Goal: Task Accomplishment & Management: Use online tool/utility

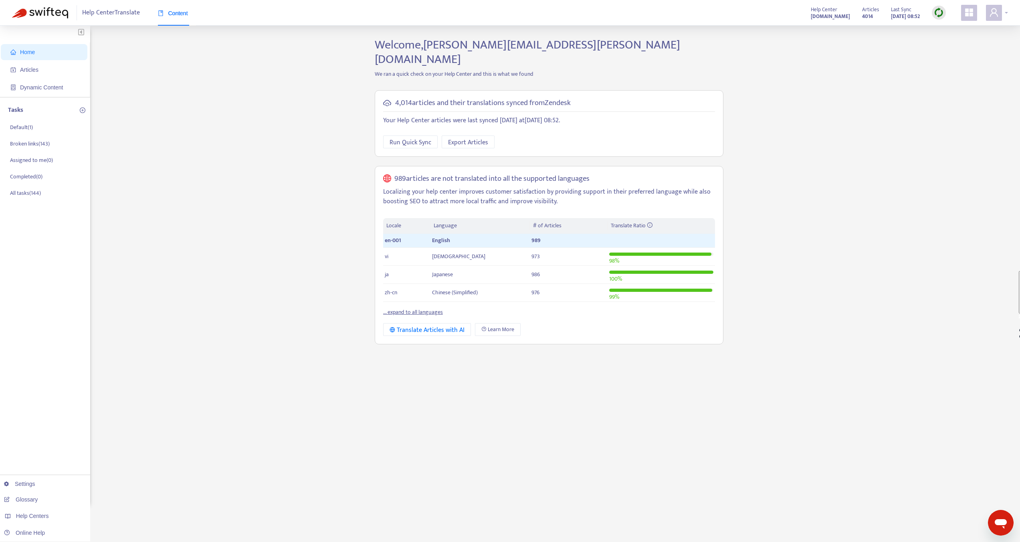
click at [1004, 14] on div at bounding box center [997, 13] width 22 height 16
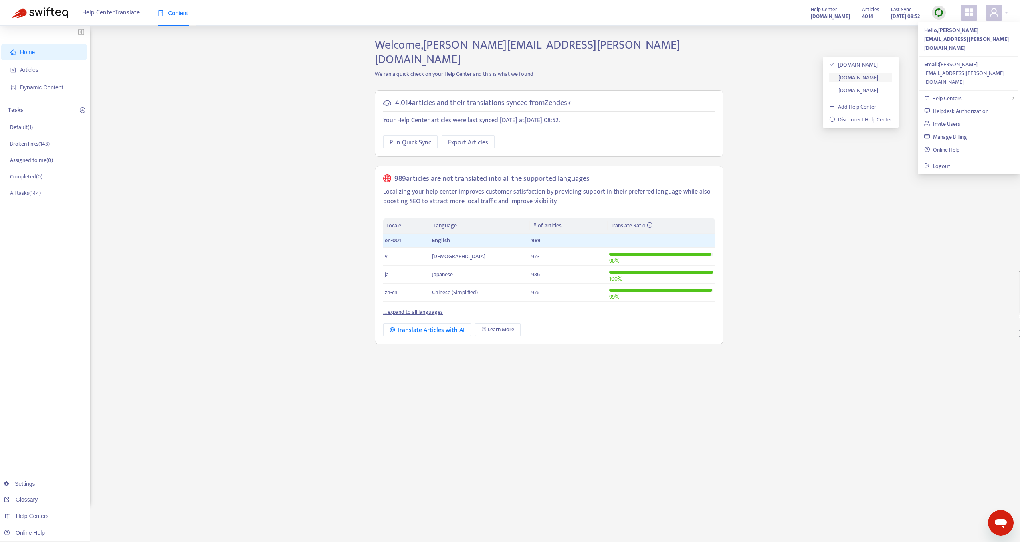
click at [862, 79] on link "support.shoplineapp.com" at bounding box center [853, 77] width 49 height 9
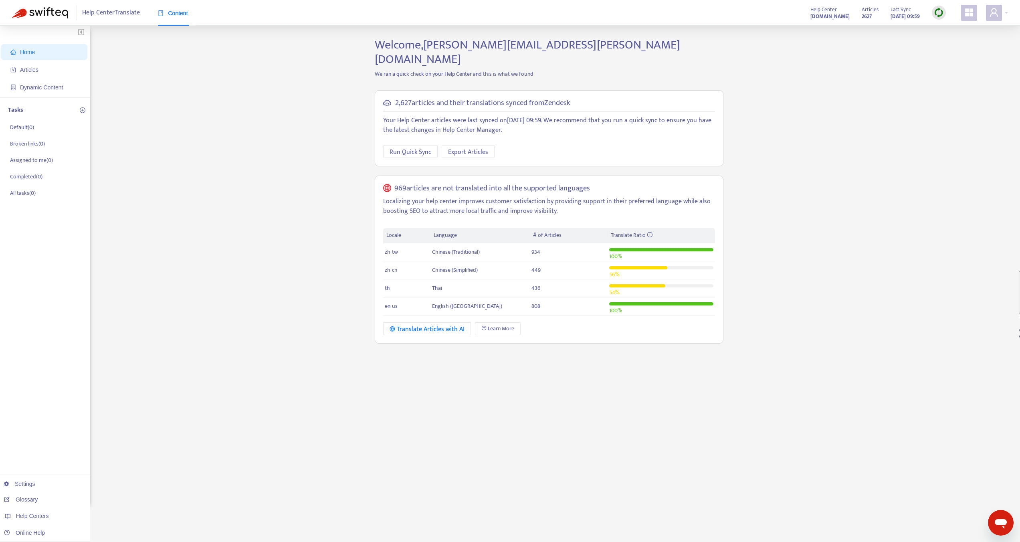
click at [862, 79] on div "Home Articles Dynamic Content Tasks Default ( 0 ) Broken links ( 0 ) Assigned t…" at bounding box center [510, 272] width 996 height 469
click at [1000, 7] on span at bounding box center [994, 13] width 16 height 16
click at [960, 107] on link "Helpdesk Authorization" at bounding box center [956, 111] width 64 height 9
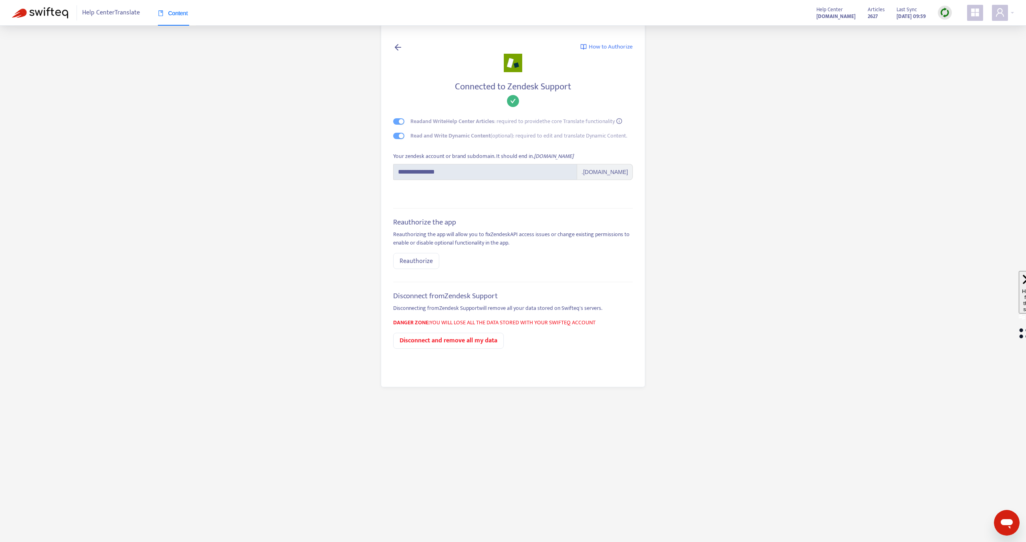
click at [601, 153] on div "Your zendesk account or brand subdomain. It should end in .zendesk.com" at bounding box center [513, 158] width 240 height 12
click at [421, 261] on span "Reauthorize" at bounding box center [416, 261] width 33 height 10
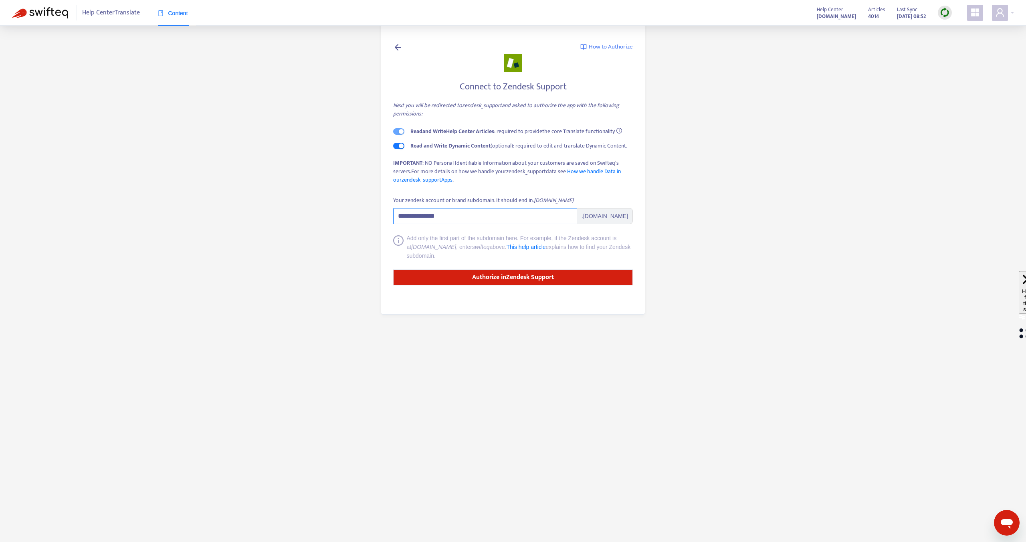
click at [464, 223] on input "**********" at bounding box center [485, 216] width 184 height 16
click at [464, 222] on input "**********" at bounding box center [485, 216] width 184 height 16
click at [484, 210] on input "**********" at bounding box center [485, 216] width 184 height 16
click at [518, 279] on strong "Authorize in Zendesk Support" at bounding box center [513, 277] width 82 height 11
drag, startPoint x: 537, startPoint y: 197, endPoint x: 588, endPoint y: 197, distance: 51.3
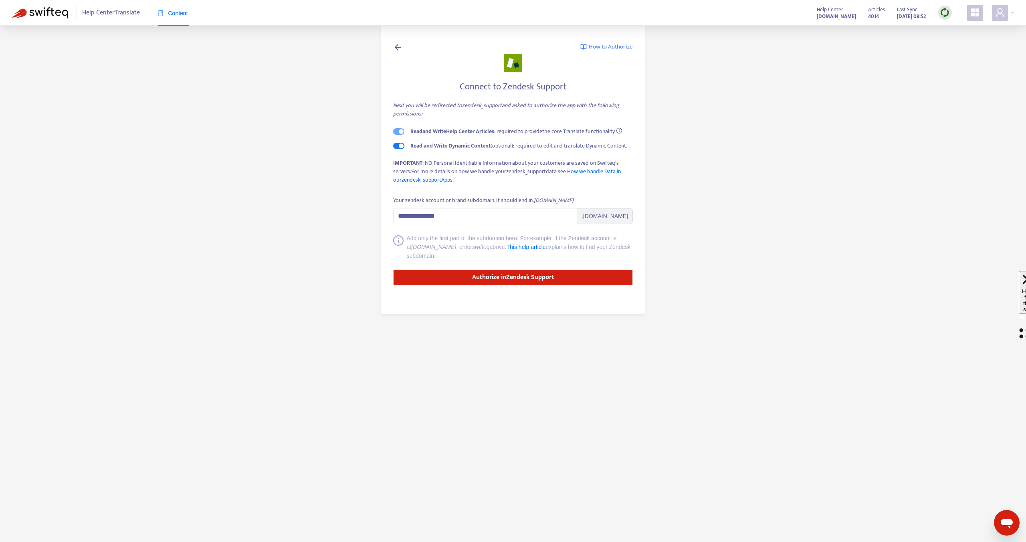
click at [588, 197] on div "Your zendesk account or brand subdomain. It should end in .zendesk.com" at bounding box center [513, 202] width 240 height 12
click at [1005, 14] on span at bounding box center [1000, 13] width 16 height 16
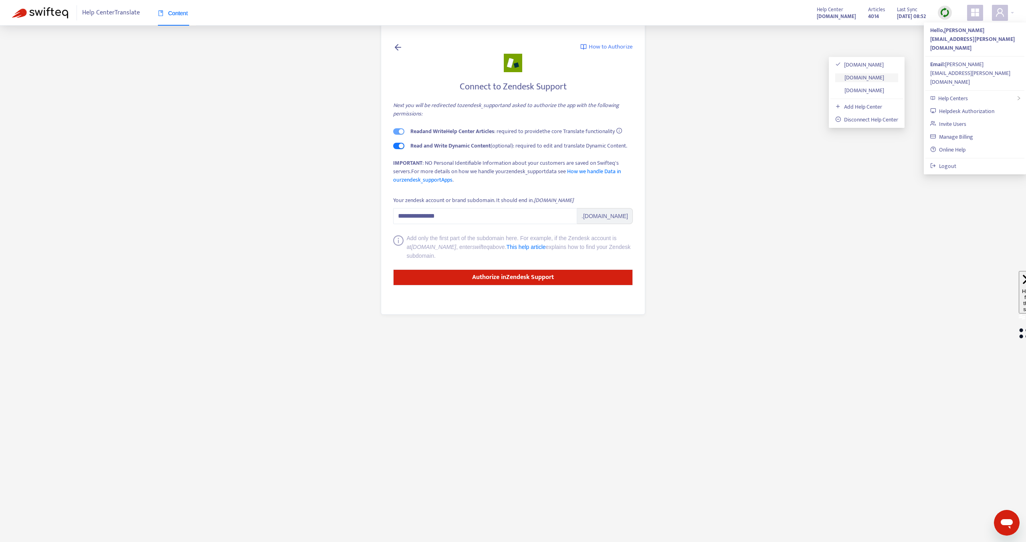
click at [884, 79] on link "[DOMAIN_NAME]" at bounding box center [859, 77] width 49 height 9
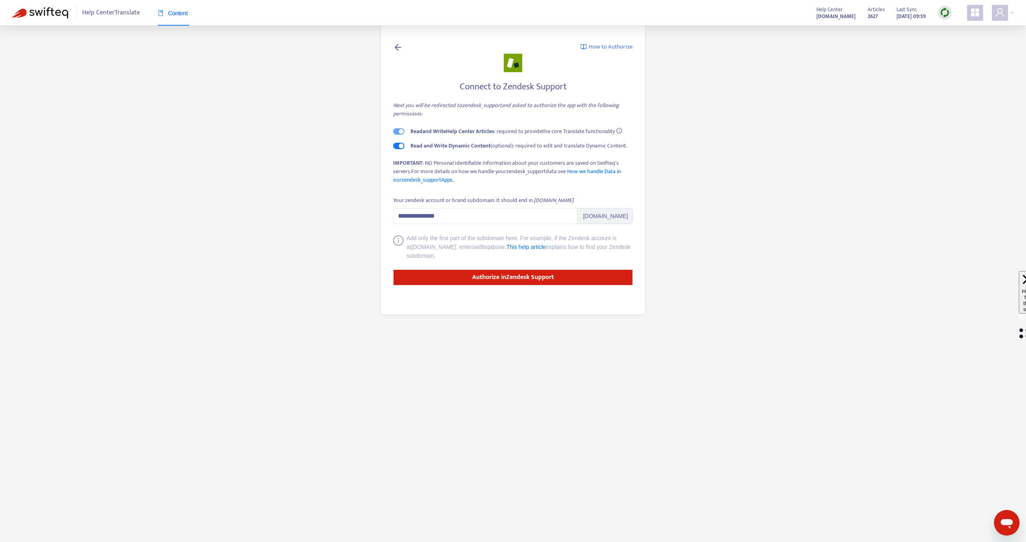
click at [63, 19] on div "Help Center Translate Content" at bounding box center [109, 13] width 195 height 26
click at [195, 14] on div "Content" at bounding box center [177, 13] width 38 height 24
click at [396, 52] on link at bounding box center [398, 47] width 10 height 11
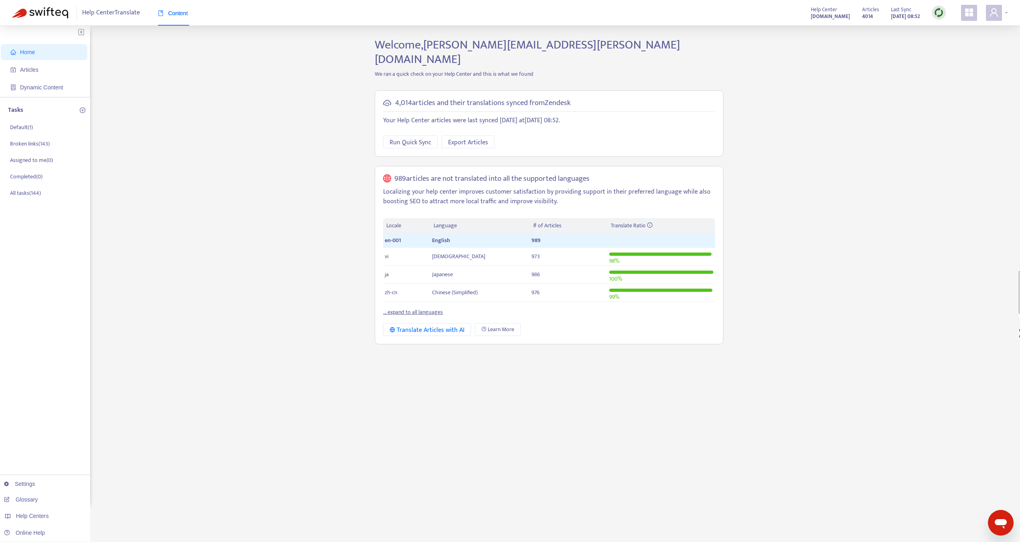
click at [1005, 16] on div at bounding box center [997, 13] width 22 height 16
click at [961, 94] on span "Help Centers" at bounding box center [947, 98] width 30 height 9
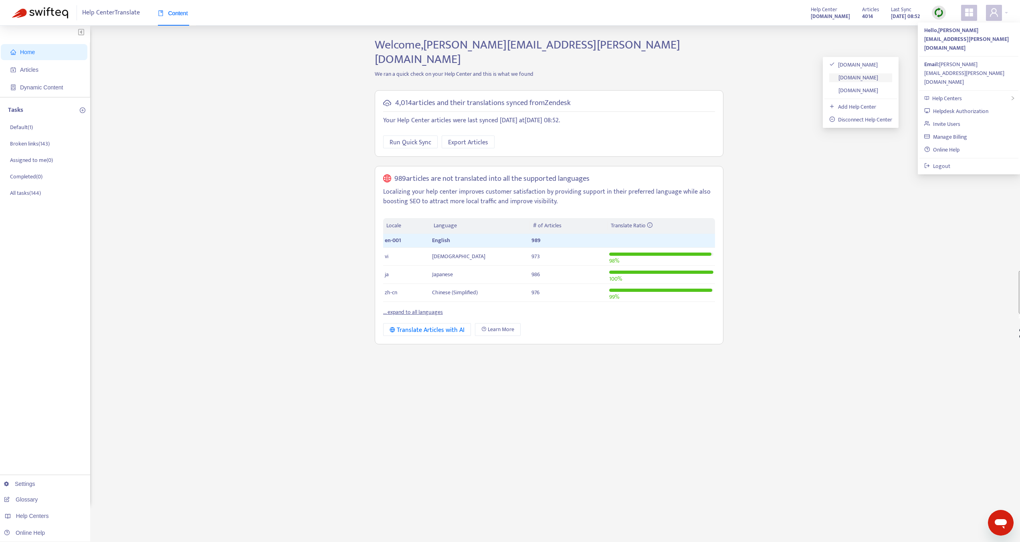
click at [878, 79] on link "[DOMAIN_NAME]" at bounding box center [853, 77] width 49 height 9
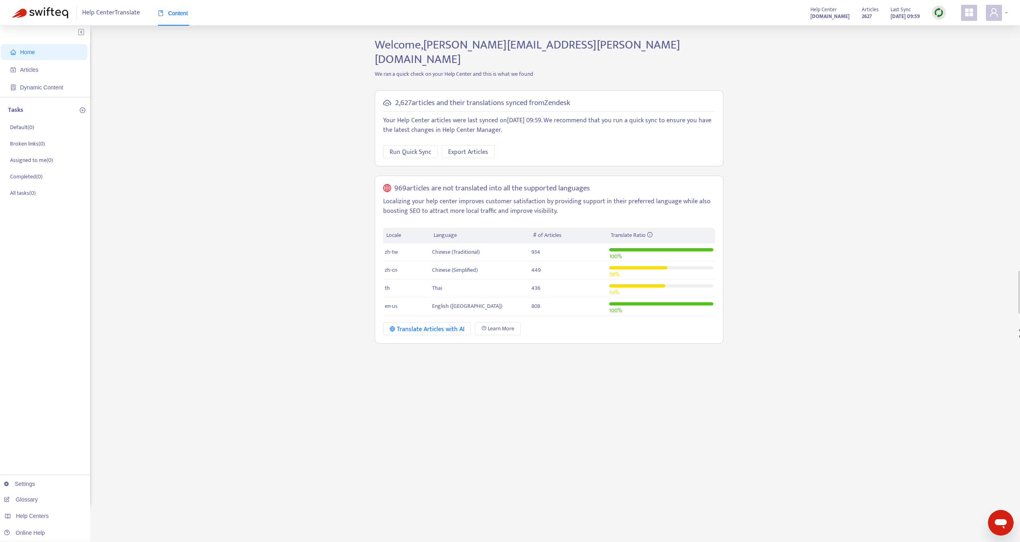
click at [987, 10] on span at bounding box center [994, 13] width 16 height 16
click at [953, 94] on span "Help Centers" at bounding box center [947, 98] width 30 height 9
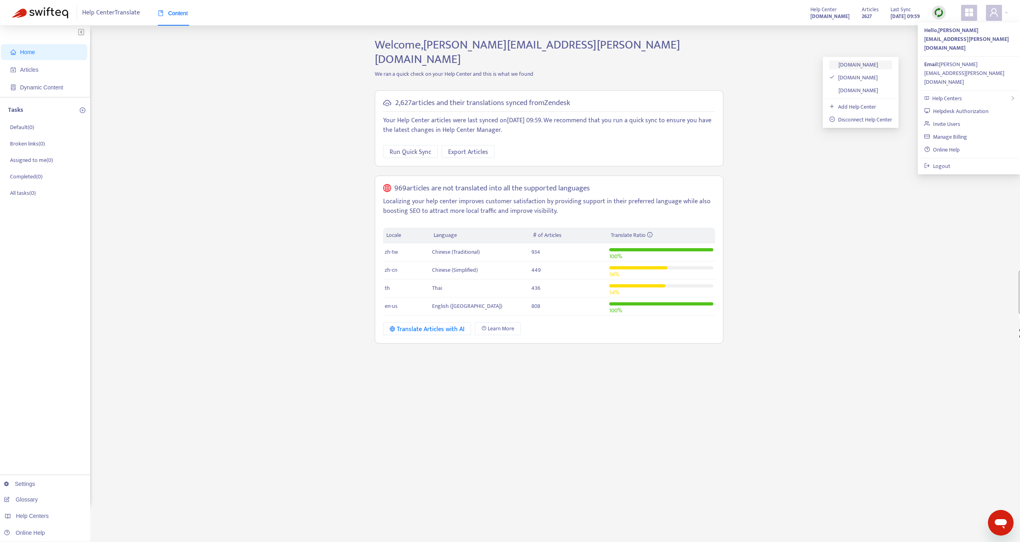
click at [855, 67] on link "[DOMAIN_NAME]" at bounding box center [853, 64] width 49 height 9
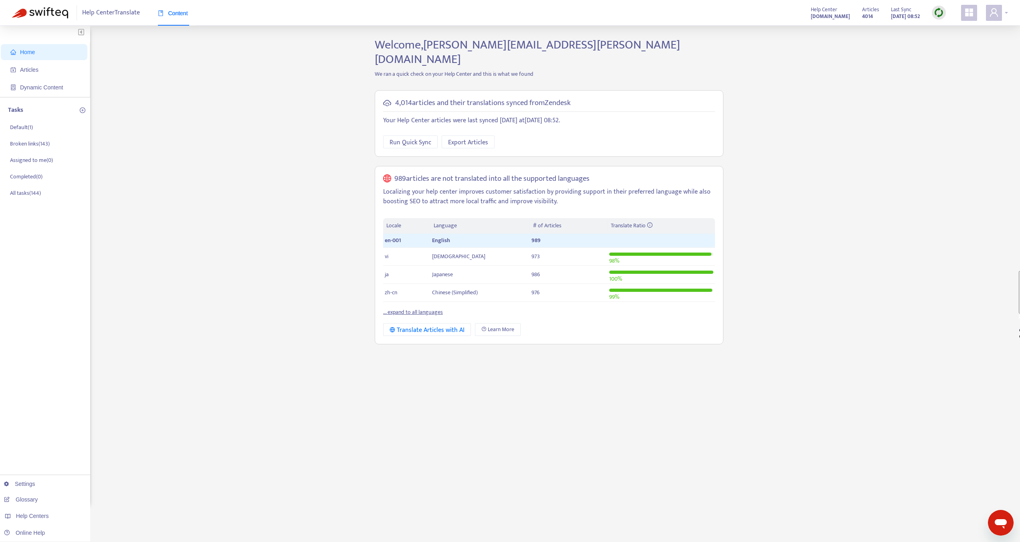
click at [1004, 10] on div at bounding box center [997, 13] width 22 height 16
click at [958, 92] on div "Help Centers" at bounding box center [968, 98] width 99 height 13
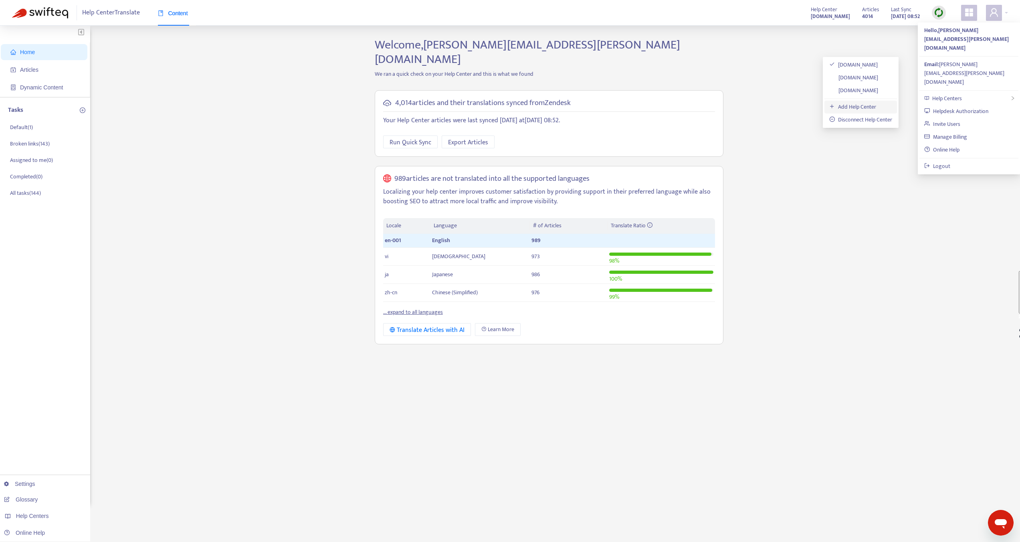
click at [863, 107] on link "Add Help Center" at bounding box center [852, 106] width 47 height 9
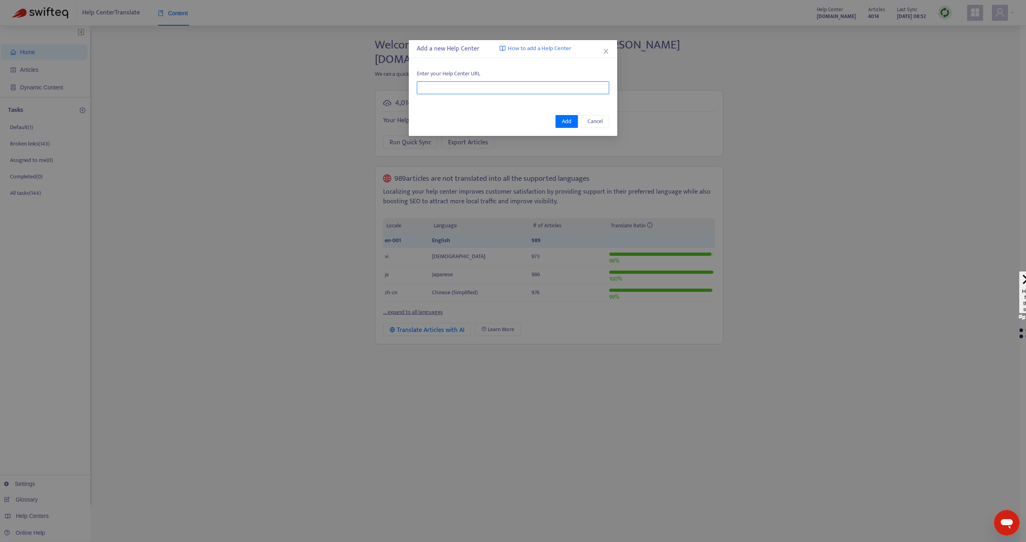
click at [492, 84] on input "text" at bounding box center [513, 87] width 192 height 13
paste input "**********"
click at [571, 121] on span "Add" at bounding box center [567, 121] width 10 height 9
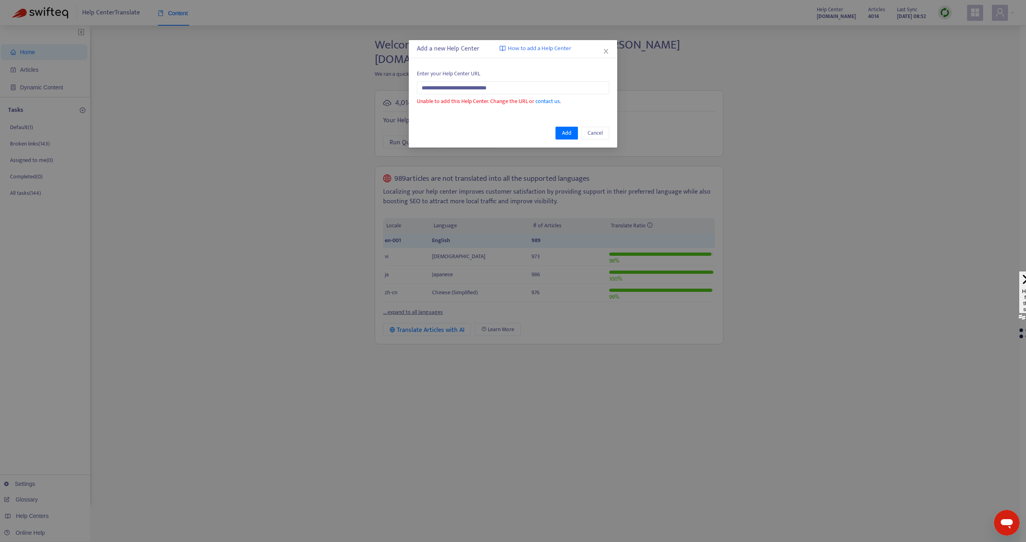
click at [551, 53] on span "How to add a Help Center" at bounding box center [540, 48] width 64 height 9
drag, startPoint x: 540, startPoint y: 80, endPoint x: 462, endPoint y: 85, distance: 78.8
click at [462, 85] on div "**********" at bounding box center [513, 87] width 192 height 36
click at [462, 85] on input "**********" at bounding box center [513, 87] width 192 height 13
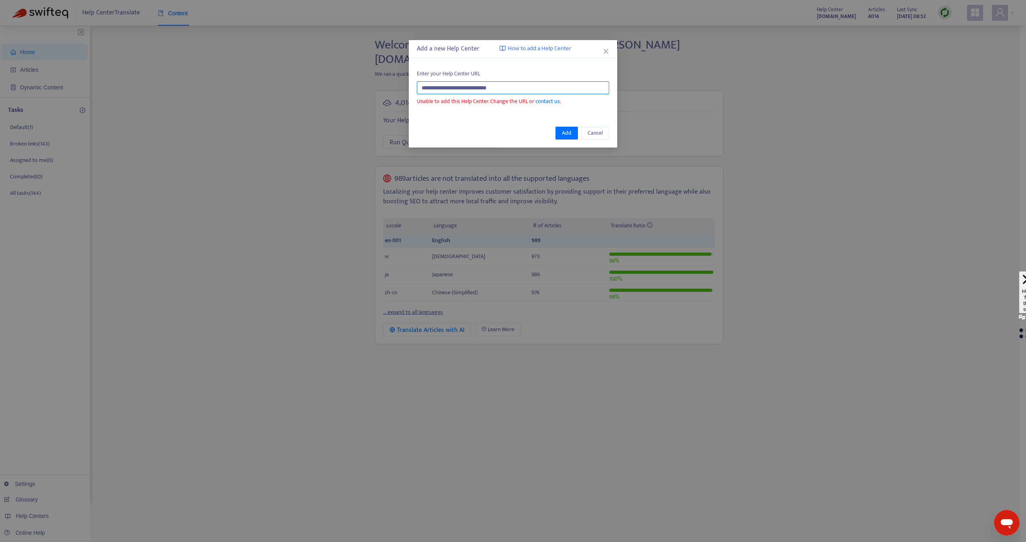
click at [462, 85] on input "**********" at bounding box center [513, 87] width 192 height 13
paste input "text"
type input "**********"
click at [572, 128] on button "Add" at bounding box center [566, 133] width 22 height 13
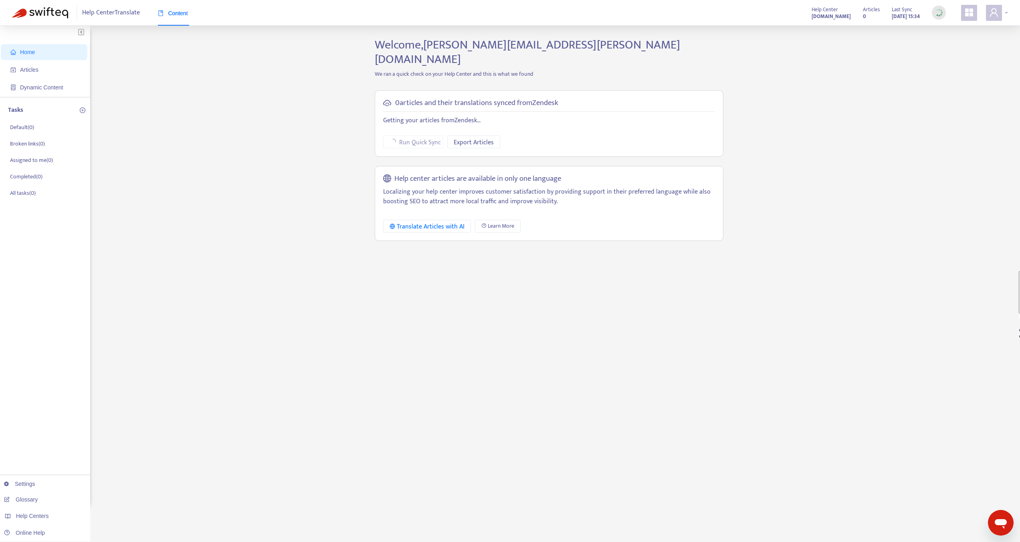
click at [995, 18] on span at bounding box center [994, 13] width 16 height 16
click at [951, 94] on span "Help Centers" at bounding box center [947, 98] width 30 height 9
click at [949, 94] on span "Help Centers" at bounding box center [947, 98] width 30 height 9
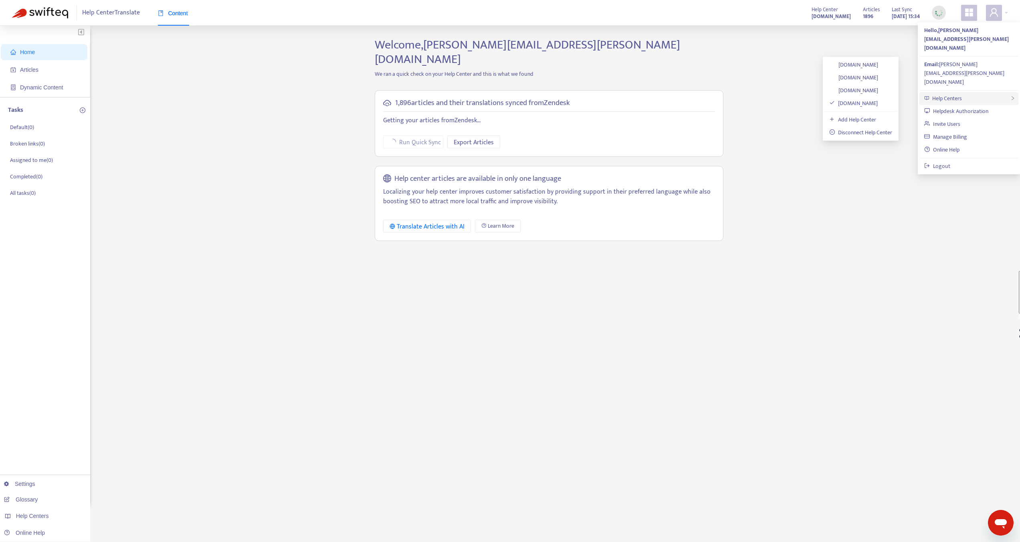
click at [959, 92] on div "Help Centers" at bounding box center [968, 98] width 99 height 13
click at [947, 94] on span "Help Centers" at bounding box center [947, 98] width 30 height 9
click at [955, 94] on span "Help Centers" at bounding box center [947, 98] width 30 height 9
click at [939, 94] on span "Help Centers" at bounding box center [947, 98] width 30 height 9
click at [878, 78] on link "[DOMAIN_NAME]" at bounding box center [853, 77] width 49 height 9
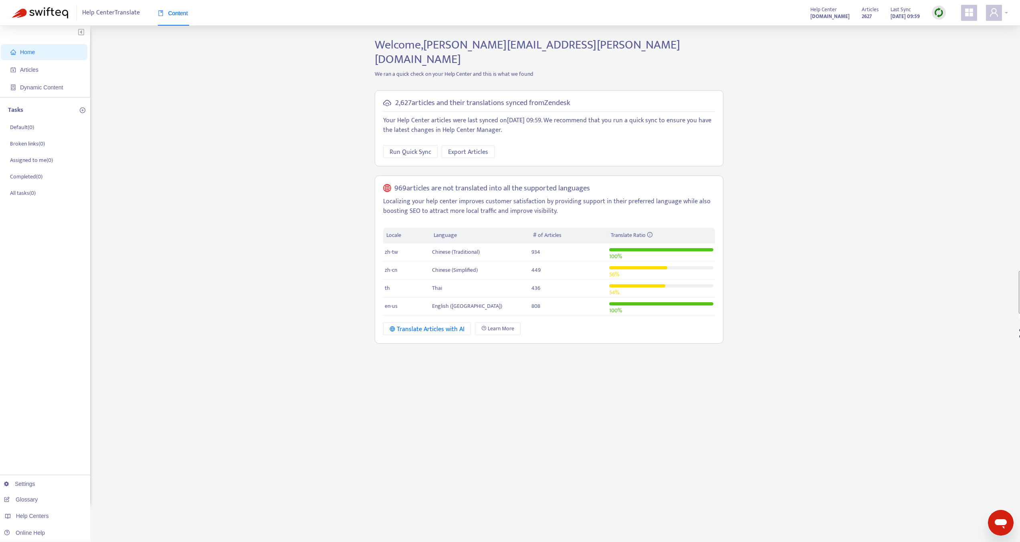
click at [995, 14] on icon "user" at bounding box center [994, 13] width 10 height 10
click at [958, 94] on span "Help Centers" at bounding box center [947, 98] width 30 height 9
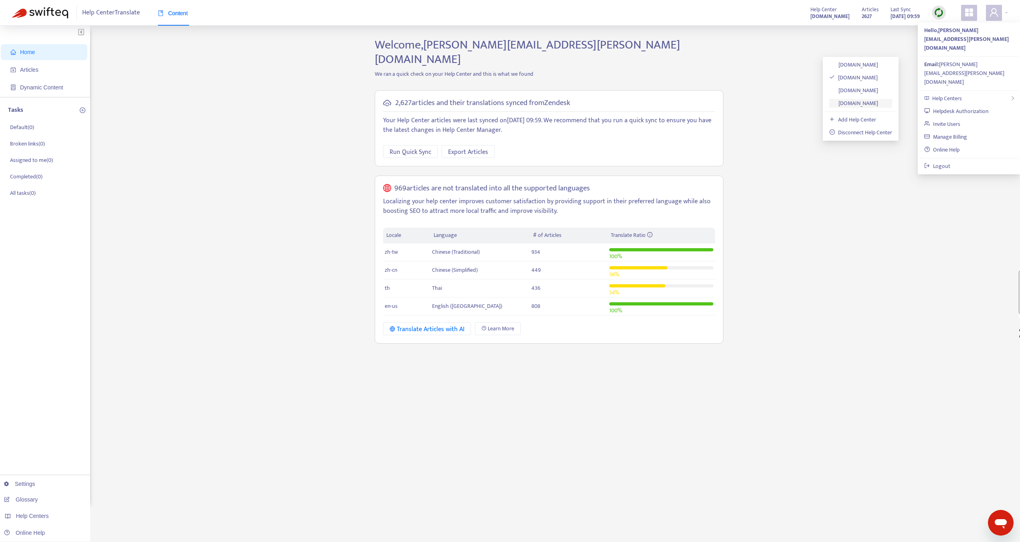
click at [873, 102] on link "[DOMAIN_NAME]" at bounding box center [853, 103] width 49 height 9
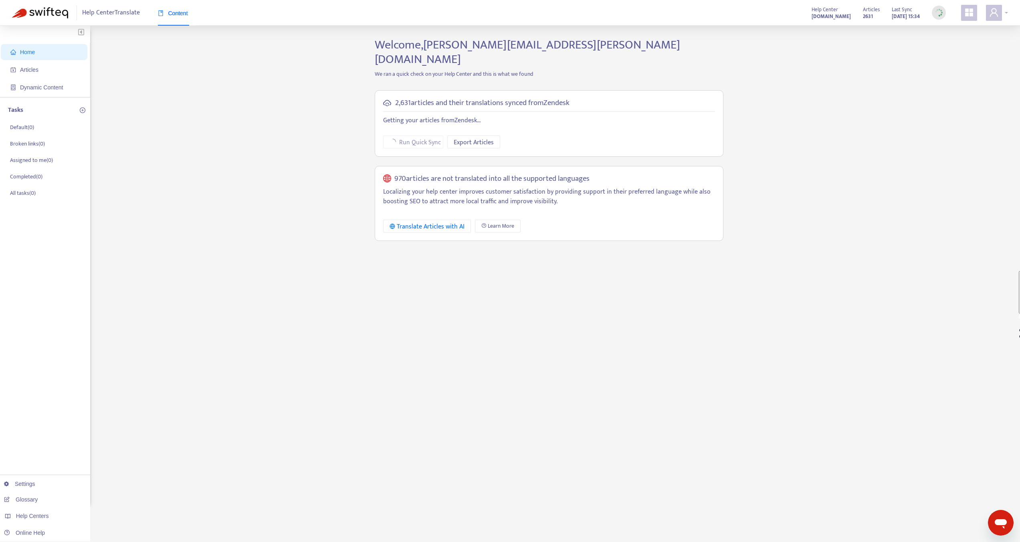
click at [994, 14] on icon "user" at bounding box center [994, 13] width 10 height 10
click at [953, 94] on span "Help Centers" at bounding box center [947, 98] width 30 height 9
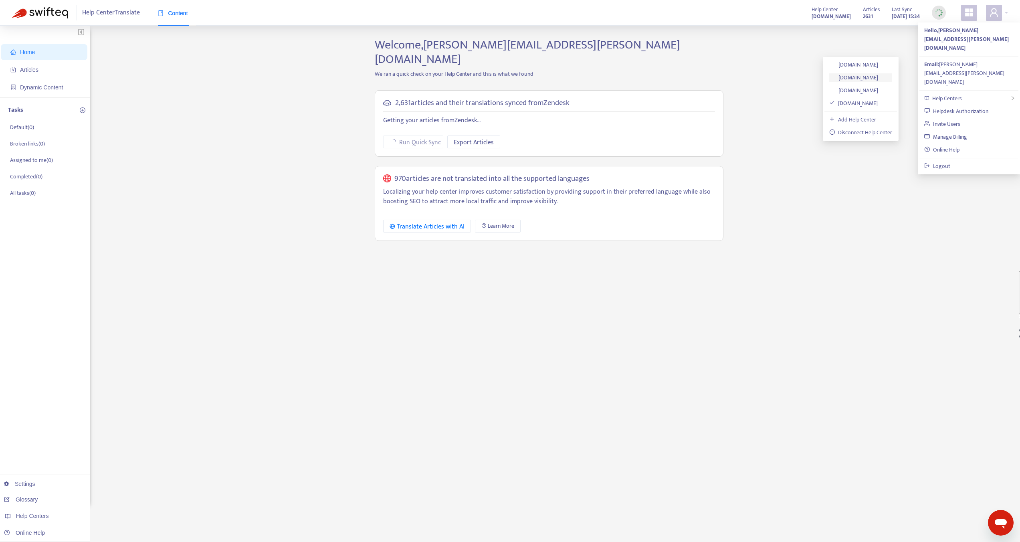
click at [878, 79] on link "[DOMAIN_NAME]" at bounding box center [853, 77] width 49 height 9
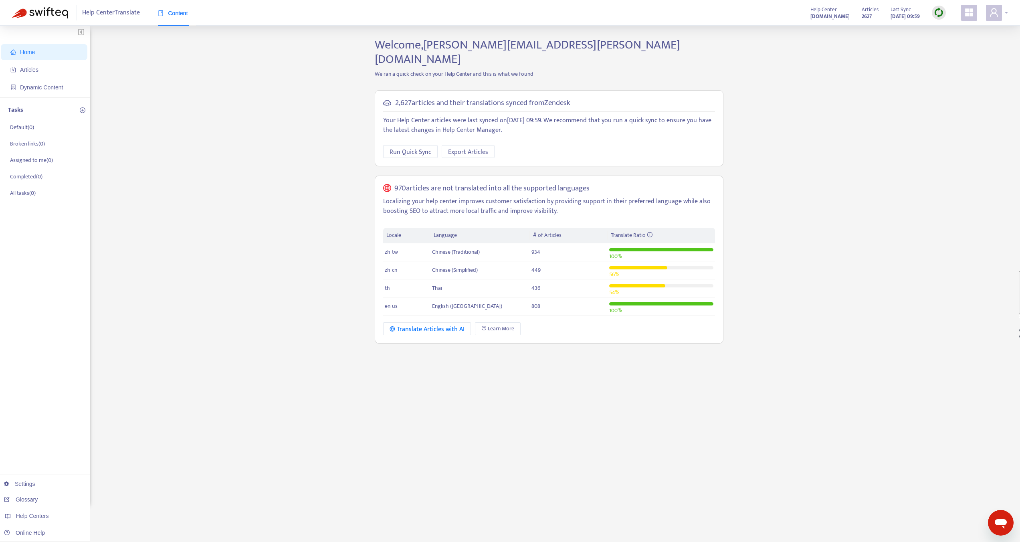
click at [996, 10] on icon "user" at bounding box center [994, 13] width 10 height 10
click at [952, 94] on span "Help Centers" at bounding box center [947, 98] width 30 height 9
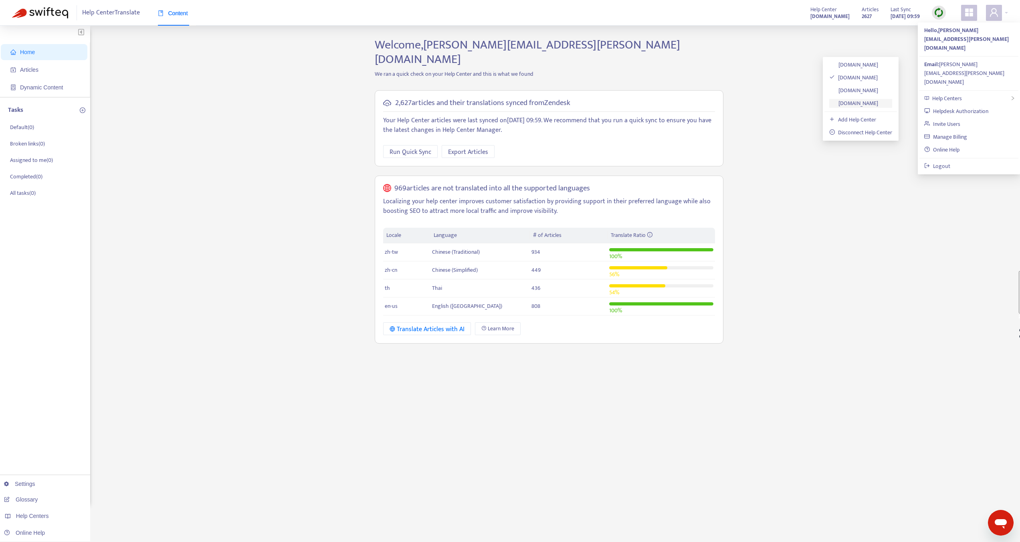
click at [878, 105] on link "[DOMAIN_NAME]" at bounding box center [853, 103] width 49 height 9
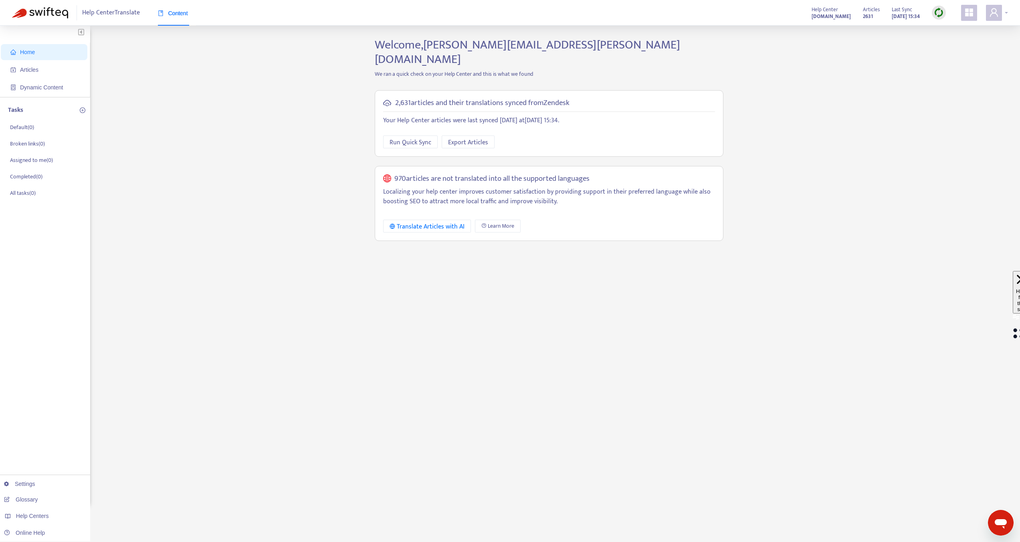
click at [993, 20] on span at bounding box center [994, 13] width 16 height 16
click at [959, 94] on span "Help Centers" at bounding box center [947, 98] width 30 height 9
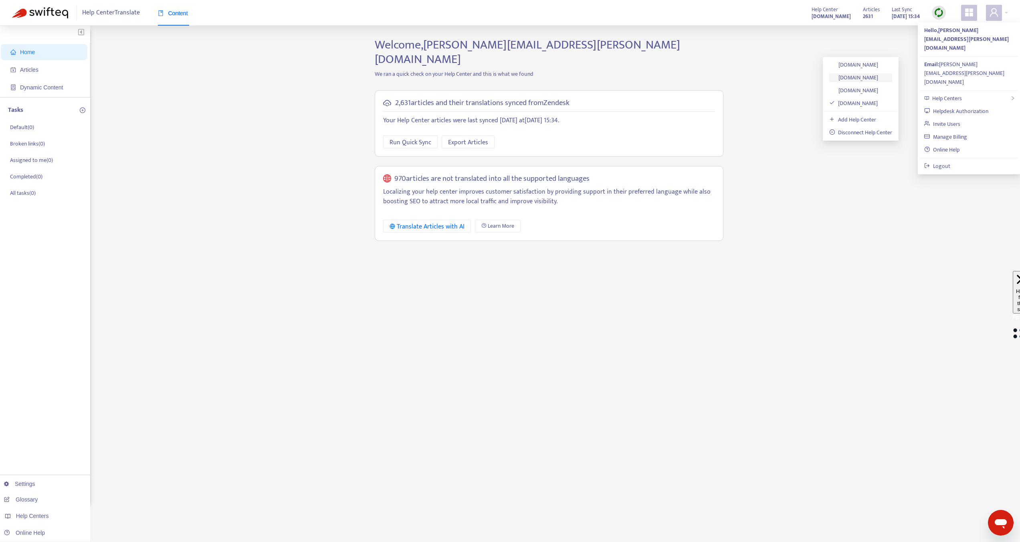
click at [878, 77] on link "[DOMAIN_NAME]" at bounding box center [853, 77] width 49 height 9
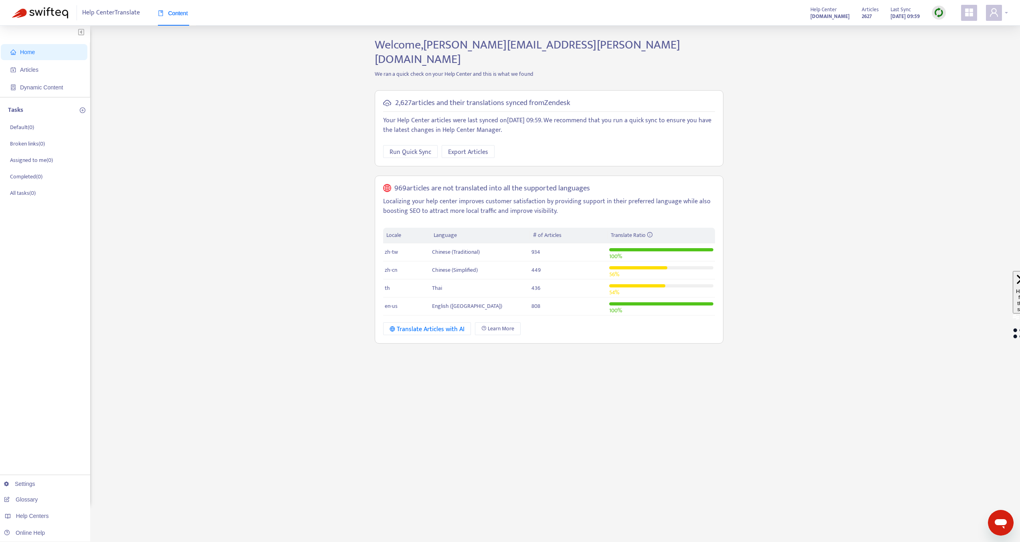
click at [999, 11] on span at bounding box center [994, 13] width 16 height 16
click at [955, 94] on span "Help Centers" at bounding box center [947, 98] width 30 height 9
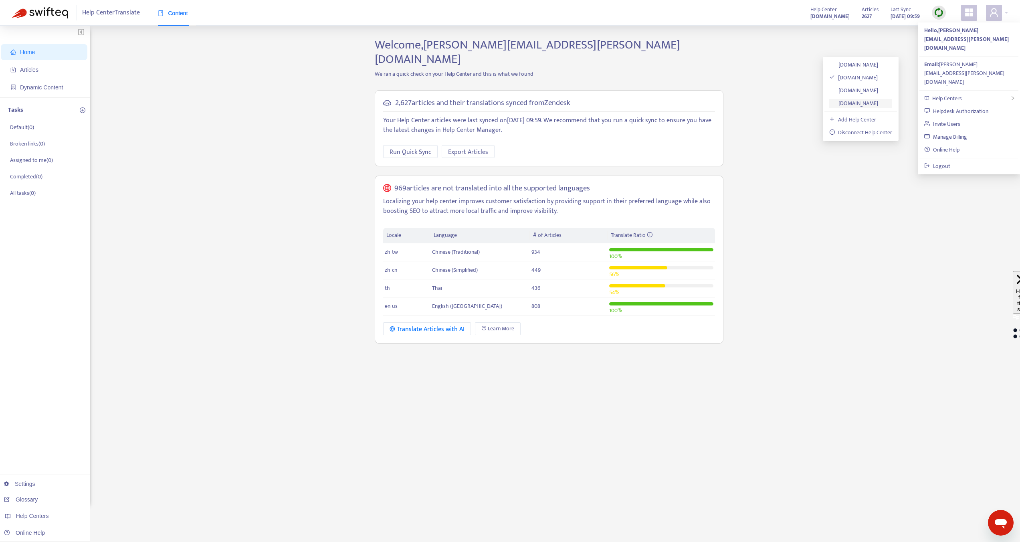
click at [878, 99] on link "[DOMAIN_NAME]" at bounding box center [853, 103] width 49 height 9
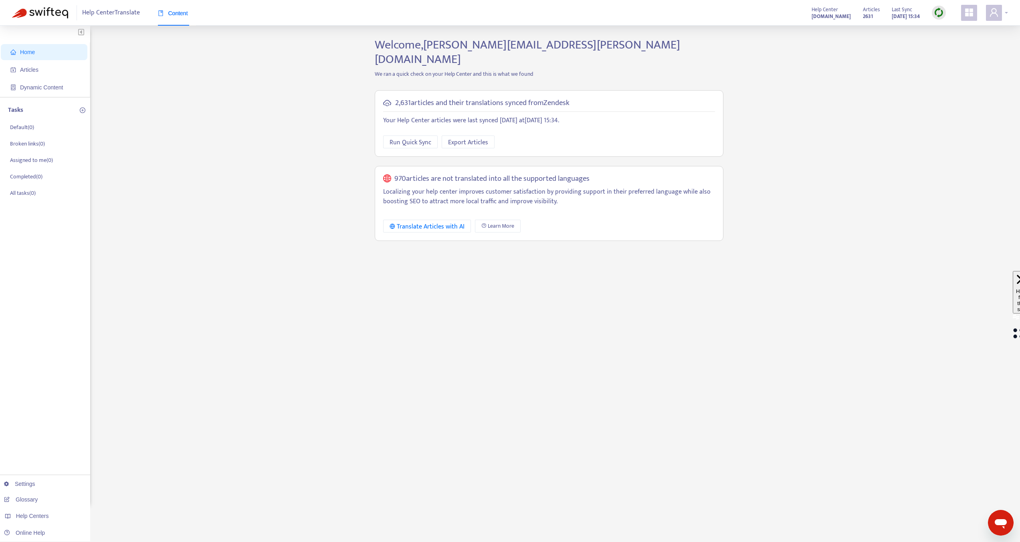
click at [1002, 13] on span at bounding box center [994, 13] width 16 height 16
click at [959, 94] on span "Help Centers" at bounding box center [947, 98] width 30 height 9
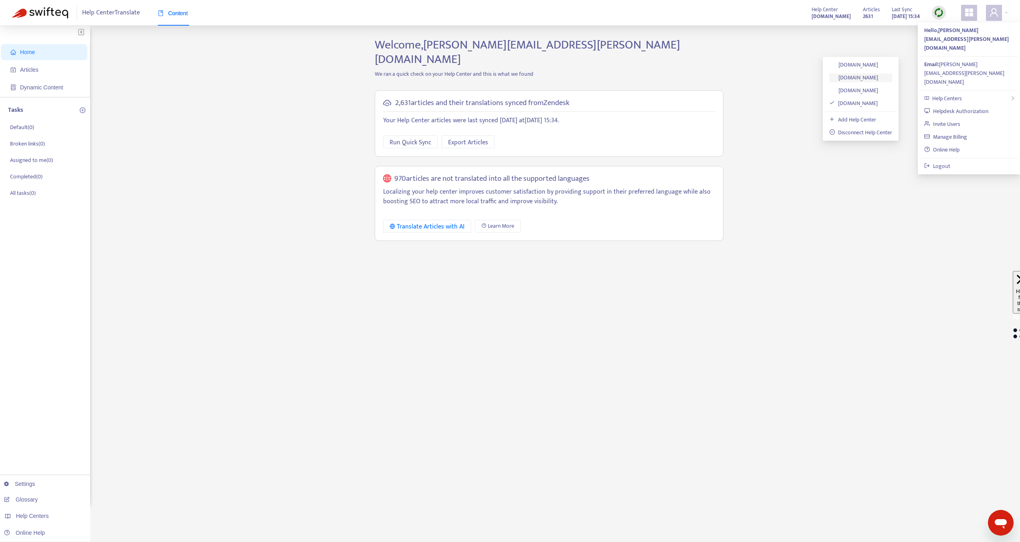
click at [862, 78] on link "[DOMAIN_NAME]" at bounding box center [853, 77] width 49 height 9
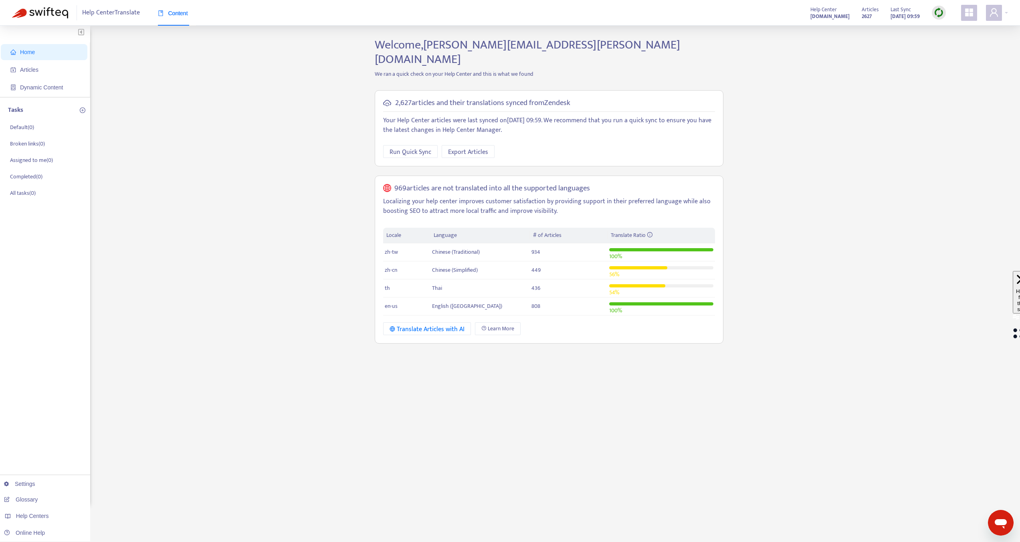
click at [862, 78] on div "Home Articles Dynamic Content Tasks Default ( 0 ) Broken links ( 0 ) Assigned t…" at bounding box center [510, 272] width 996 height 469
click at [1000, 16] on span at bounding box center [994, 13] width 16 height 16
click at [979, 107] on link "Helpdesk Authorization" at bounding box center [956, 111] width 64 height 9
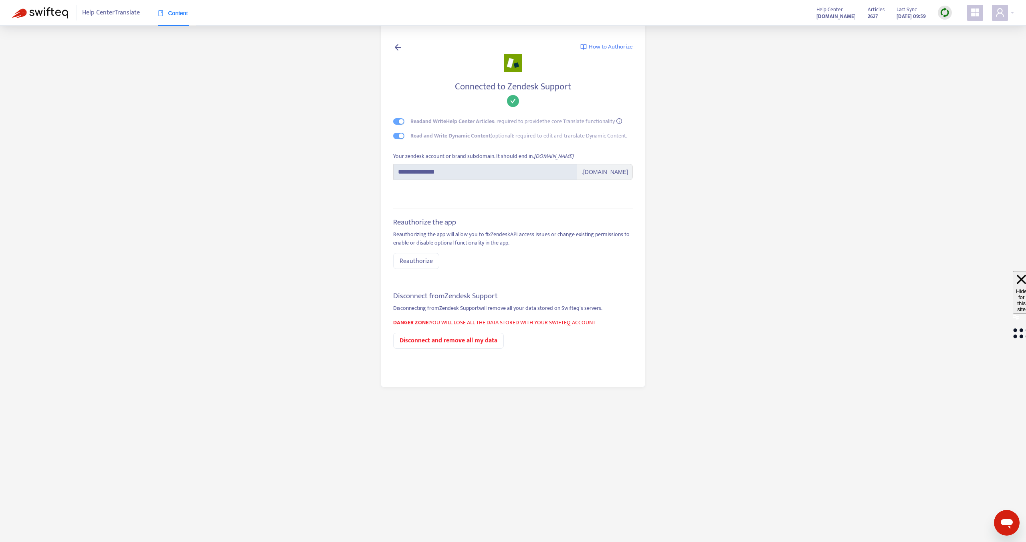
click at [413, 183] on form "**********" at bounding box center [513, 171] width 240 height 38
click at [412, 262] on span "Reauthorize" at bounding box center [416, 261] width 33 height 10
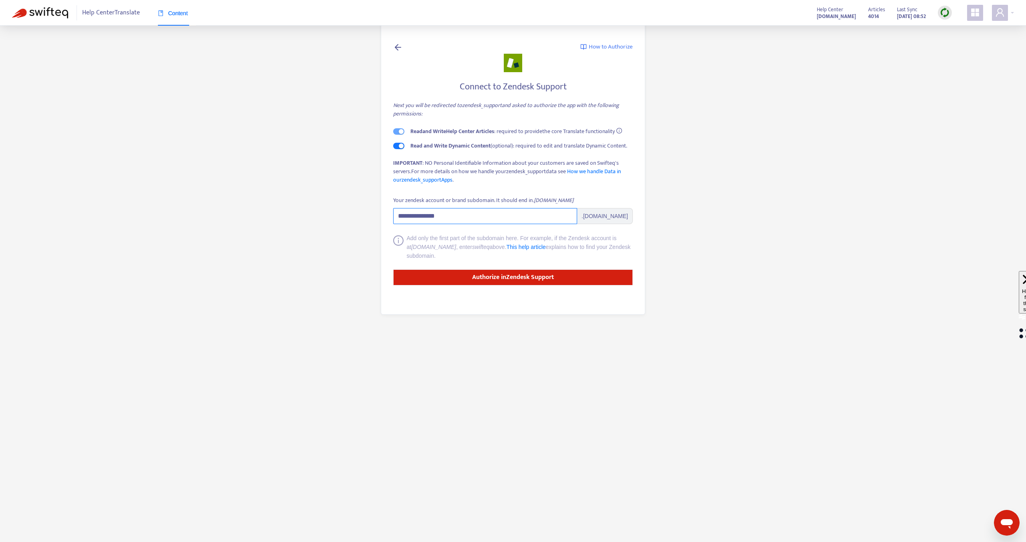
click at [450, 212] on input "**********" at bounding box center [485, 216] width 184 height 16
click at [1001, 13] on icon "user" at bounding box center [1000, 12] width 8 height 8
click at [961, 94] on span "Help Centers" at bounding box center [953, 98] width 30 height 9
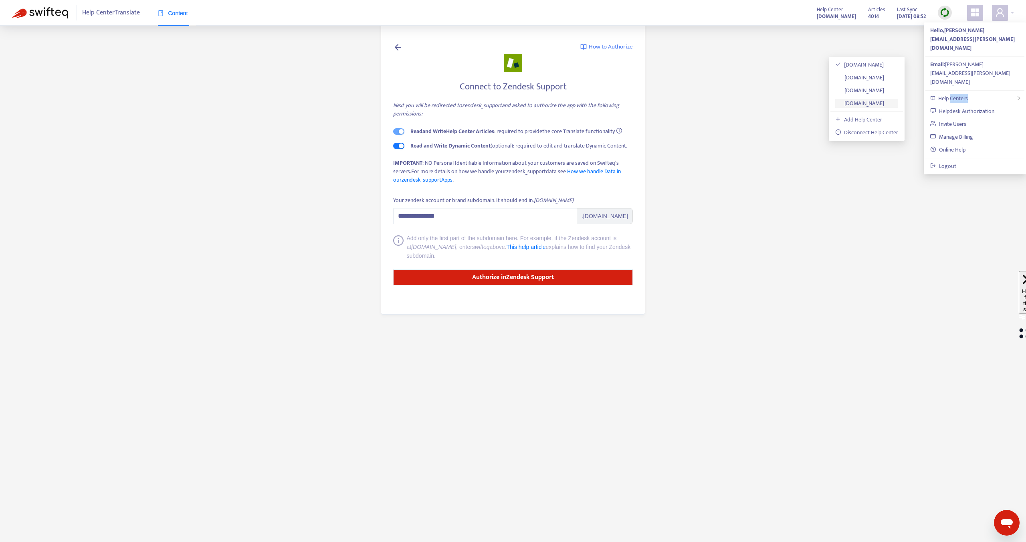
click at [865, 105] on link "[DOMAIN_NAME]" at bounding box center [859, 103] width 49 height 9
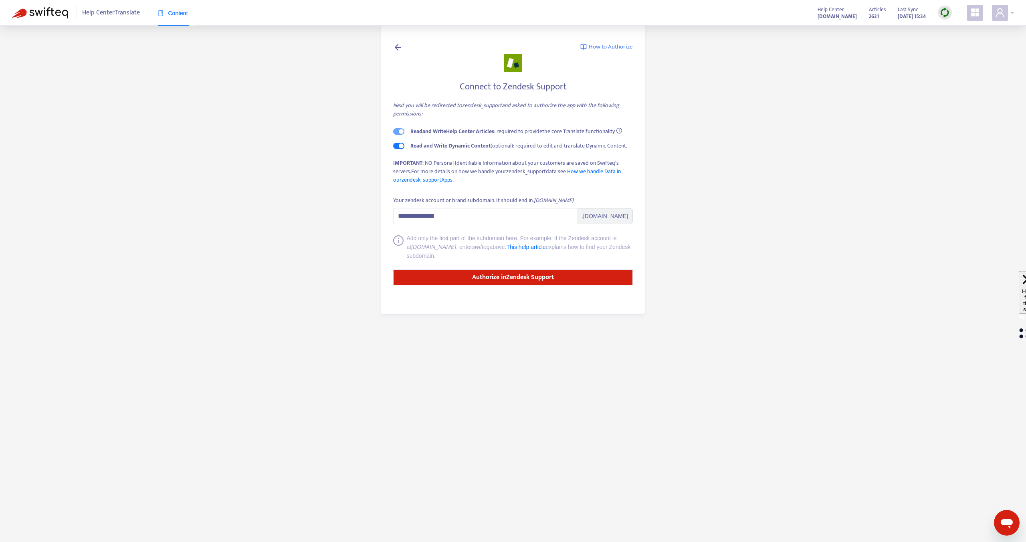
click at [1002, 8] on icon "user" at bounding box center [1000, 13] width 10 height 10
click at [949, 94] on span "Help Centers" at bounding box center [953, 98] width 30 height 9
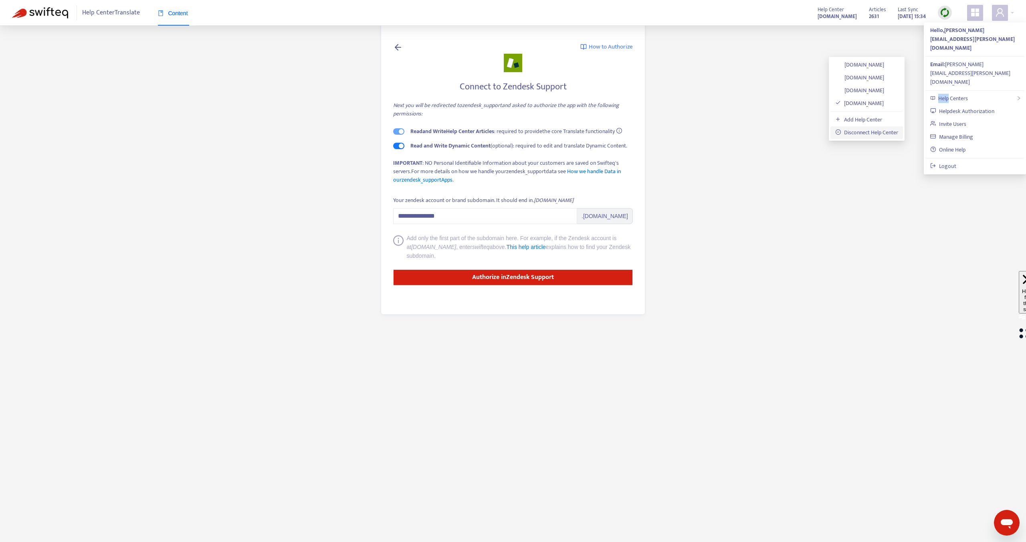
click at [883, 132] on link "Disconnect Help Center" at bounding box center [866, 132] width 63 height 9
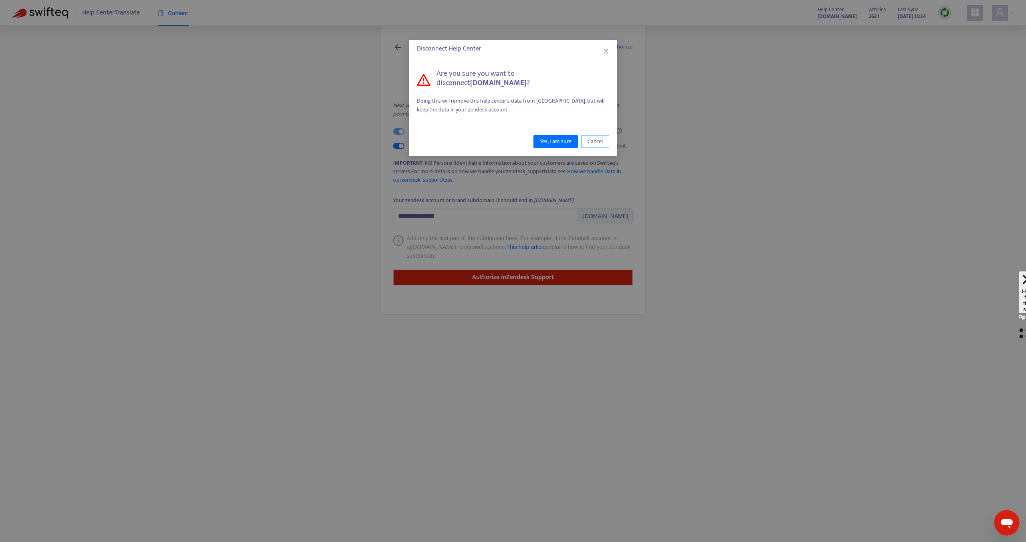
click at [594, 138] on span "Cancel" at bounding box center [595, 141] width 15 height 9
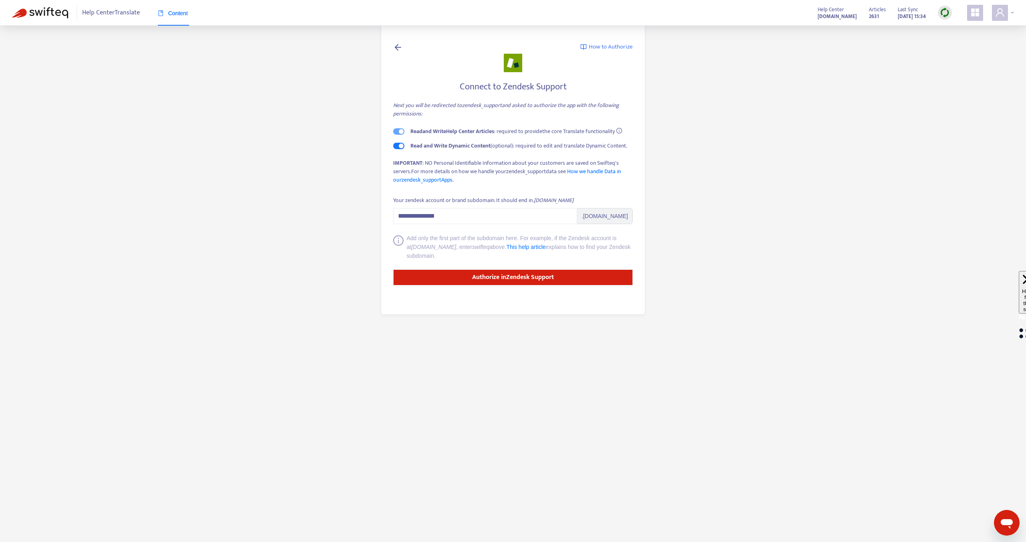
click at [995, 11] on icon "user" at bounding box center [1000, 13] width 10 height 10
click at [956, 107] on link "Helpdesk Authorization" at bounding box center [962, 111] width 64 height 9
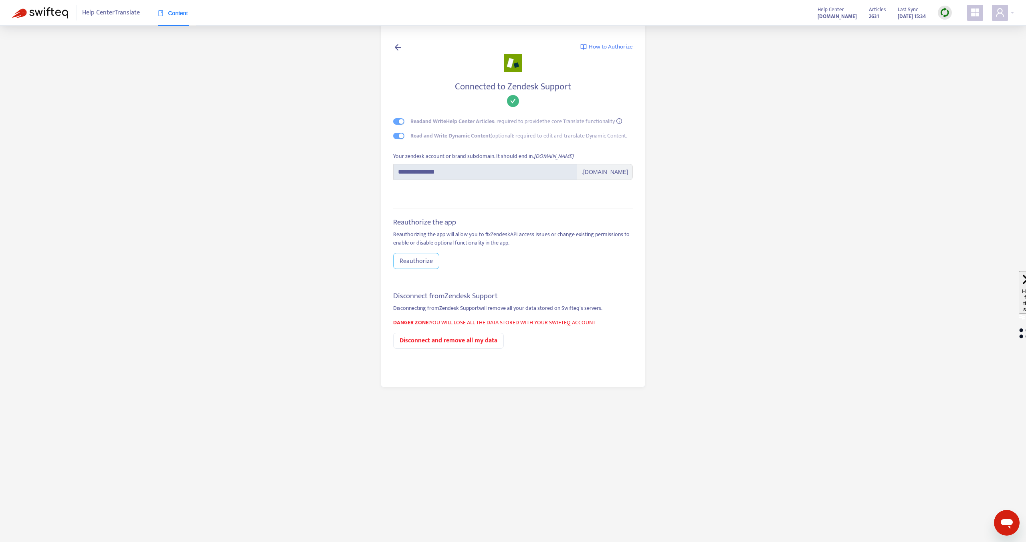
click at [419, 256] on span "Reauthorize" at bounding box center [416, 261] width 33 height 10
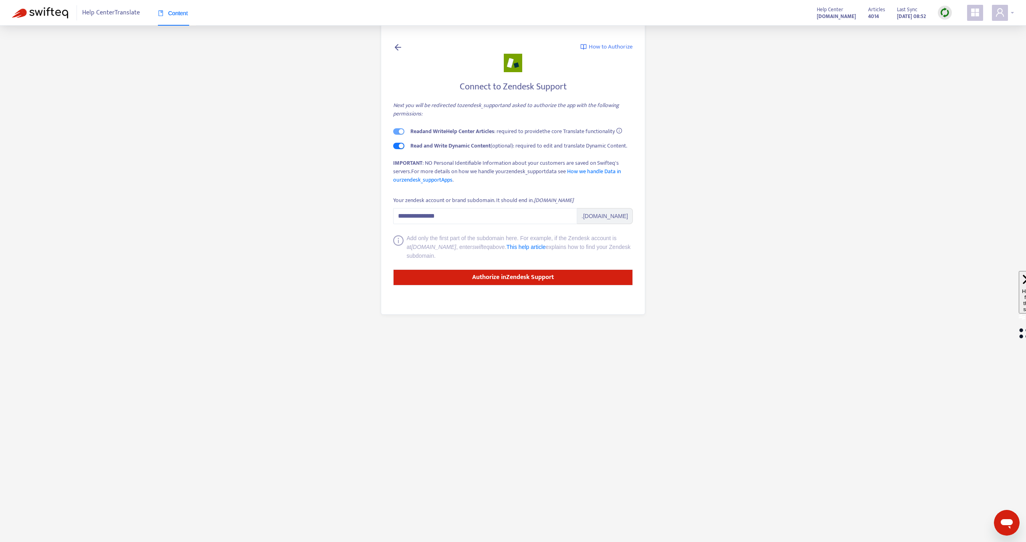
click at [992, 14] on span at bounding box center [1000, 13] width 16 height 16
click at [962, 56] on ul "Hello, jimmy.wu@shopline.com Email: jimmy.wu@shopline.com Help Centers Helpdesk…" at bounding box center [975, 98] width 102 height 152
click at [962, 94] on span "Help Centers" at bounding box center [953, 98] width 30 height 9
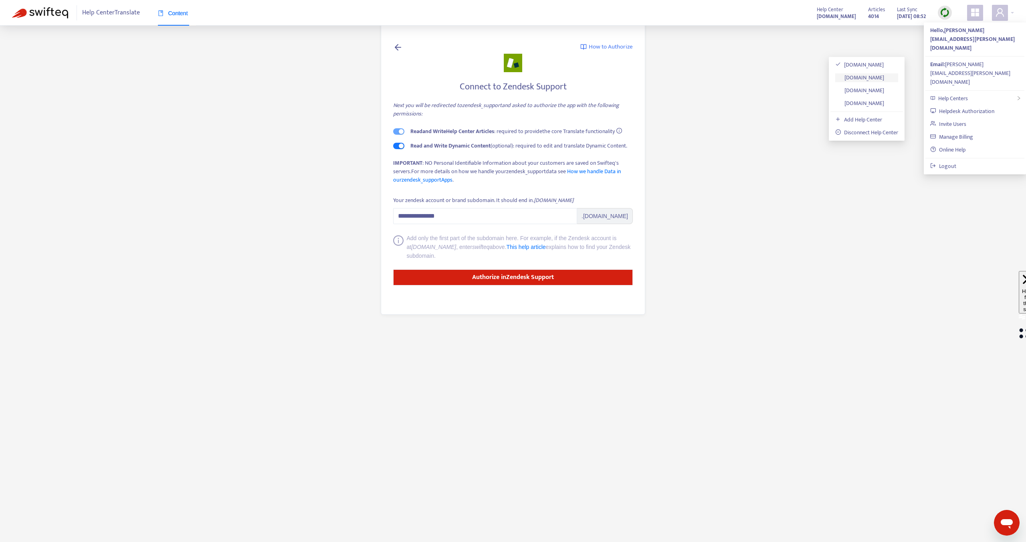
click at [884, 79] on link "[DOMAIN_NAME]" at bounding box center [859, 77] width 49 height 9
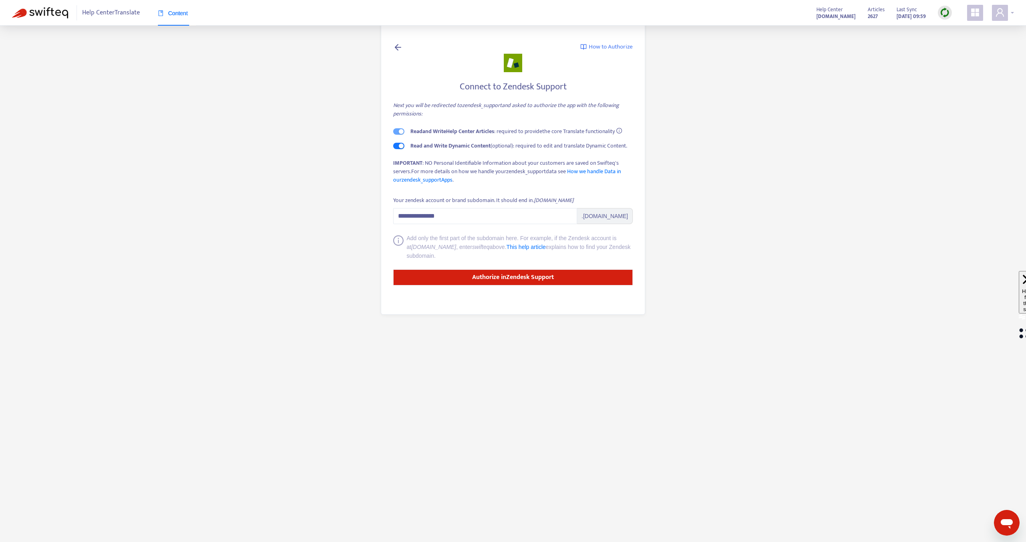
click at [1005, 18] on span at bounding box center [1000, 13] width 16 height 16
click at [969, 107] on link "Helpdesk Authorization" at bounding box center [962, 111] width 64 height 9
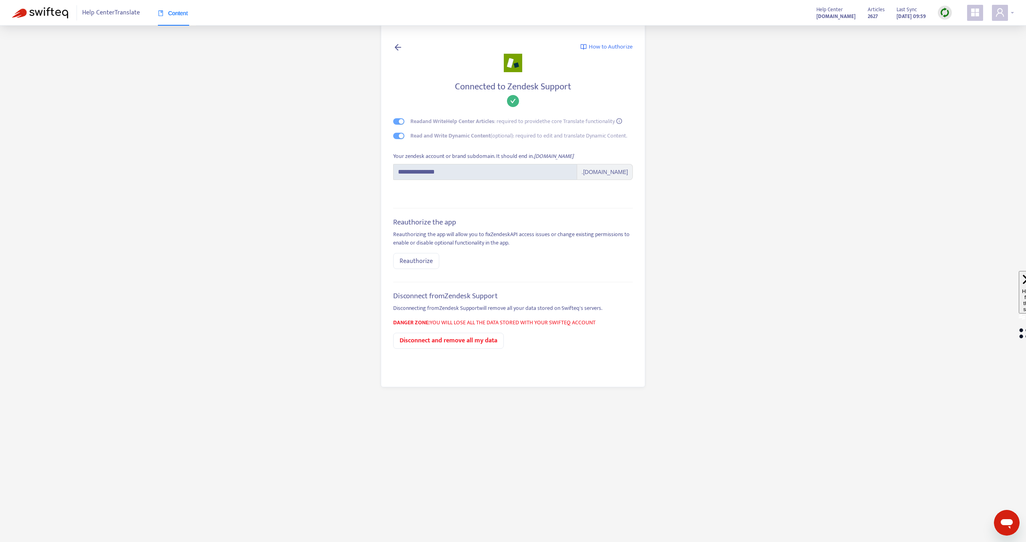
click at [997, 8] on icon "user" at bounding box center [1000, 13] width 10 height 10
click at [955, 94] on span "Help Centers" at bounding box center [953, 98] width 30 height 9
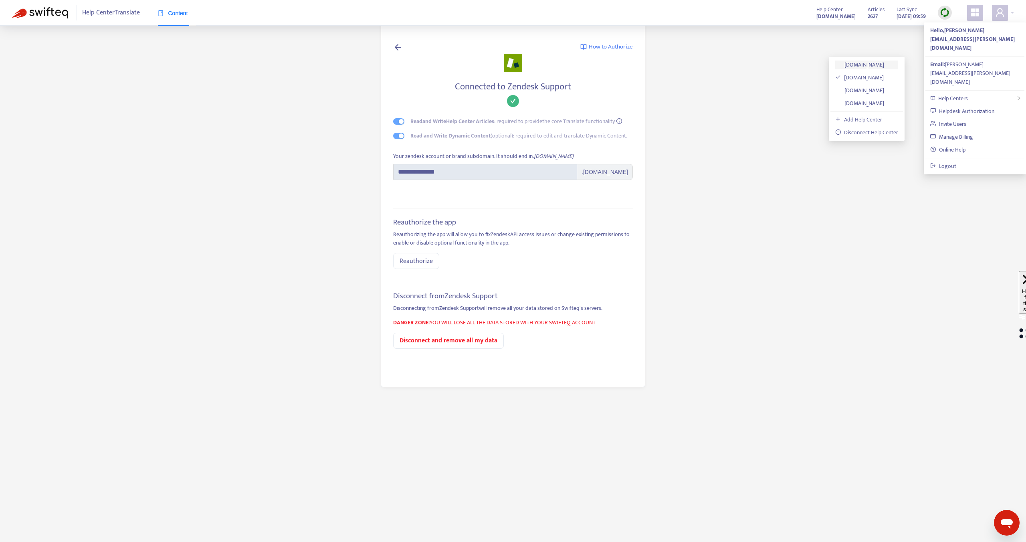
click at [884, 65] on link "[DOMAIN_NAME]" at bounding box center [859, 64] width 49 height 9
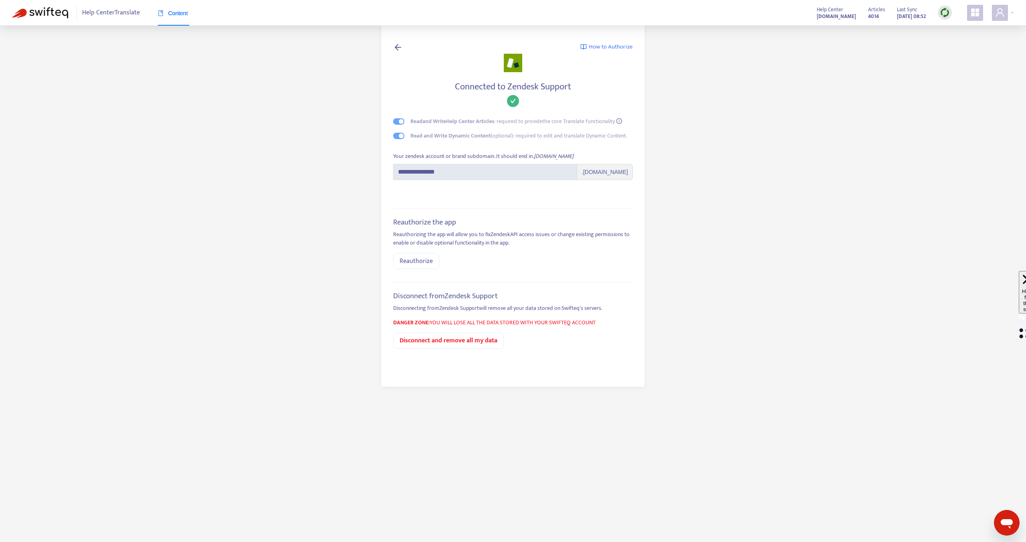
click at [398, 48] on icon at bounding box center [398, 47] width 10 height 10
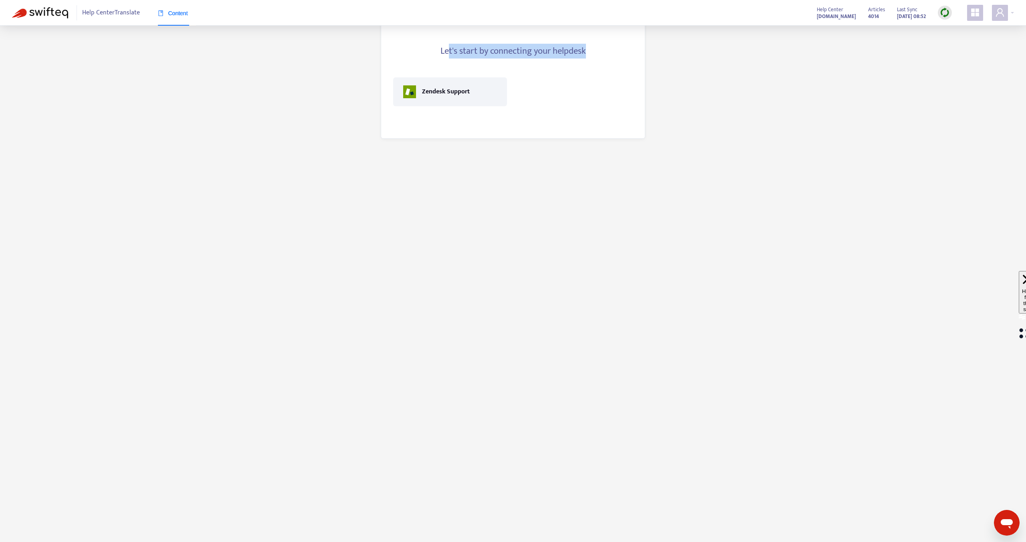
drag, startPoint x: 451, startPoint y: 51, endPoint x: 664, endPoint y: 53, distance: 212.8
click at [664, 51] on main "Let's start by connecting your helpdesk Zendesk Support" at bounding box center [513, 271] width 1026 height 542
click at [686, 42] on main "Let's start by connecting your helpdesk Zendesk Support" at bounding box center [513, 271] width 1026 height 542
click at [101, 6] on span "Help Center Translate" at bounding box center [111, 12] width 58 height 15
click at [0, 15] on div "Help Center Translate Content Help Center [DOMAIN_NAME] Articles 4014 Last Sync…" at bounding box center [513, 13] width 1026 height 26
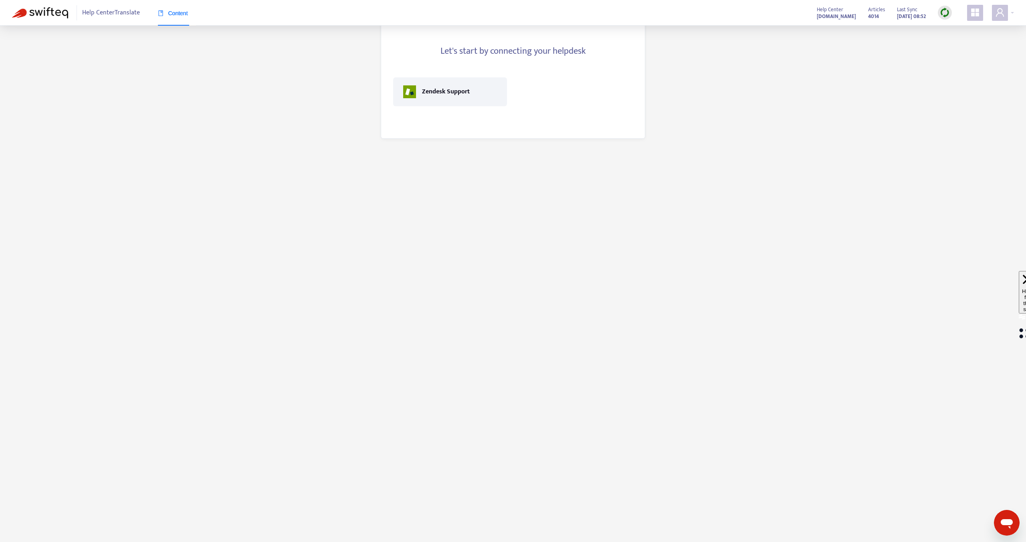
click at [36, 15] on img at bounding box center [40, 12] width 56 height 11
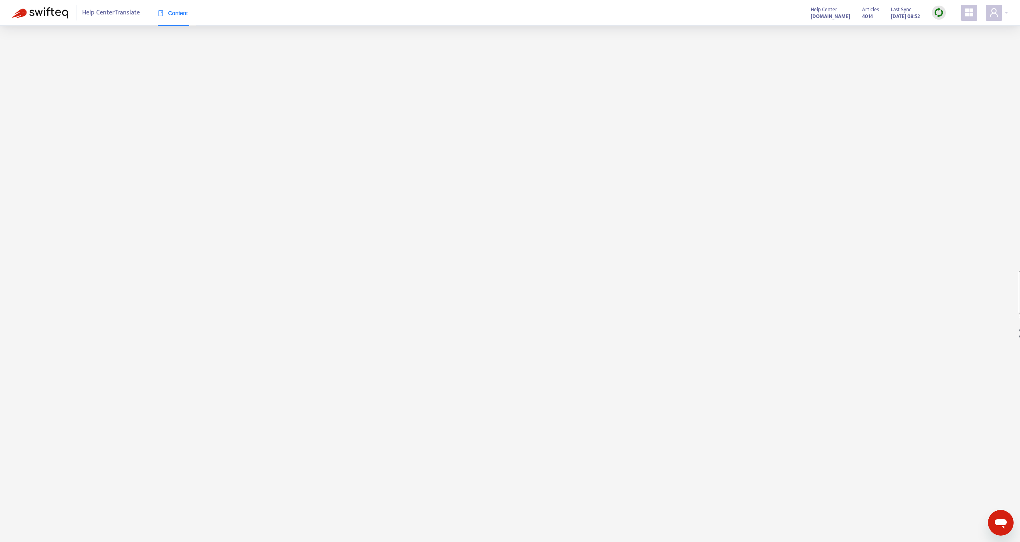
click at [98, 17] on span "Help Center Translate" at bounding box center [111, 12] width 58 height 15
click at [112, 12] on span "Help Center Translate" at bounding box center [111, 12] width 58 height 15
click at [174, 13] on span "Content" at bounding box center [173, 13] width 30 height 6
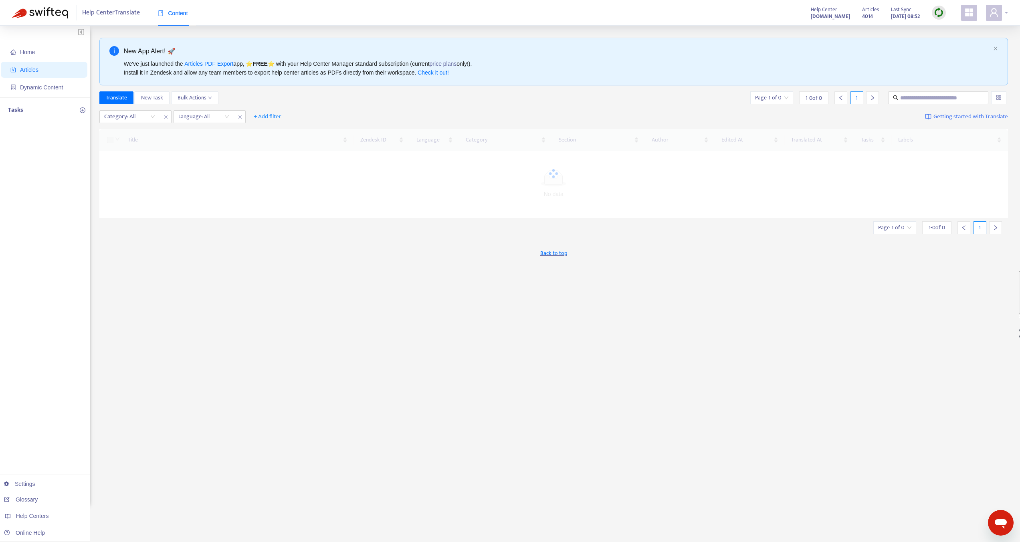
click at [987, 13] on span at bounding box center [994, 13] width 16 height 16
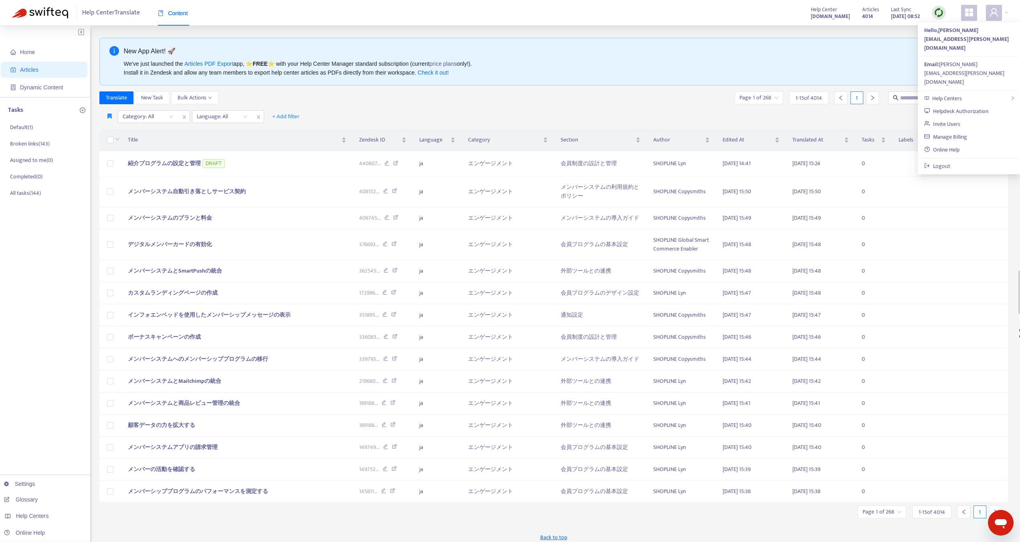
click at [438, 94] on div "Translate New Task Bulk Actions Page 1 of 268 1 - 15 of 4014 1" at bounding box center [553, 97] width 909 height 13
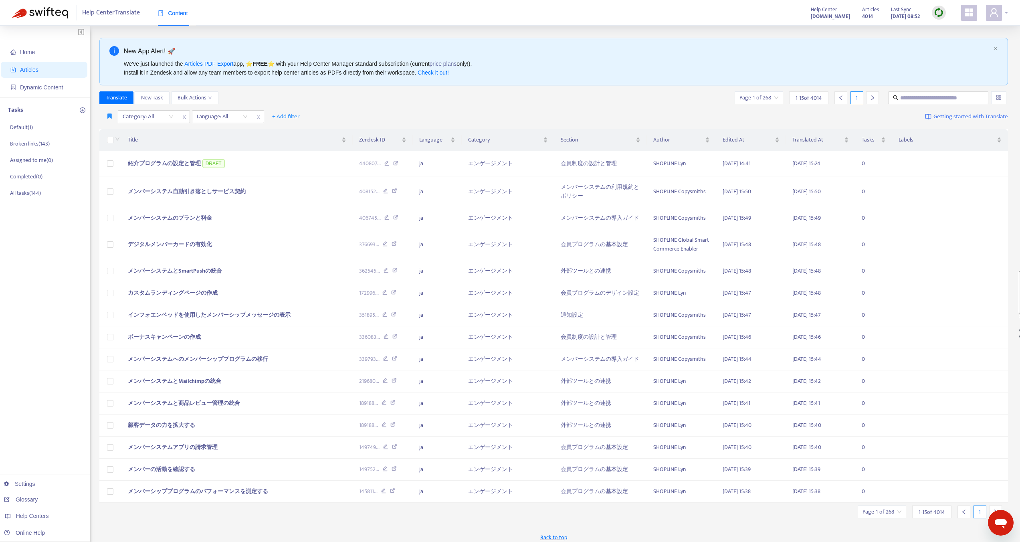
click at [999, 8] on span at bounding box center [994, 13] width 16 height 16
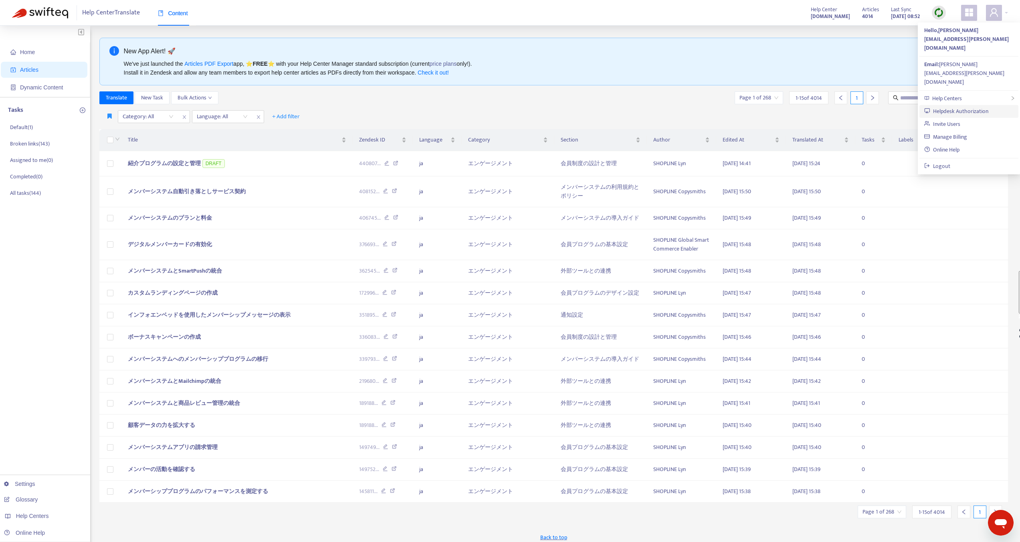
click at [966, 107] on link "Helpdesk Authorization" at bounding box center [956, 111] width 64 height 9
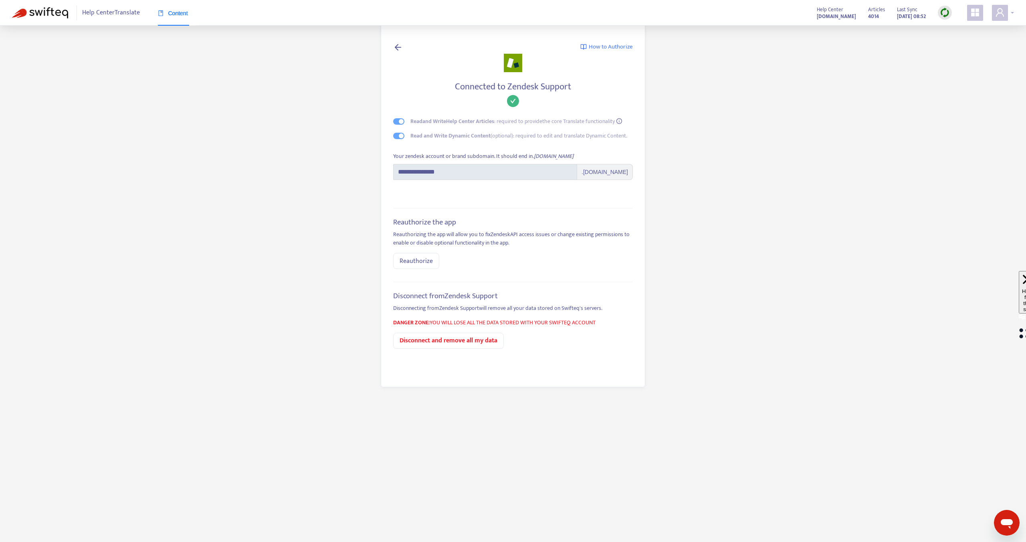
click at [1009, 9] on div at bounding box center [1003, 13] width 22 height 16
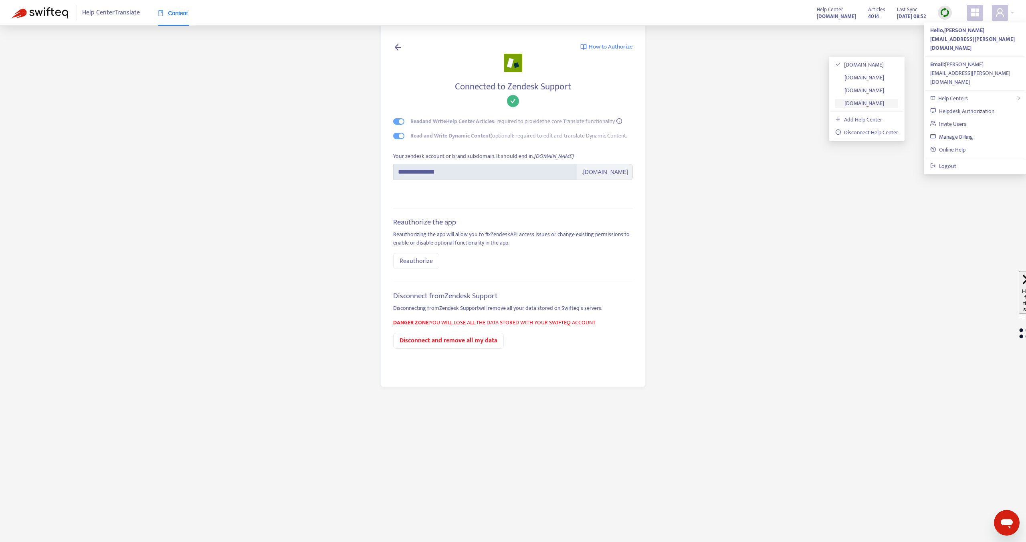
click at [878, 103] on link "[DOMAIN_NAME]" at bounding box center [859, 103] width 49 height 9
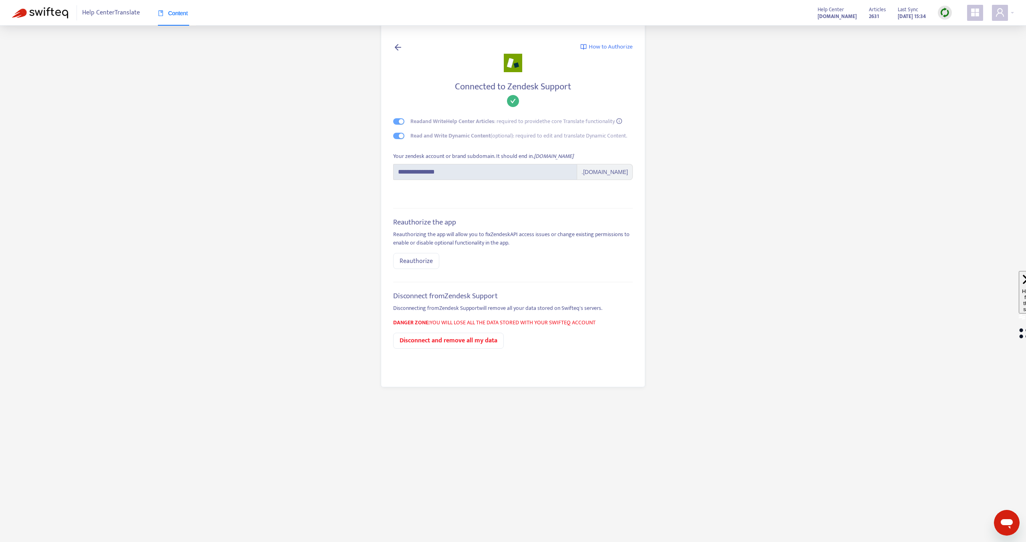
click at [414, 50] on div "How to Authorize" at bounding box center [513, 47] width 240 height 11
click at [400, 46] on icon at bounding box center [398, 47] width 10 height 10
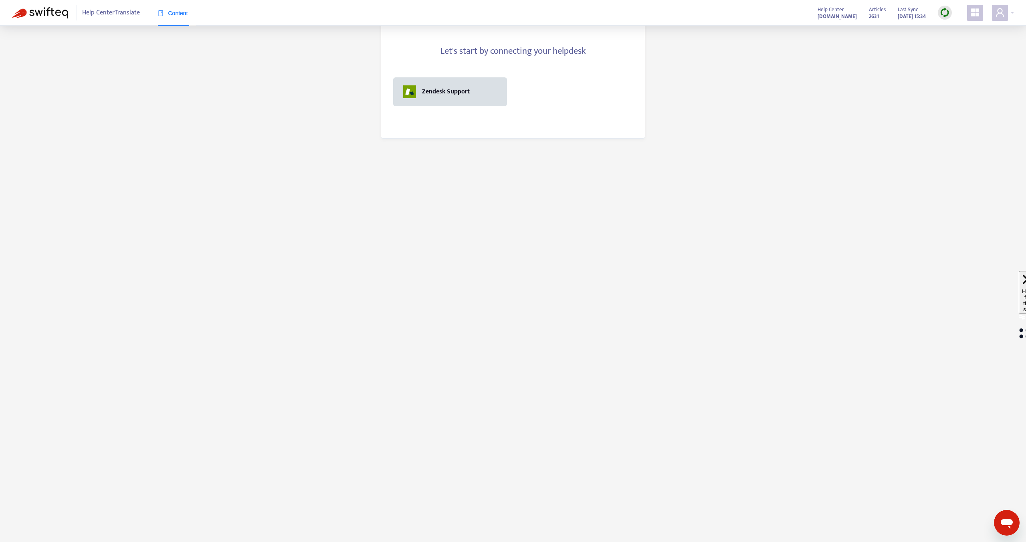
click at [484, 95] on div "Zendesk Support" at bounding box center [450, 91] width 94 height 13
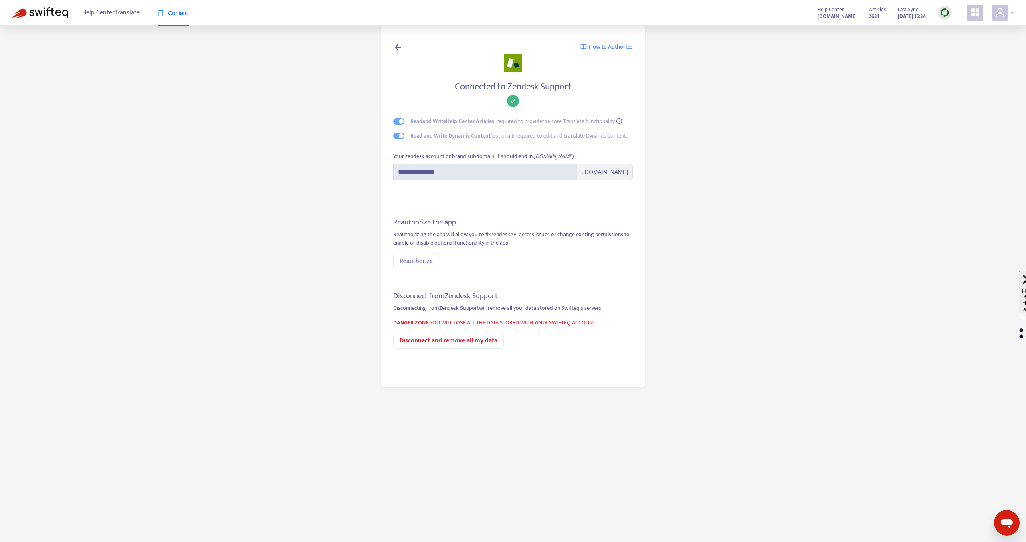
click at [1003, 8] on icon "user" at bounding box center [1000, 13] width 10 height 10
click at [946, 162] on link "Logout" at bounding box center [943, 166] width 26 height 9
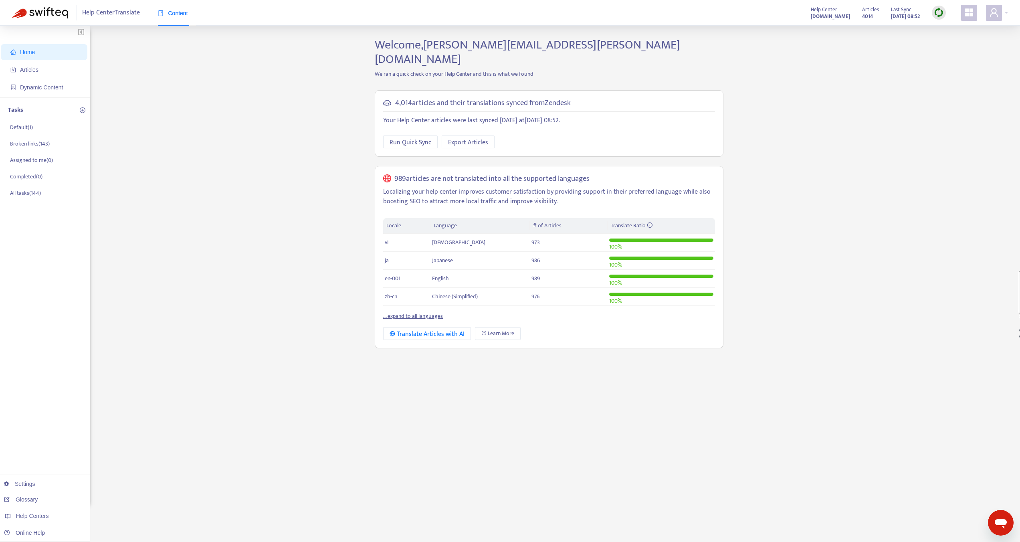
click at [428, 311] on link "... expand to all languages" at bounding box center [413, 315] width 60 height 9
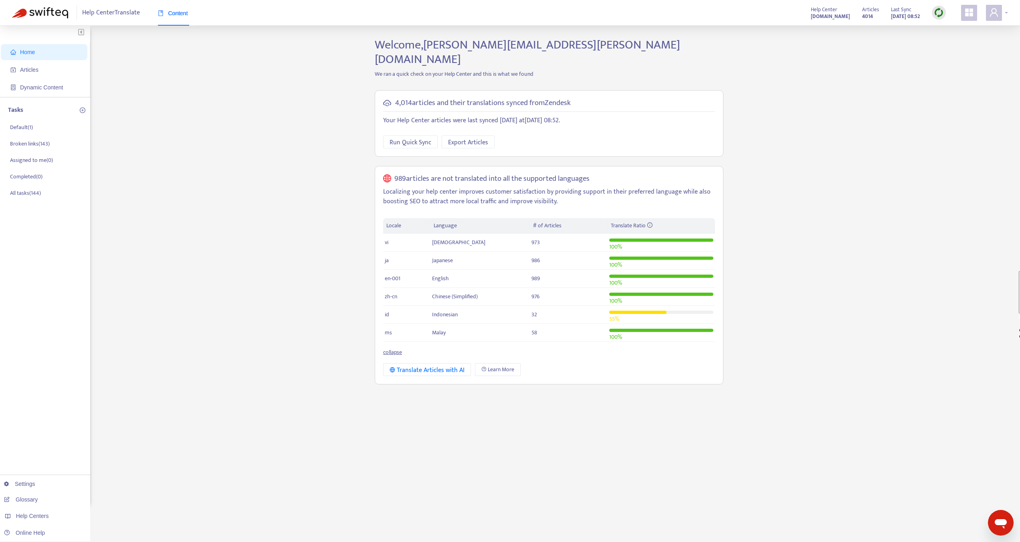
click at [998, 20] on div "Help Center Translate Content Help Center [DOMAIN_NAME] Articles 4014 Last Sync…" at bounding box center [510, 13] width 1020 height 26
click at [998, 18] on span at bounding box center [994, 13] width 16 height 16
click at [112, 14] on span "Help Center Translate" at bounding box center [111, 12] width 58 height 15
drag, startPoint x: 83, startPoint y: 12, endPoint x: 142, endPoint y: 12, distance: 59.3
click at [142, 12] on div "Help Center Translate Content" at bounding box center [139, 12] width 114 height 15
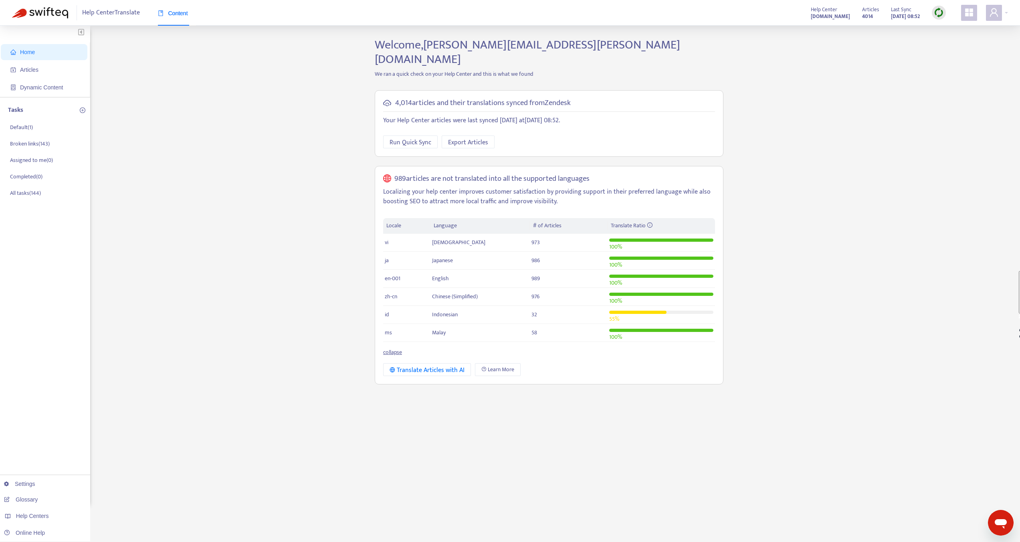
click at [142, 12] on div "Help Center Translate Content" at bounding box center [139, 12] width 114 height 15
click at [32, 517] on span "Help Centers" at bounding box center [32, 516] width 33 height 6
click at [153, 453] on link "[DOMAIN_NAME]" at bounding box center [127, 451] width 54 height 6
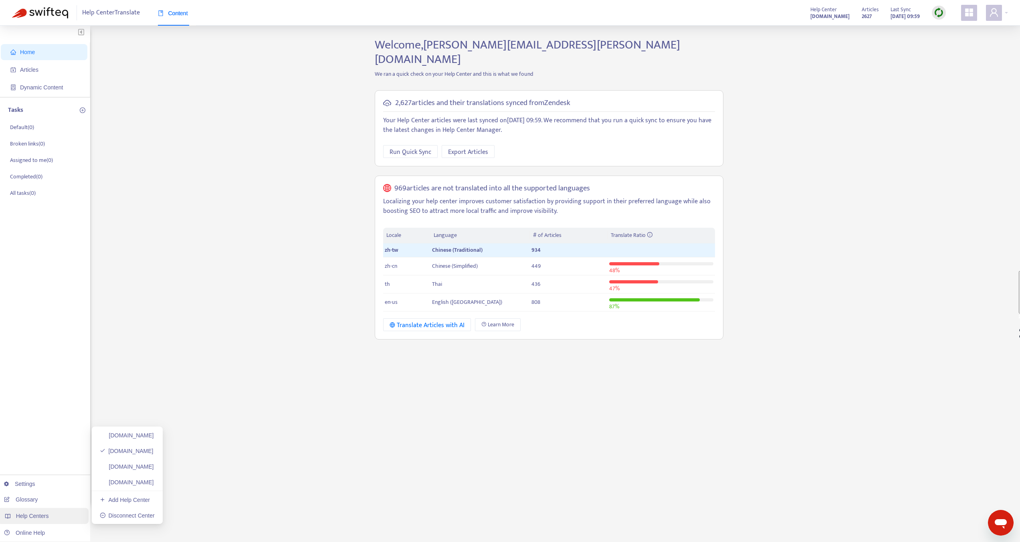
click at [38, 517] on span "Help Centers" at bounding box center [32, 516] width 33 height 6
click at [151, 481] on link "[DOMAIN_NAME]" at bounding box center [127, 482] width 54 height 6
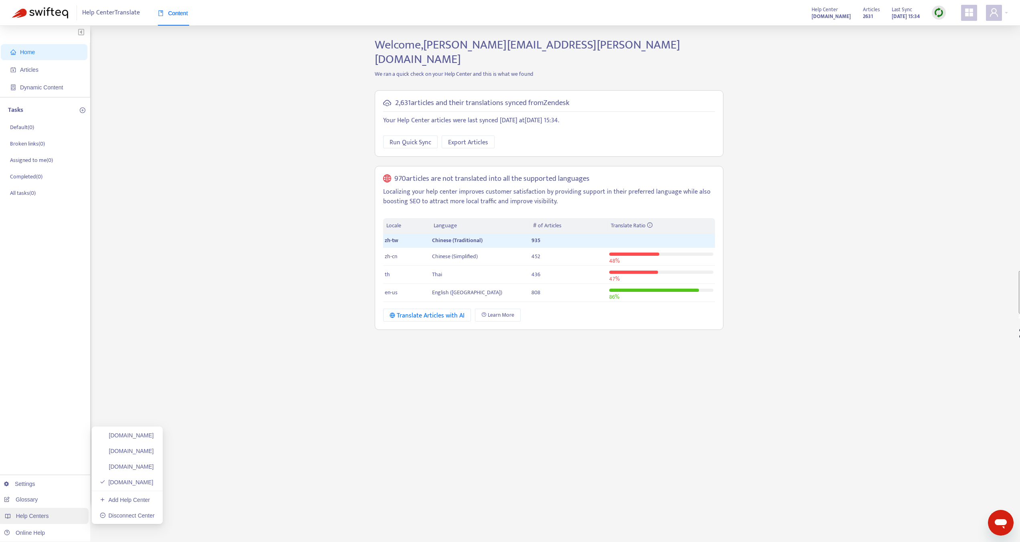
click at [34, 515] on span "Help Centers" at bounding box center [32, 516] width 33 height 6
click at [134, 452] on link "[DOMAIN_NAME]" at bounding box center [127, 451] width 54 height 6
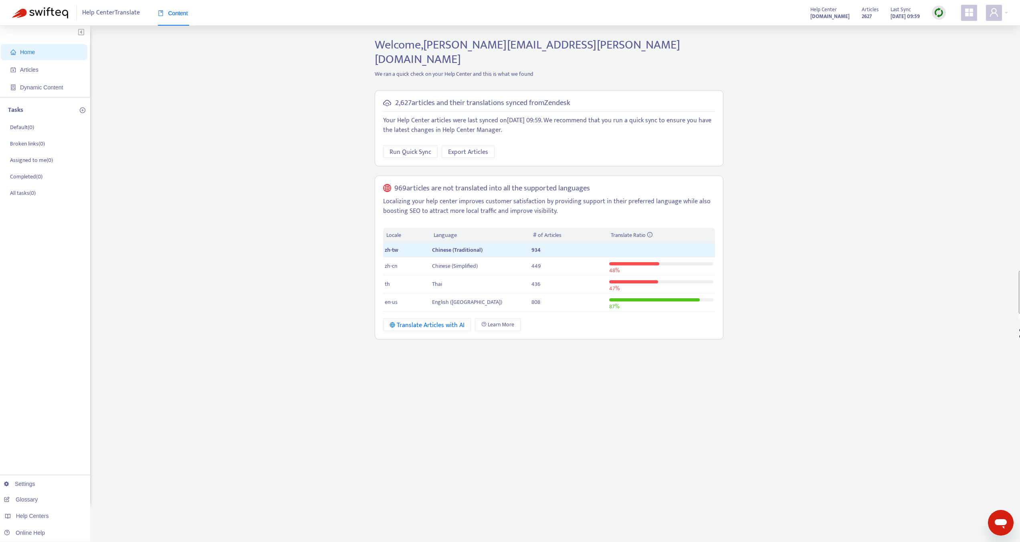
click at [941, 10] on img at bounding box center [939, 13] width 10 height 10
click at [30, 501] on link "Glossary" at bounding box center [21, 499] width 34 height 6
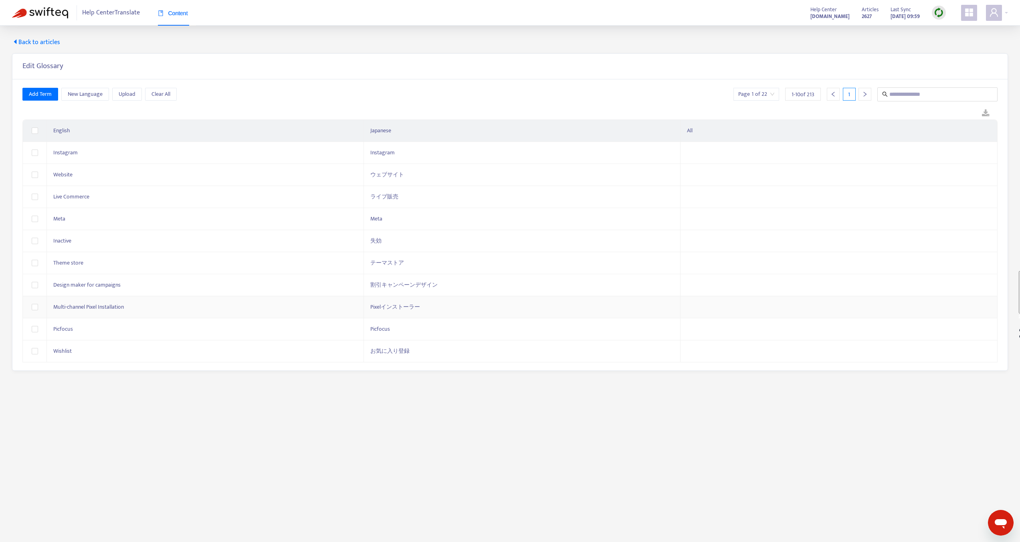
scroll to position [26, 0]
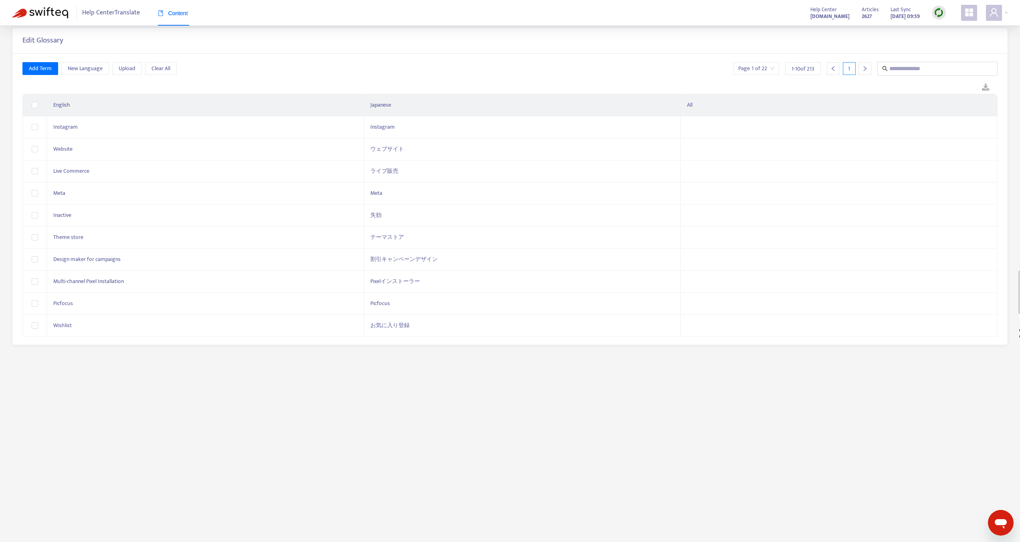
click at [761, 71] on input "search" at bounding box center [756, 69] width 36 height 12
click at [865, 112] on span "10" at bounding box center [845, 110] width 50 height 12
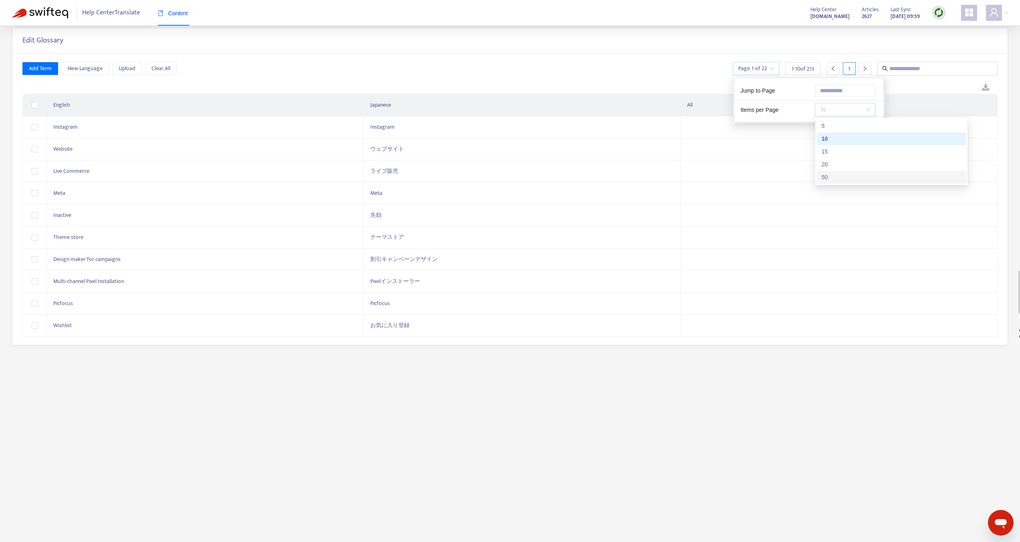
click at [841, 175] on div "50" at bounding box center [891, 177] width 139 height 9
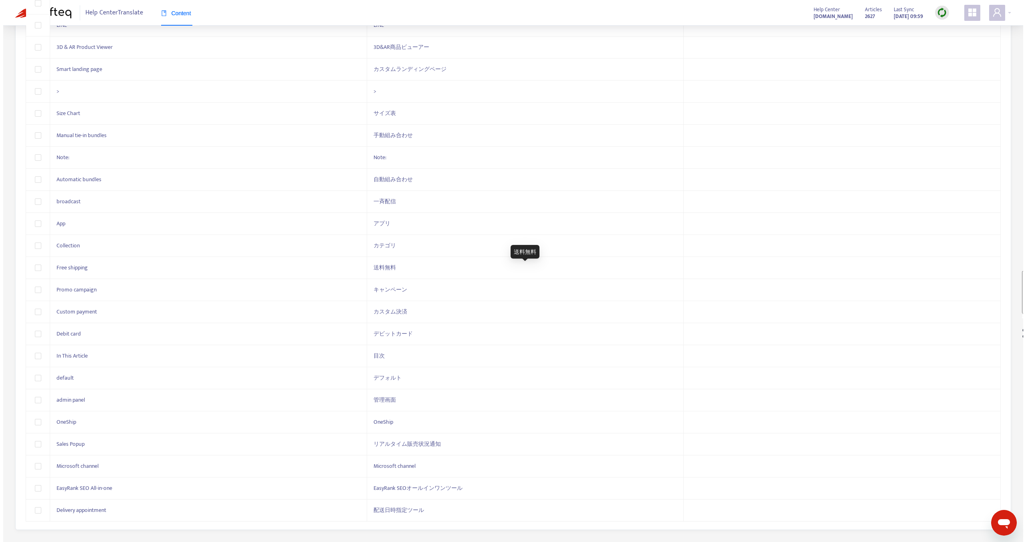
scroll to position [0, 0]
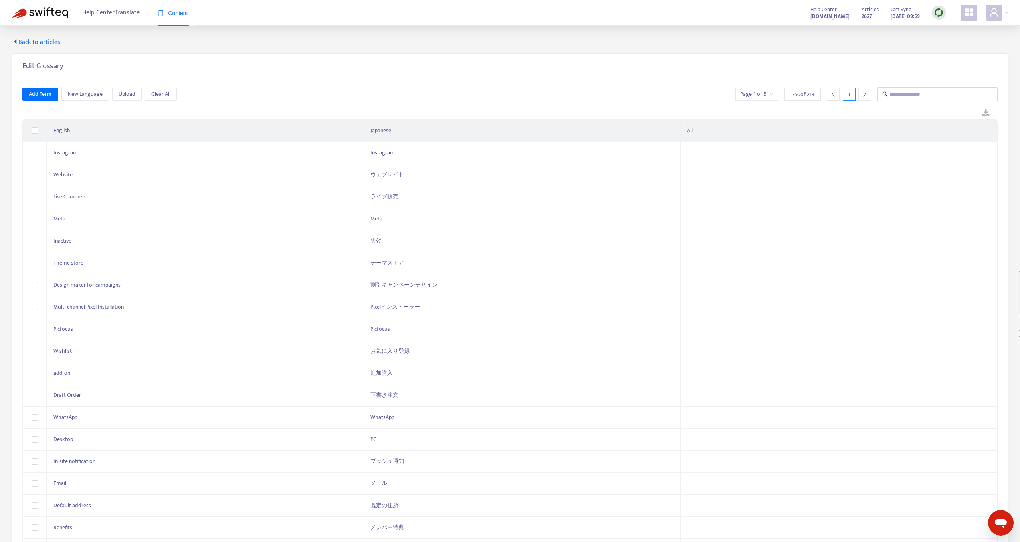
click at [996, 22] on div "Help Center Translate Content Help Center [DOMAIN_NAME] Articles 2627 Last Sync…" at bounding box center [510, 13] width 1020 height 26
click at [996, 15] on icon "user" at bounding box center [994, 13] width 10 height 10
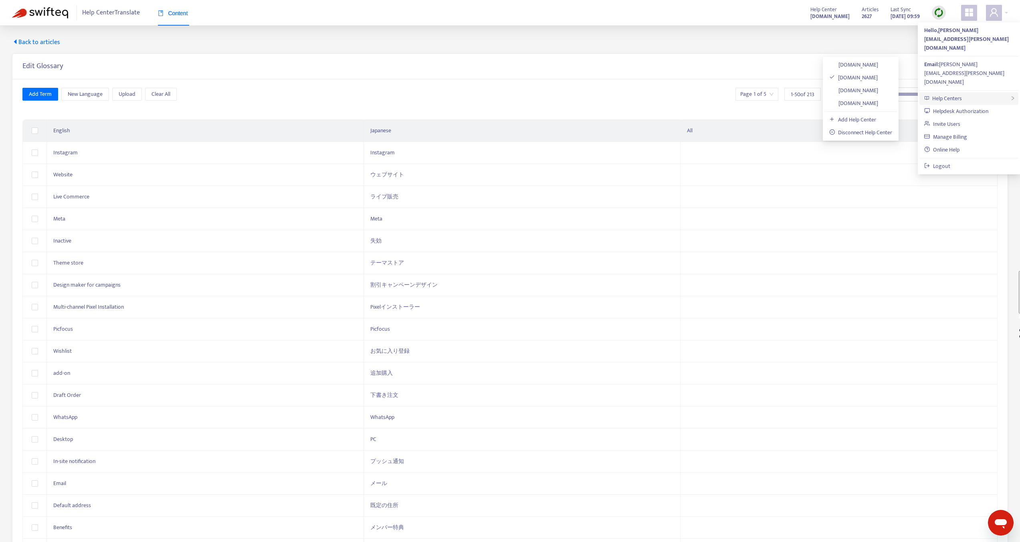
click at [1010, 94] on span at bounding box center [1012, 98] width 5 height 9
click at [928, 96] on icon at bounding box center [926, 98] width 5 height 5
click at [51, 47] on span "Back to articles" at bounding box center [36, 43] width 48 height 10
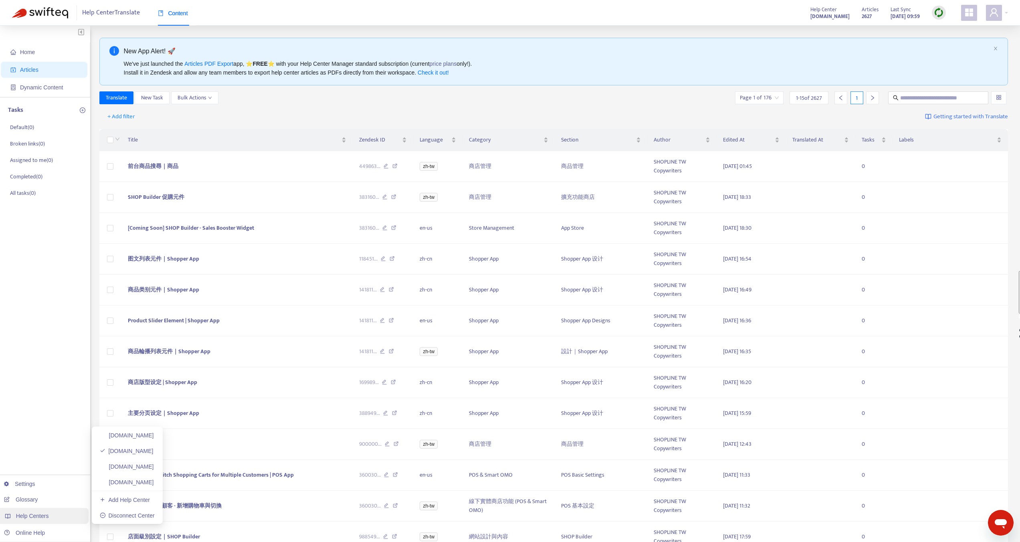
click at [43, 518] on span "Help Centers" at bounding box center [32, 516] width 33 height 6
click at [133, 436] on link "[DOMAIN_NAME]" at bounding box center [127, 435] width 54 height 6
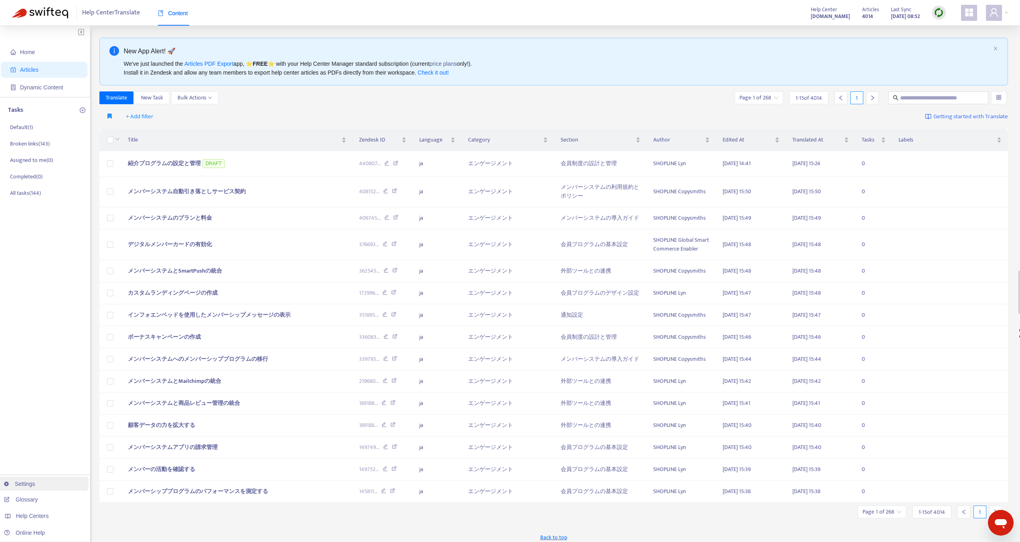
click at [35, 486] on link "Settings" at bounding box center [19, 484] width 31 height 6
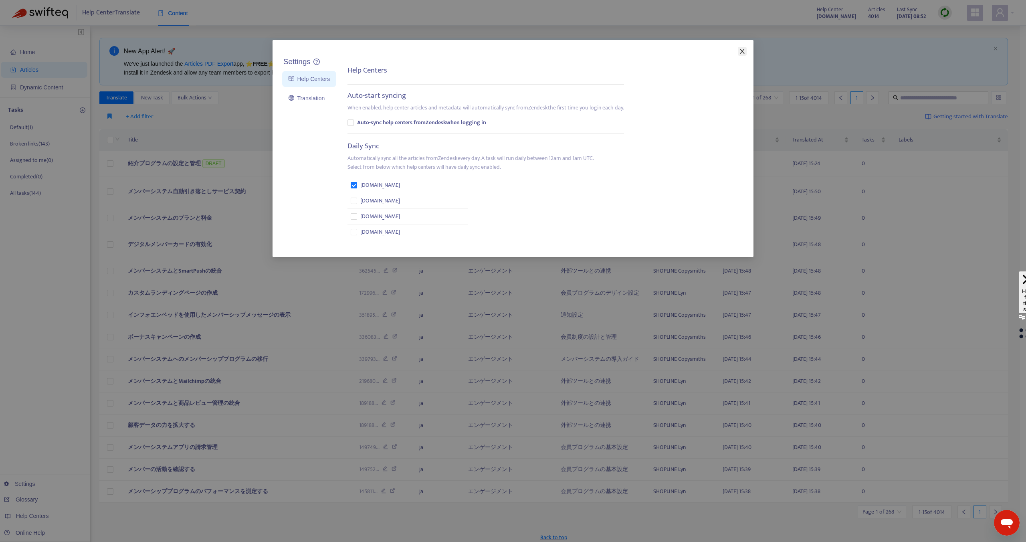
click at [741, 54] on icon "close" at bounding box center [742, 51] width 6 height 6
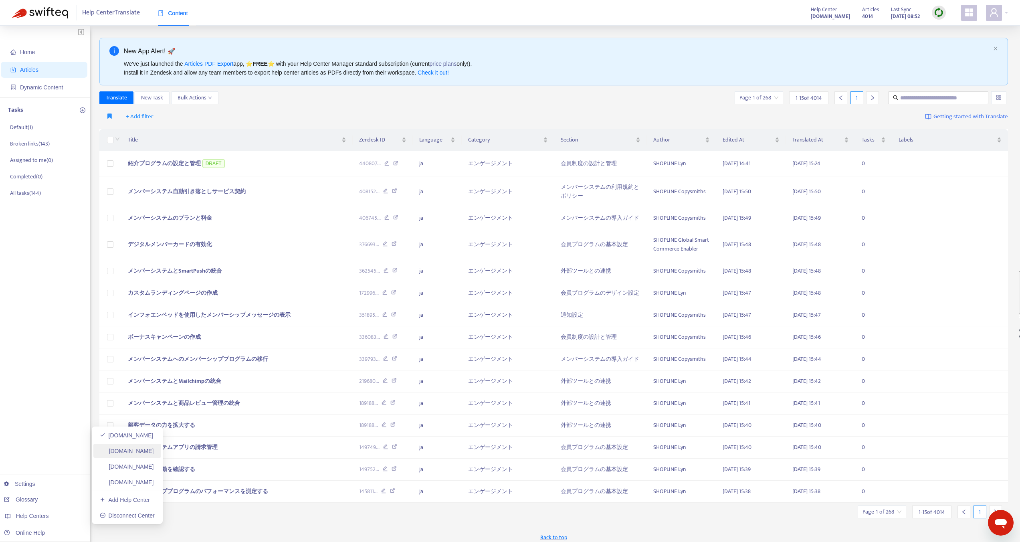
click at [143, 453] on link "[DOMAIN_NAME]" at bounding box center [127, 451] width 54 height 6
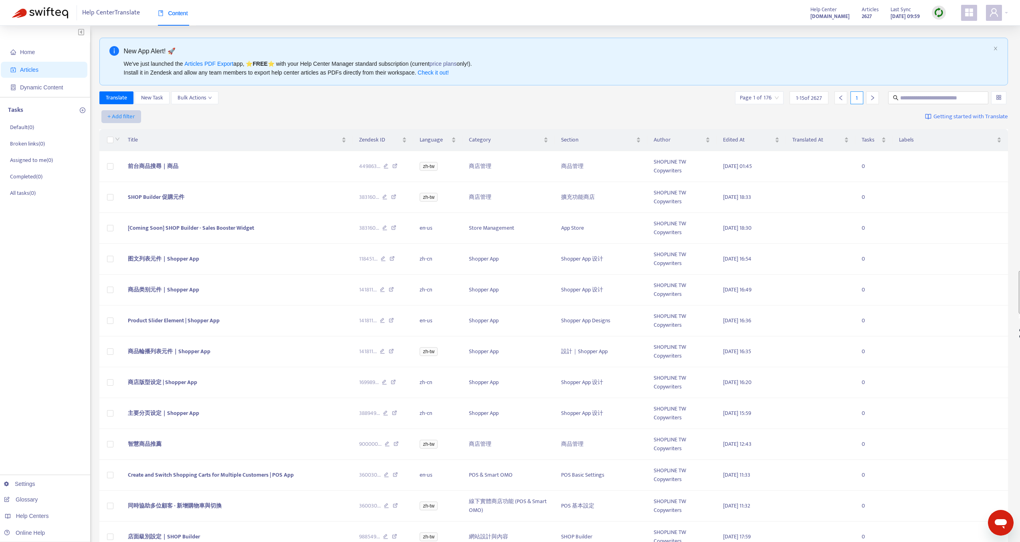
click at [123, 113] on span "+ Add filter" at bounding box center [121, 117] width 28 height 10
click at [125, 132] on span "Language" at bounding box center [133, 132] width 50 height 9
click at [162, 118] on span "close" at bounding box center [166, 117] width 10 height 10
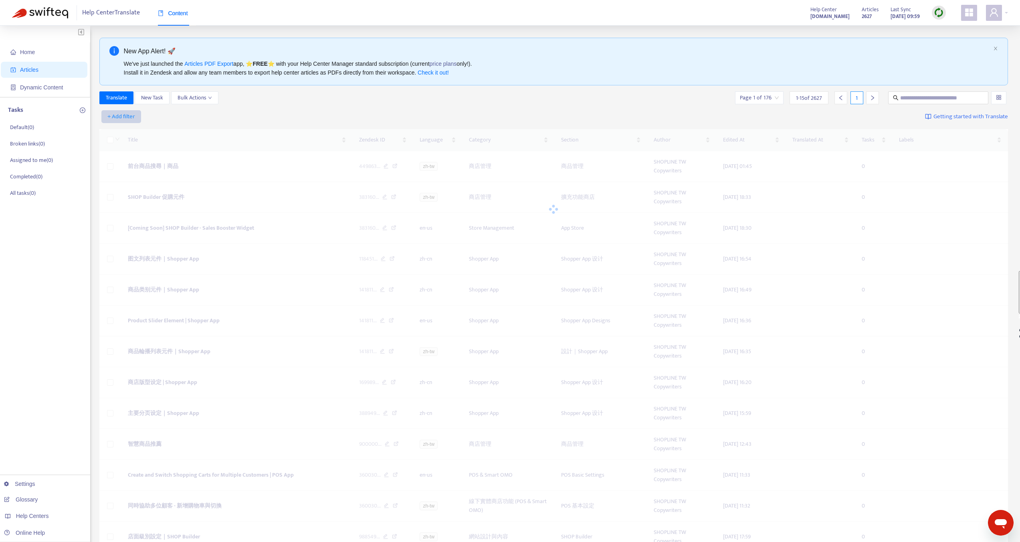
click at [109, 118] on span "+ Add filter" at bounding box center [121, 117] width 28 height 10
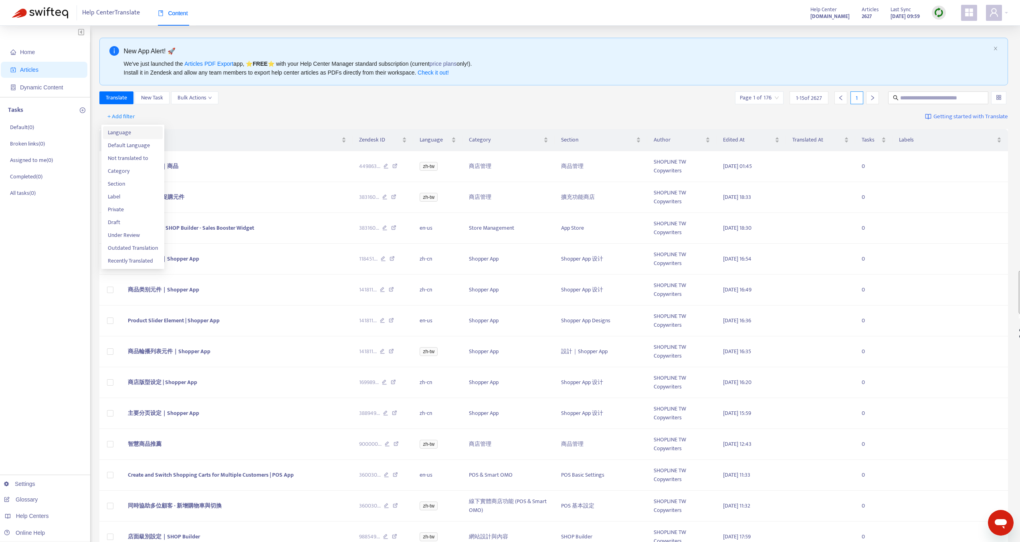
click at [126, 128] on span "Language" at bounding box center [133, 132] width 50 height 9
click at [147, 118] on div at bounding box center [125, 117] width 48 height 10
click at [113, 169] on div "ja" at bounding box center [175, 170] width 139 height 9
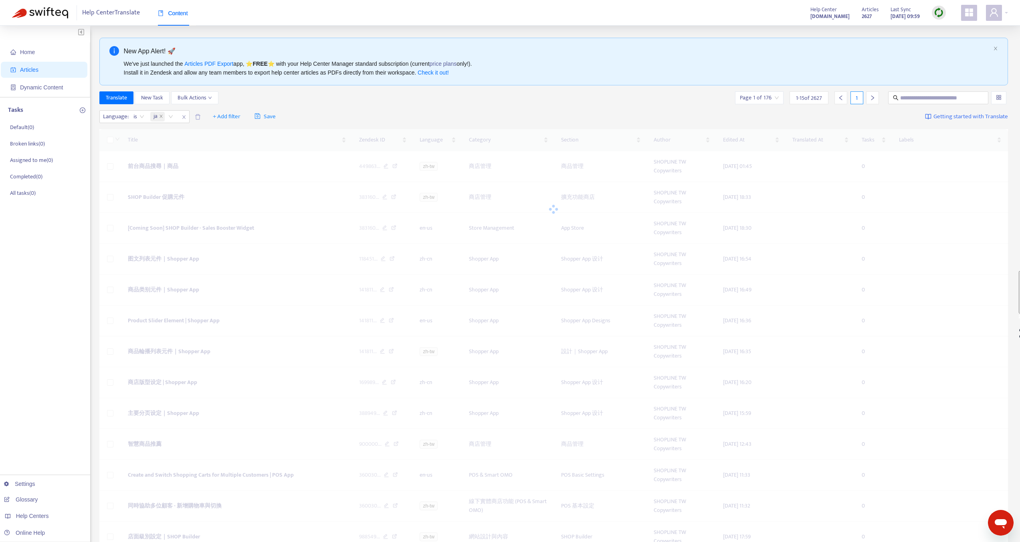
click at [335, 104] on div "Translate New Task Bulk Actions Page 1 of 176 1 - 15 of 2627 1" at bounding box center [553, 99] width 909 height 16
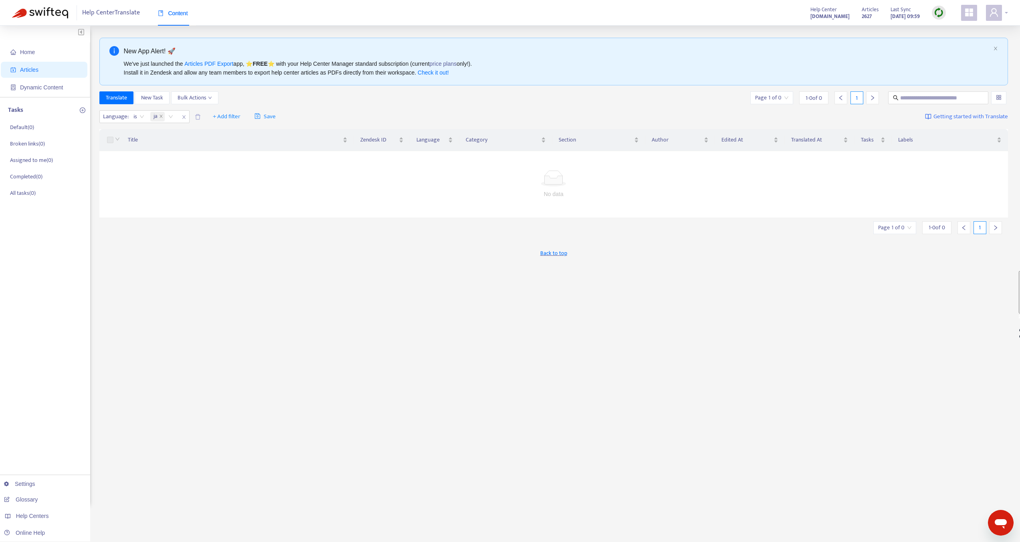
click at [999, 11] on span at bounding box center [994, 13] width 16 height 16
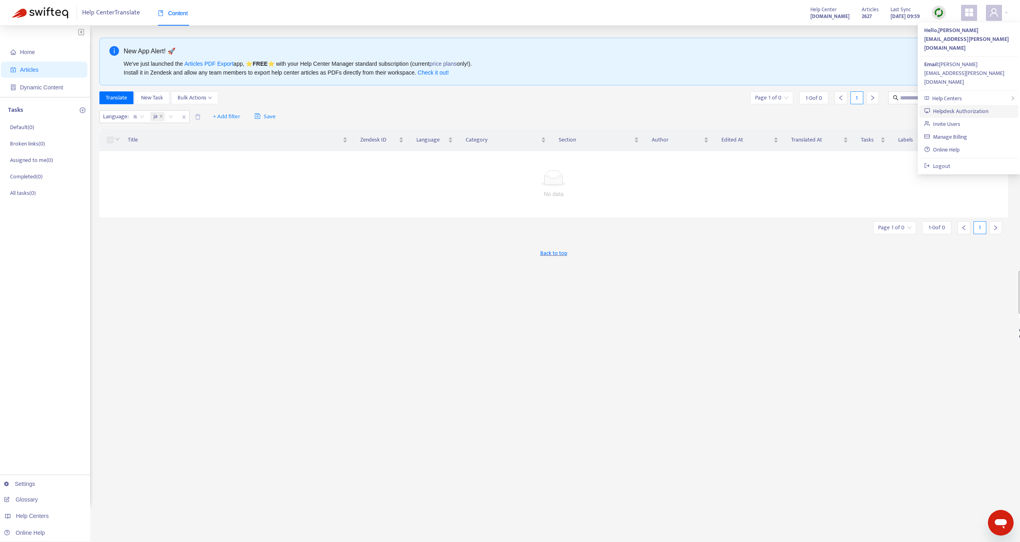
click at [956, 107] on link "Helpdesk Authorization" at bounding box center [956, 111] width 64 height 9
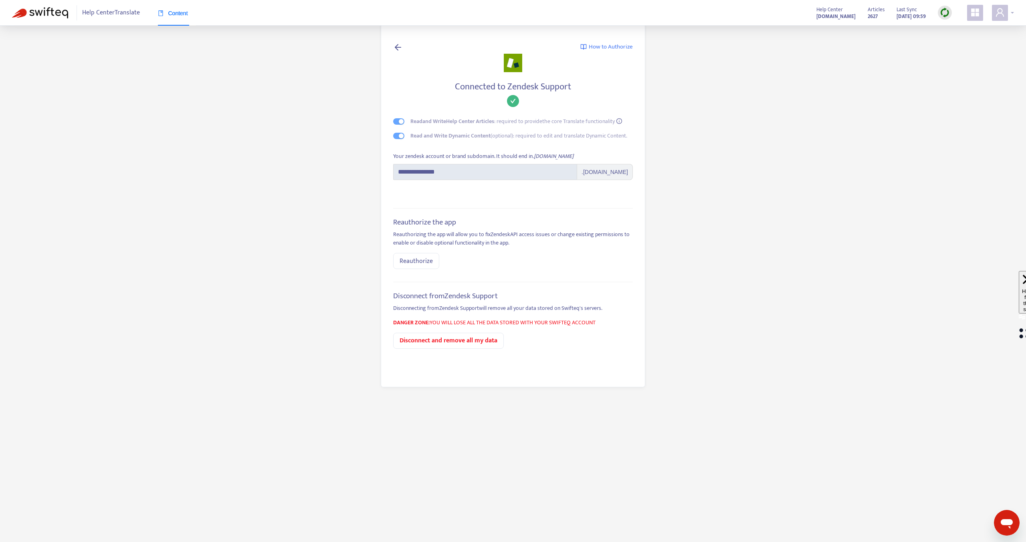
click at [1003, 20] on span at bounding box center [1000, 13] width 16 height 16
click at [959, 94] on span "Help Centers" at bounding box center [953, 98] width 30 height 9
click at [783, 105] on main "**********" at bounding box center [513, 271] width 1026 height 542
click at [403, 49] on div "How to Authorize" at bounding box center [513, 47] width 240 height 11
click at [398, 47] on icon at bounding box center [398, 47] width 10 height 10
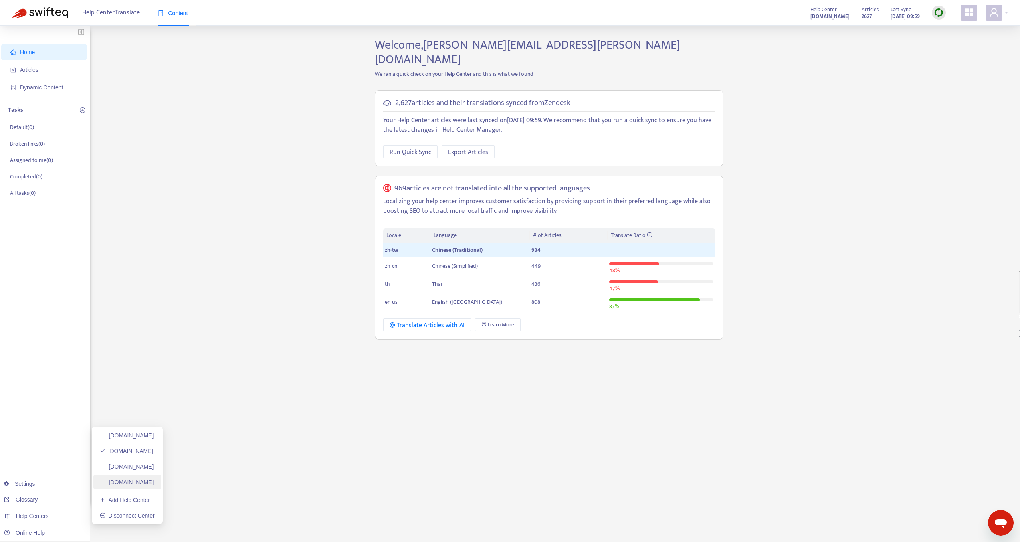
click at [133, 483] on link "shopline.zendesk.com" at bounding box center [127, 482] width 54 height 6
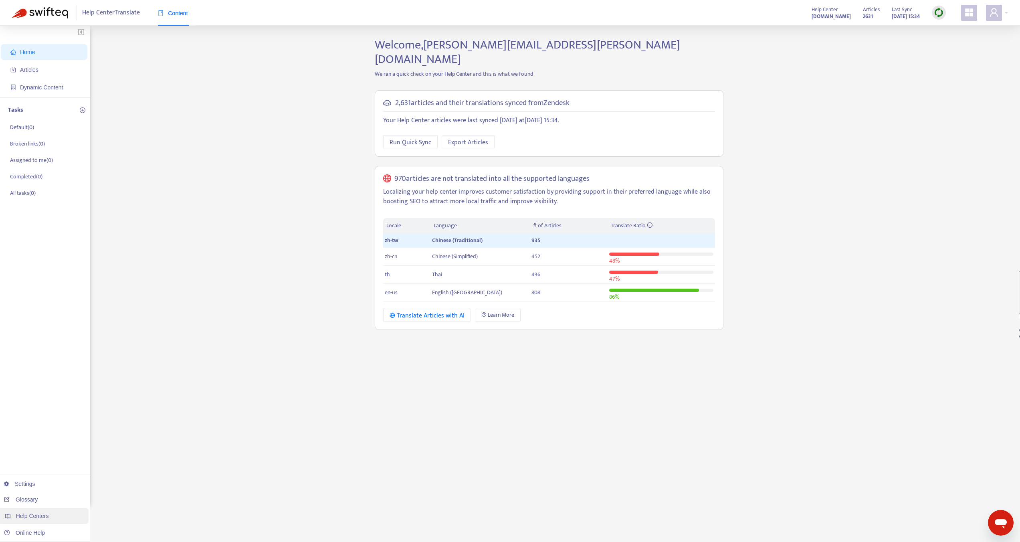
click at [46, 511] on div "Help Centers" at bounding box center [43, 516] width 91 height 16
click at [136, 448] on link "[DOMAIN_NAME]" at bounding box center [127, 451] width 54 height 6
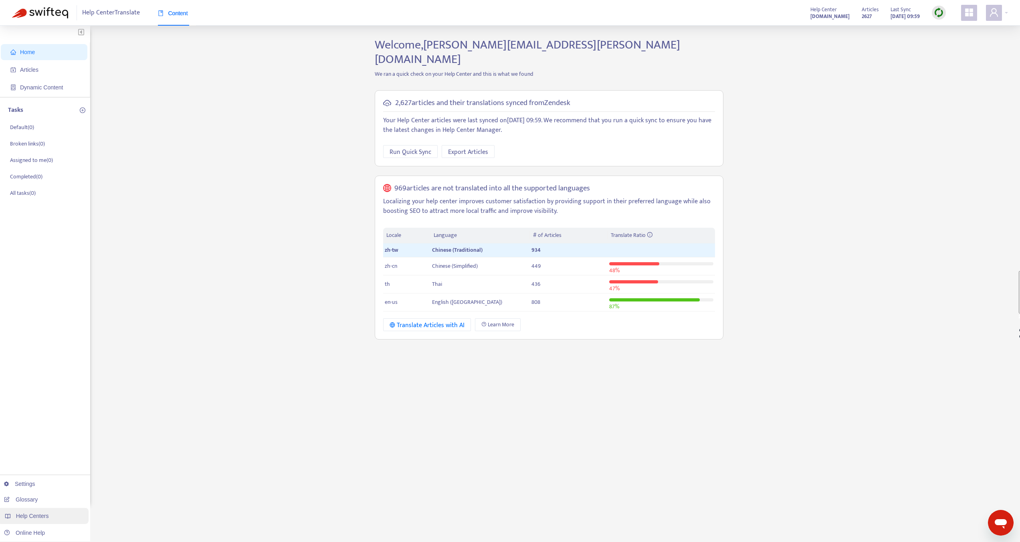
click at [48, 522] on div "Help Centers" at bounding box center [43, 516] width 91 height 16
click at [134, 485] on link "shopline.zendesk.com" at bounding box center [127, 482] width 54 height 6
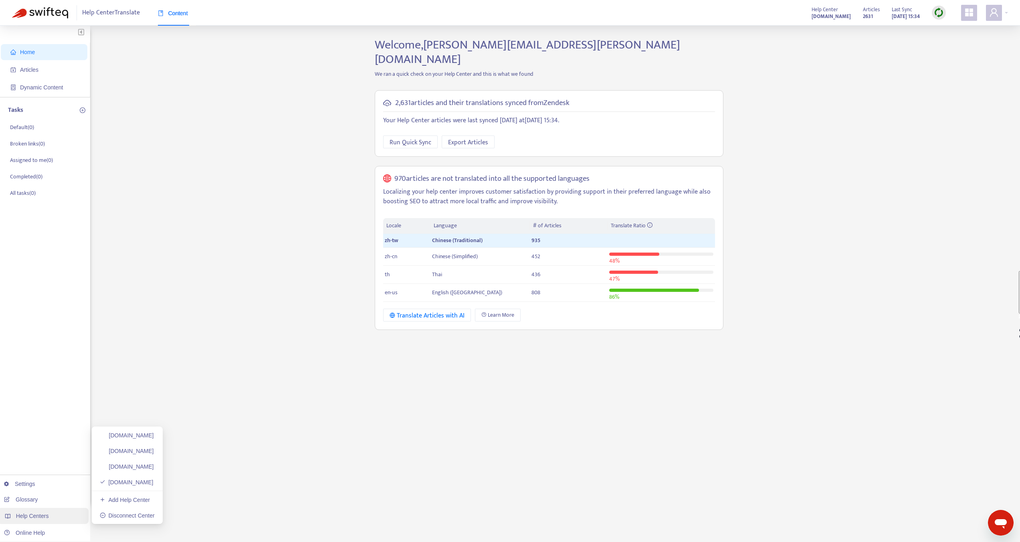
click at [26, 516] on span "Help Centers" at bounding box center [32, 516] width 33 height 6
click at [154, 469] on link "[DOMAIN_NAME]" at bounding box center [127, 466] width 54 height 6
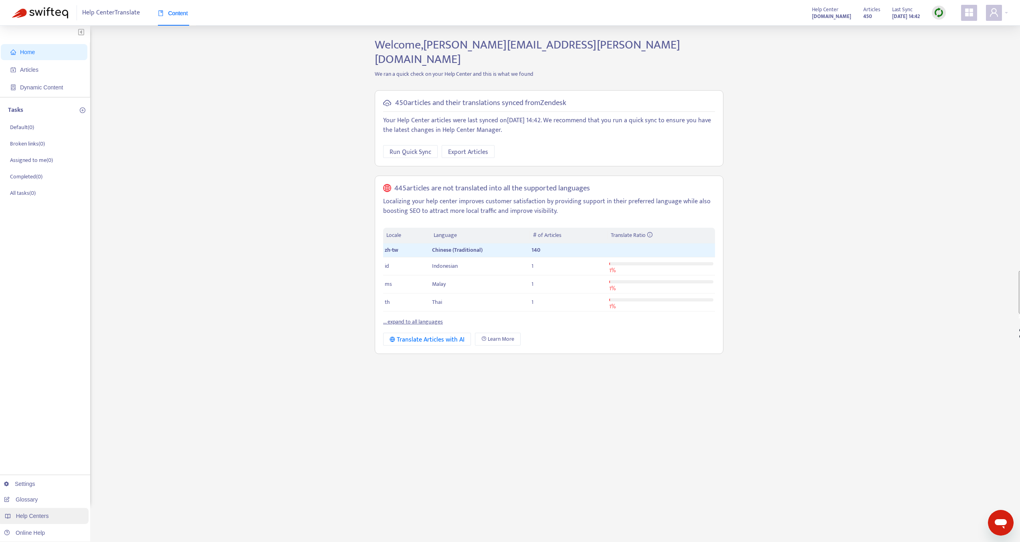
click at [29, 514] on span "Help Centers" at bounding box center [32, 516] width 33 height 6
click at [38, 524] on ul "Settings Glossary Help Centers Online Help" at bounding box center [43, 508] width 94 height 67
click at [139, 454] on link "[DOMAIN_NAME]" at bounding box center [127, 451] width 54 height 6
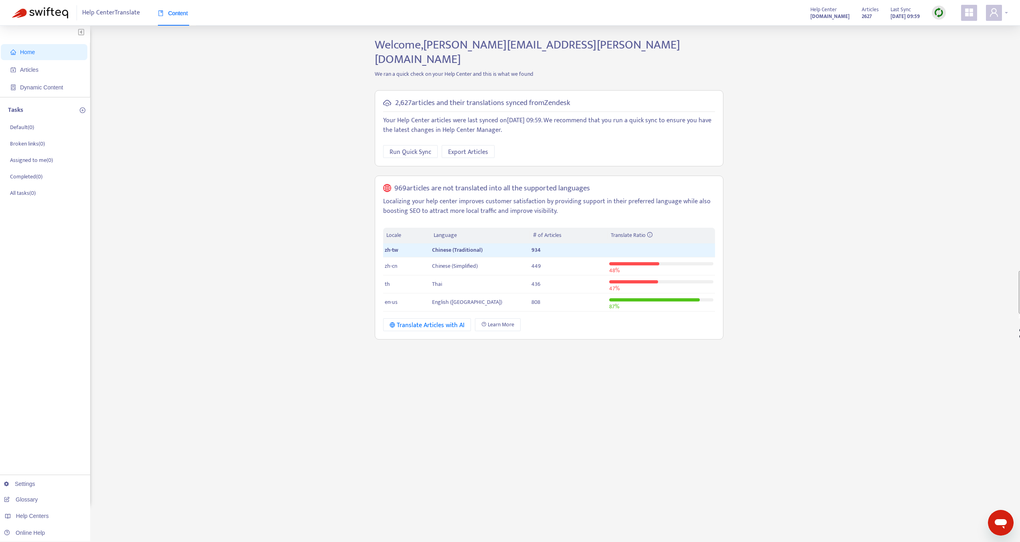
click at [995, 16] on icon "user" at bounding box center [994, 13] width 10 height 10
click at [954, 107] on link "Helpdesk Authorization" at bounding box center [956, 111] width 64 height 9
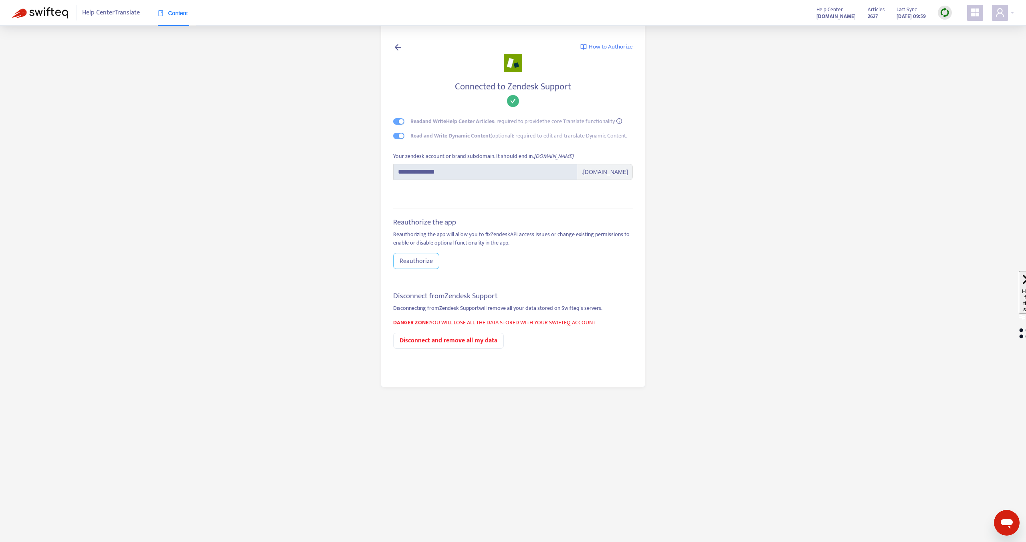
click at [408, 265] on span "Reauthorize" at bounding box center [416, 261] width 33 height 10
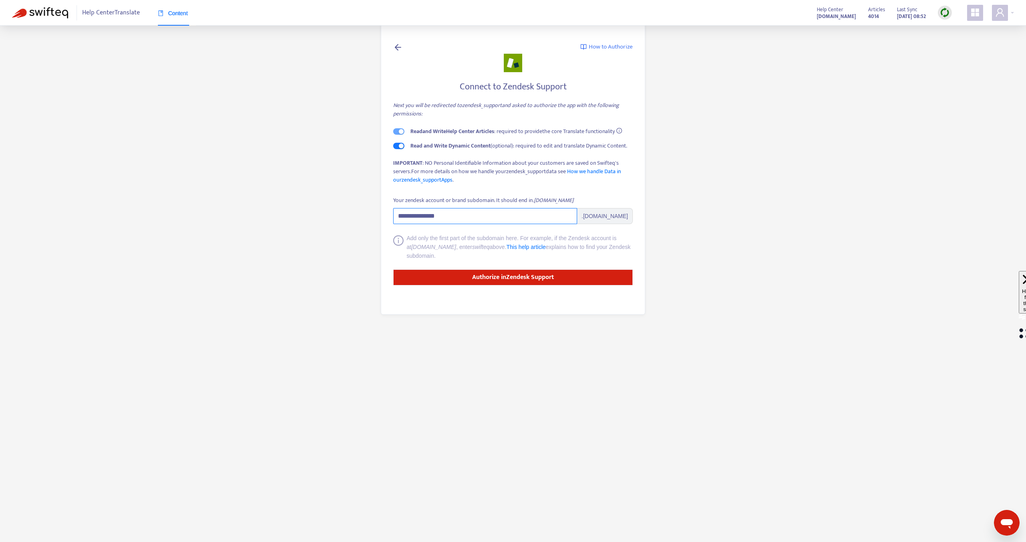
drag, startPoint x: 459, startPoint y: 215, endPoint x: 422, endPoint y: 216, distance: 37.3
click at [422, 216] on input "**********" at bounding box center [485, 216] width 184 height 16
type input "********"
click at [541, 276] on strong "Authorize in Zendesk Support" at bounding box center [513, 277] width 82 height 11
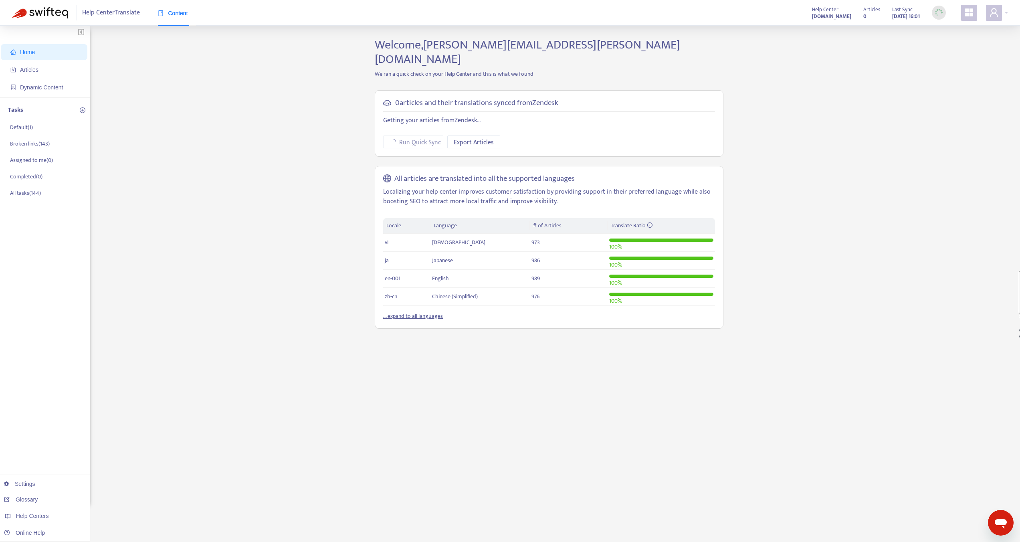
click at [893, 287] on div "Home Articles Dynamic Content Tasks Default ( 1 ) Broken links ( 143 ) Assigned…" at bounding box center [510, 272] width 996 height 469
click at [998, 12] on icon "user" at bounding box center [994, 13] width 10 height 10
click at [957, 94] on span "Help Centers" at bounding box center [947, 98] width 30 height 9
click at [771, 182] on div "Home Articles Dynamic Content Tasks Default ( 1 ) Broken links ( 143 ) Assigned…" at bounding box center [510, 272] width 996 height 469
click at [1003, 5] on div at bounding box center [997, 13] width 22 height 16
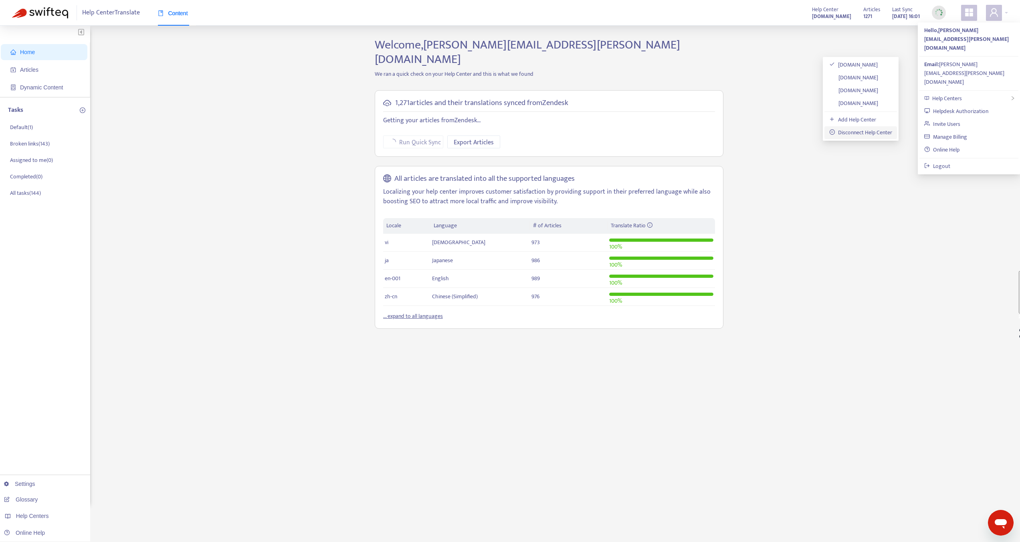
click at [860, 133] on link "Disconnect Help Center" at bounding box center [860, 132] width 63 height 9
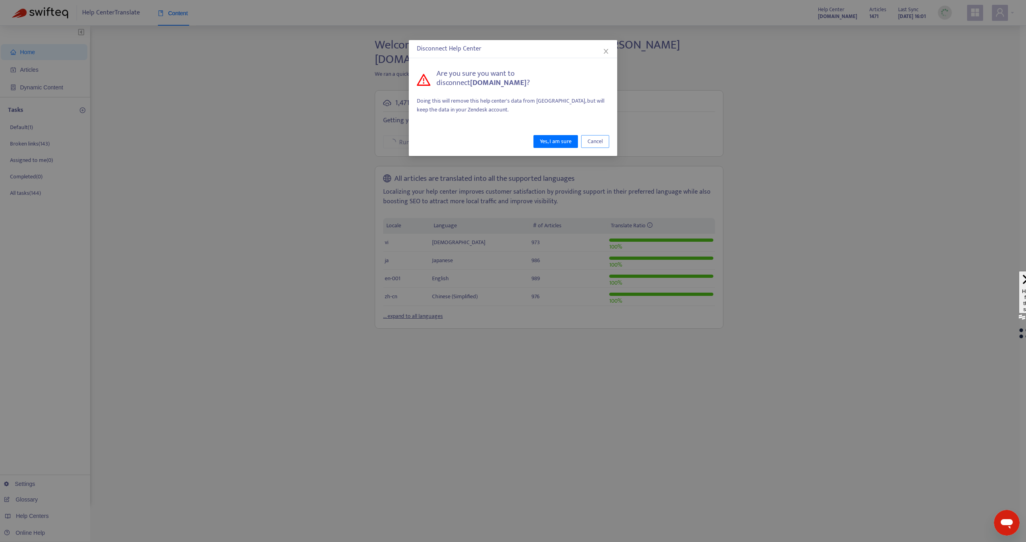
click at [595, 138] on span "Cancel" at bounding box center [595, 141] width 15 height 9
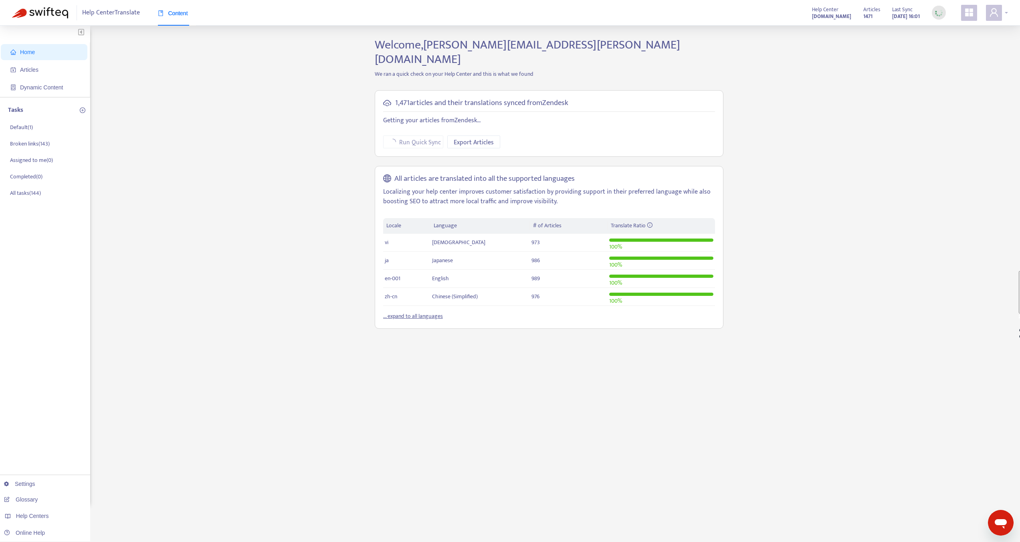
click at [1006, 6] on div at bounding box center [997, 13] width 22 height 16
click at [954, 94] on span "Help Centers" at bounding box center [947, 98] width 30 height 9
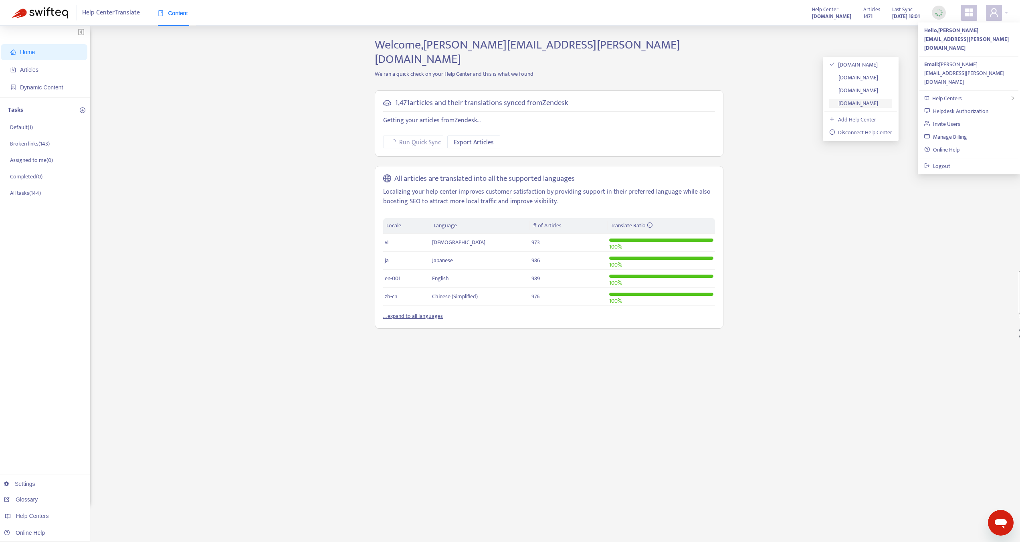
click at [878, 101] on link "shopline.zendesk.com" at bounding box center [853, 103] width 49 height 9
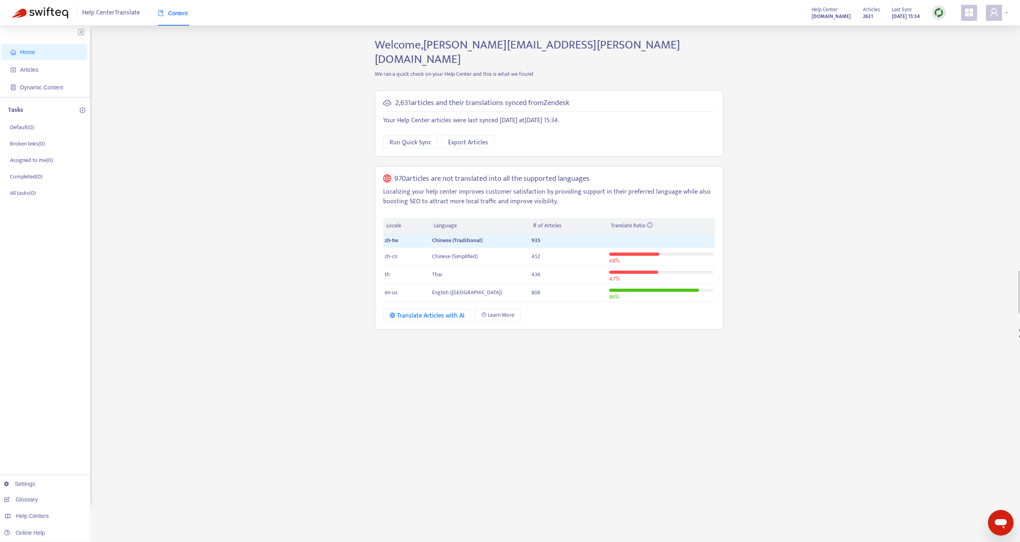
click at [1005, 14] on div at bounding box center [997, 13] width 22 height 16
click at [949, 94] on span "Help Centers" at bounding box center [947, 98] width 30 height 9
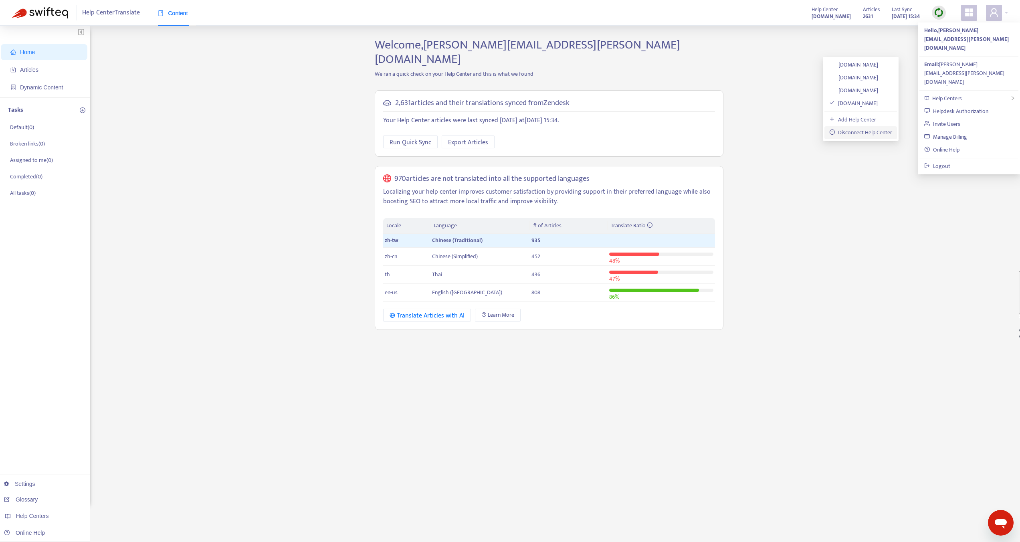
click at [863, 135] on link "Disconnect Help Center" at bounding box center [860, 132] width 63 height 9
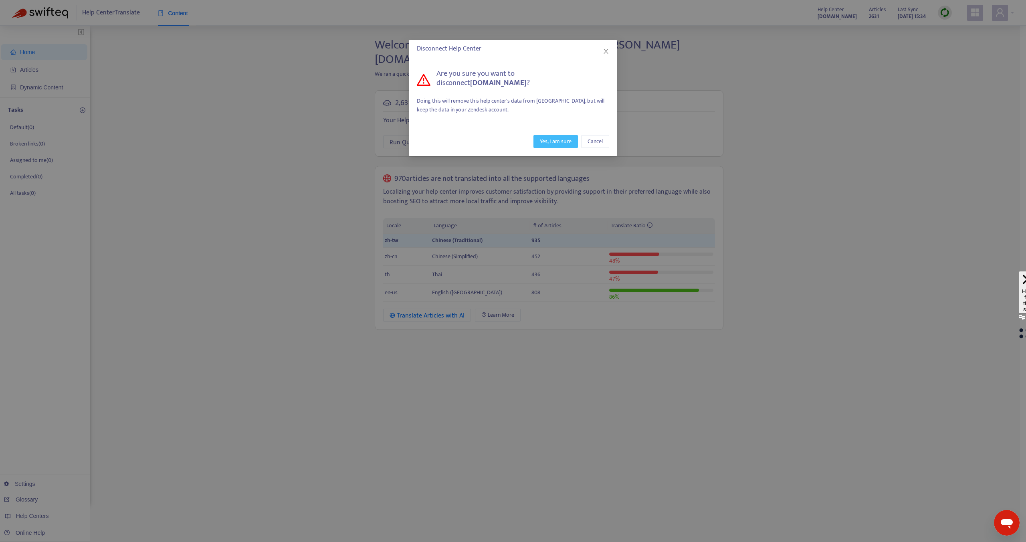
click at [563, 137] on span "Yes, I am sure" at bounding box center [556, 141] width 32 height 9
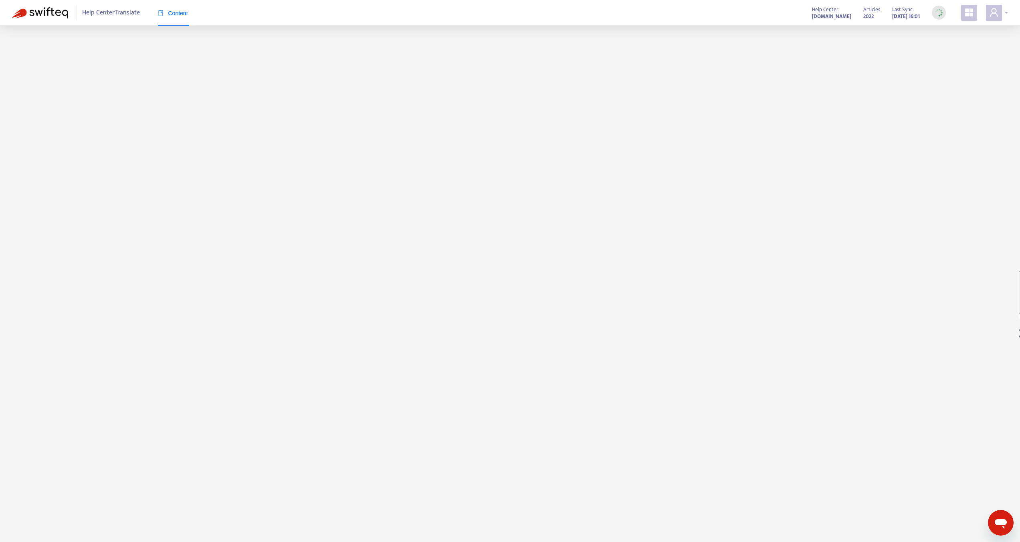
click at [1007, 8] on div at bounding box center [997, 13] width 22 height 16
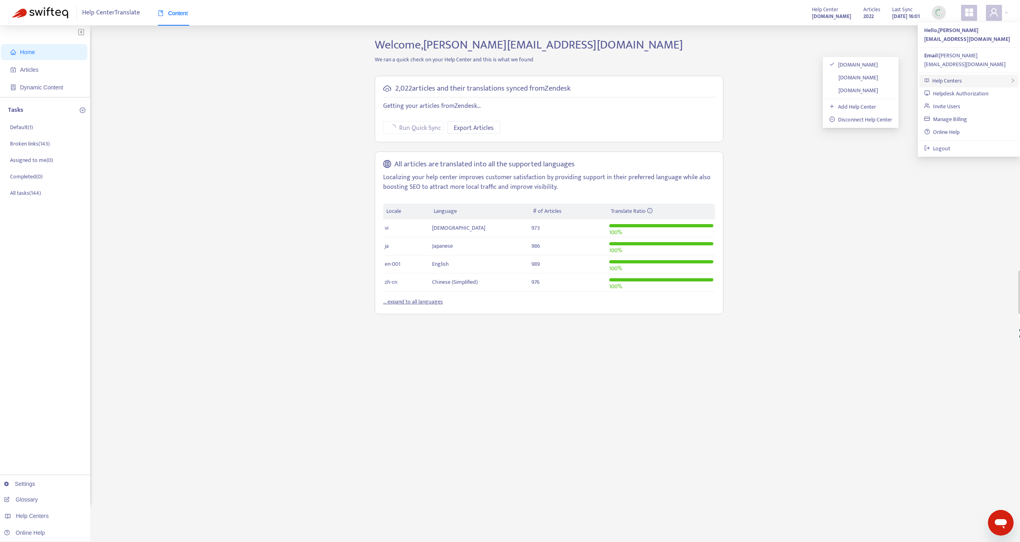
click at [951, 76] on span "Help Centers" at bounding box center [947, 80] width 30 height 9
click at [850, 66] on link "[DOMAIN_NAME]" at bounding box center [853, 64] width 48 height 9
click at [809, 55] on div "Home Articles Dynamic Content Tasks Default ( 1 ) Broken links ( 143 ) Assigned…" at bounding box center [510, 272] width 996 height 469
click at [1003, 11] on div at bounding box center [997, 13] width 22 height 16
click at [943, 89] on link "Helpdesk Authorization" at bounding box center [956, 93] width 64 height 9
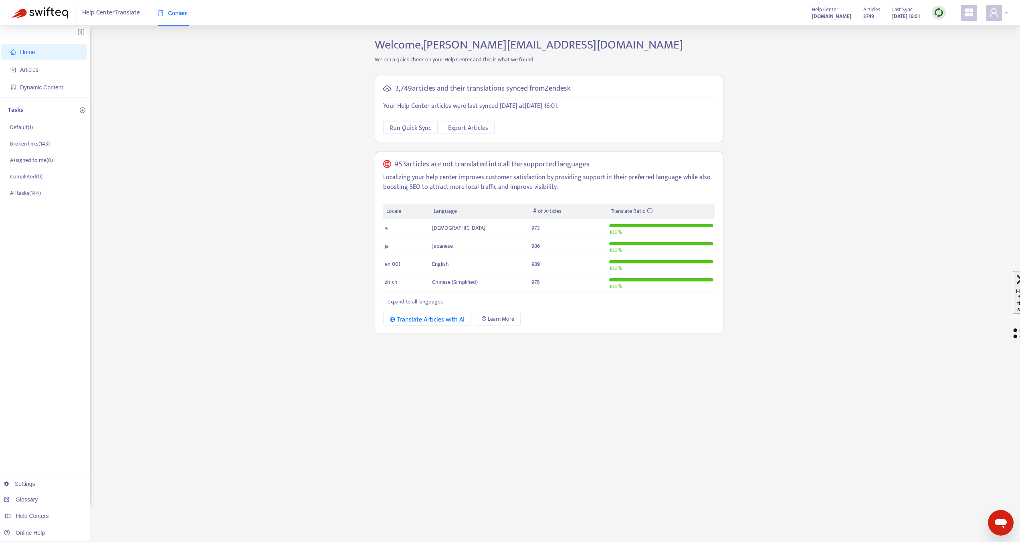
click at [996, 14] on icon "user" at bounding box center [994, 12] width 8 height 8
click at [944, 76] on span "Help Centers" at bounding box center [947, 80] width 30 height 9
click at [870, 79] on link "[DOMAIN_NAME]" at bounding box center [853, 77] width 49 height 9
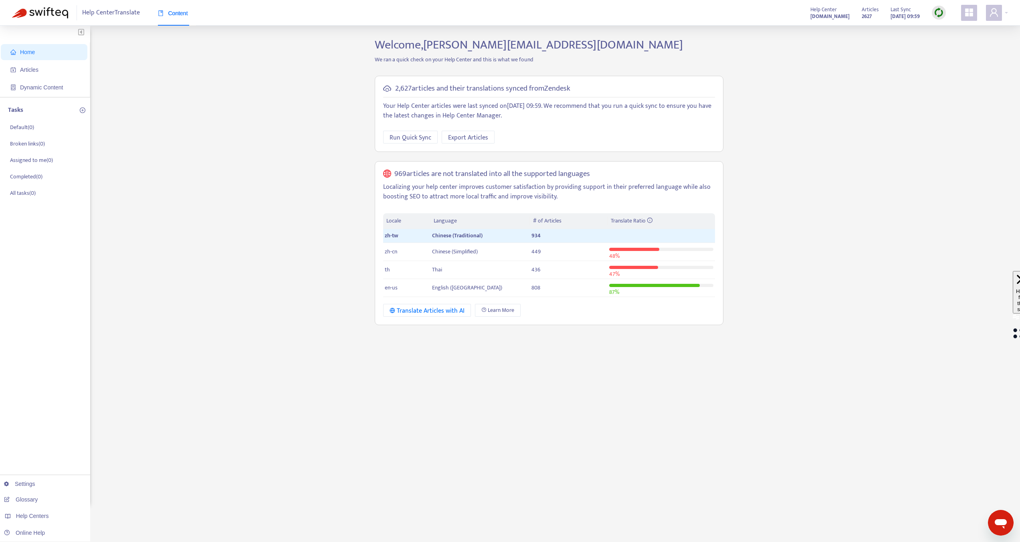
click at [870, 79] on div "Home Articles Dynamic Content Tasks Default ( 0 ) Broken links ( 0 ) Assigned t…" at bounding box center [510, 272] width 996 height 469
click at [854, 195] on div "Home Articles Dynamic Content Tasks Default ( 0 ) Broken links ( 0 ) Assigned t…" at bounding box center [510, 272] width 996 height 469
click at [931, 10] on div "Articles 2627 Last Sync [DATE] 09:59" at bounding box center [904, 13] width 96 height 16
click at [936, 11] on img at bounding box center [939, 13] width 10 height 10
click at [950, 40] on link "Full Sync" at bounding box center [952, 41] width 29 height 9
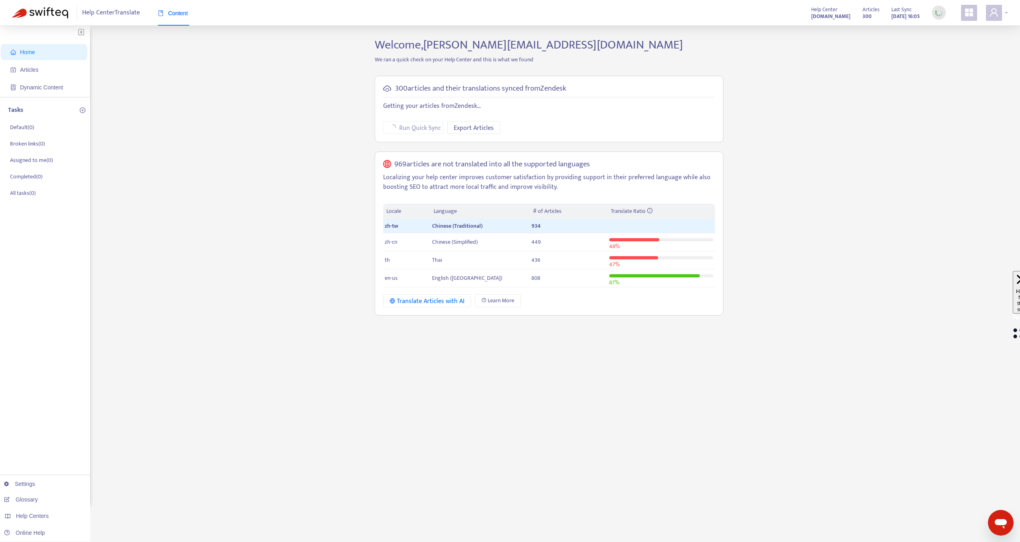
click at [1005, 12] on div at bounding box center [997, 13] width 22 height 16
click at [956, 76] on span "Help Centers" at bounding box center [947, 80] width 30 height 9
click at [878, 62] on link "[DOMAIN_NAME]" at bounding box center [853, 64] width 49 height 9
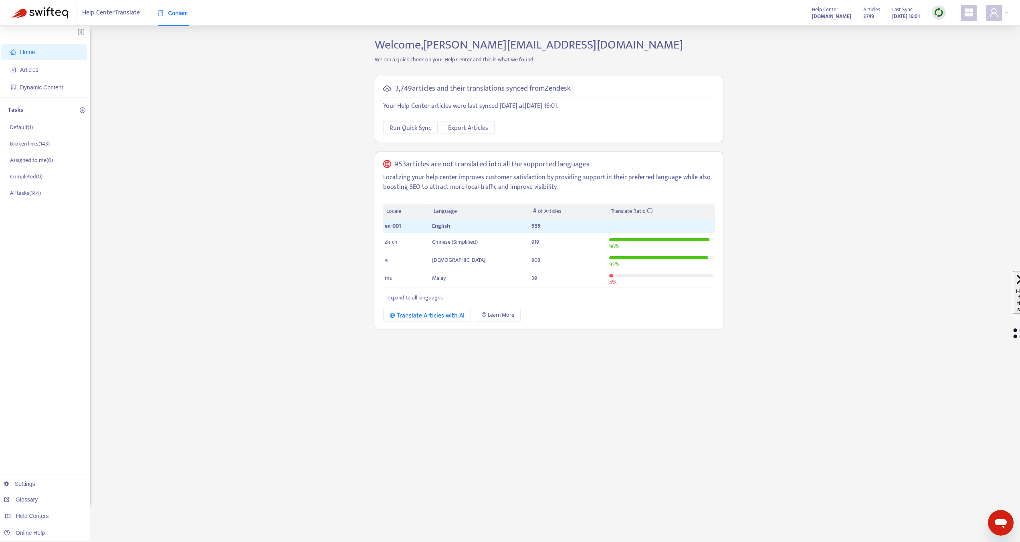
click at [422, 298] on link "... expand to all languages" at bounding box center [413, 297] width 60 height 9
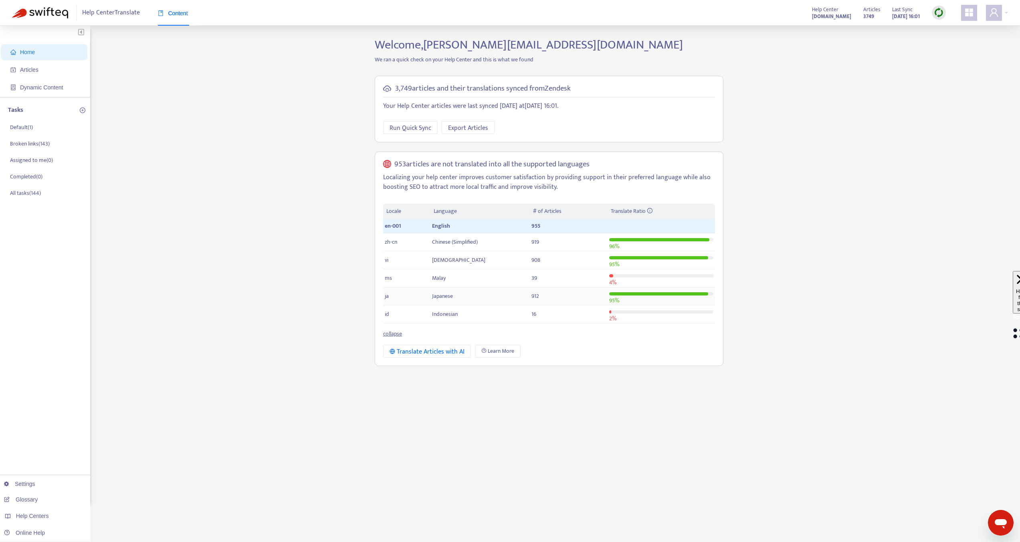
click at [435, 300] on span "Japanese" at bounding box center [442, 295] width 21 height 9
click at [53, 68] on span "Articles" at bounding box center [45, 70] width 71 height 16
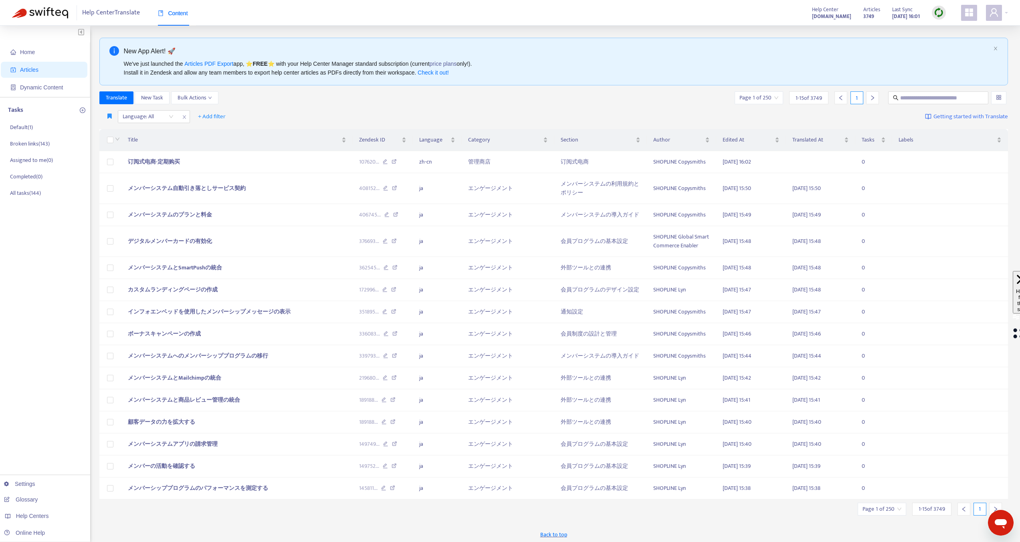
click at [812, 15] on strong "[DOMAIN_NAME]" at bounding box center [831, 16] width 39 height 9
click at [1005, 15] on div at bounding box center [997, 13] width 22 height 16
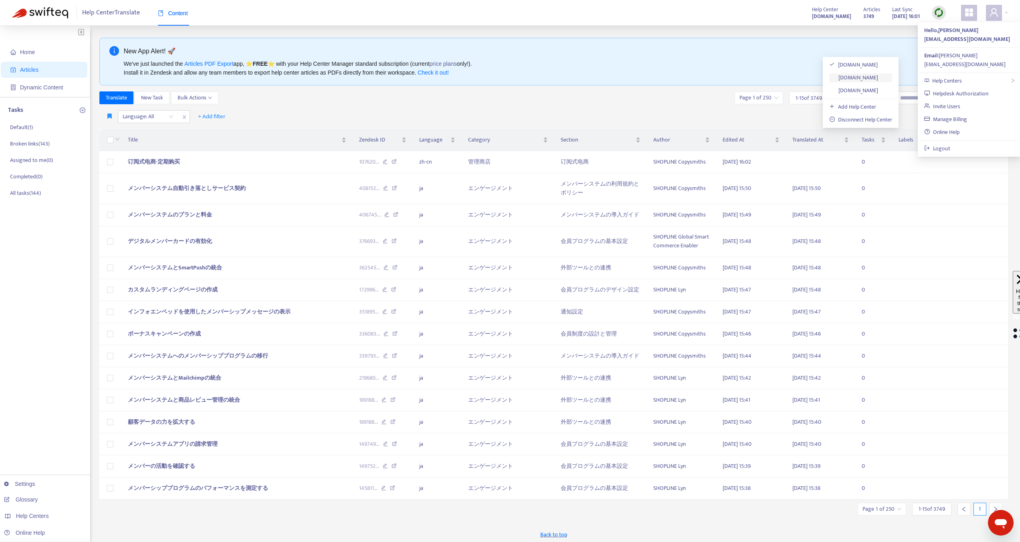
click at [875, 77] on link "[DOMAIN_NAME]" at bounding box center [853, 77] width 49 height 9
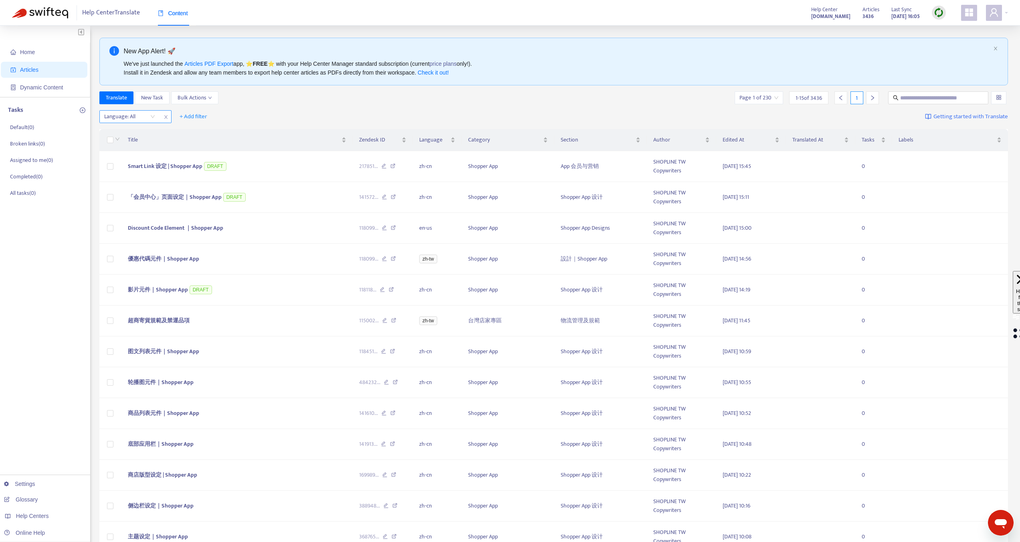
click at [141, 117] on div at bounding box center [125, 117] width 48 height 10
click at [124, 143] on div "zh-tw" at bounding box center [175, 145] width 139 height 9
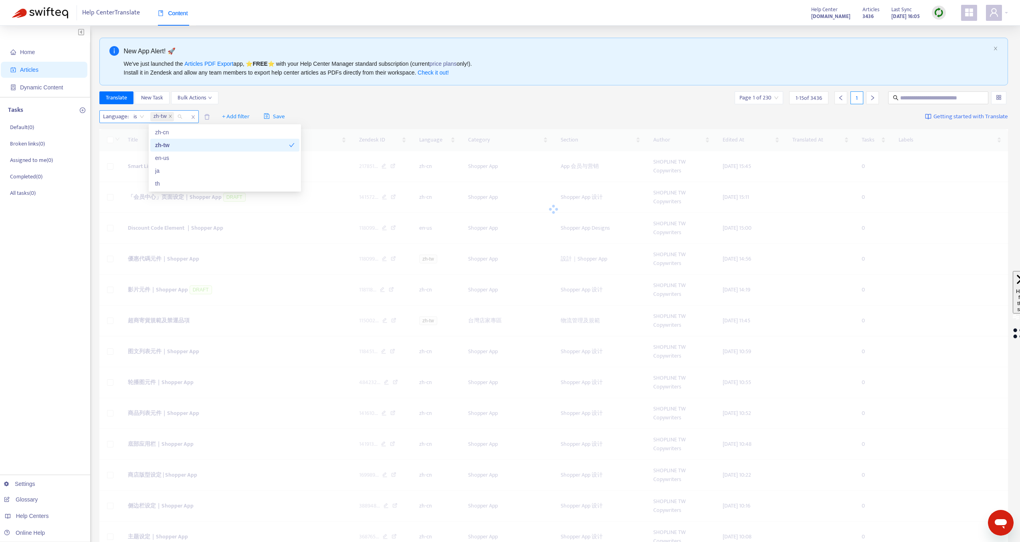
click at [135, 117] on span "is" at bounding box center [138, 117] width 11 height 12
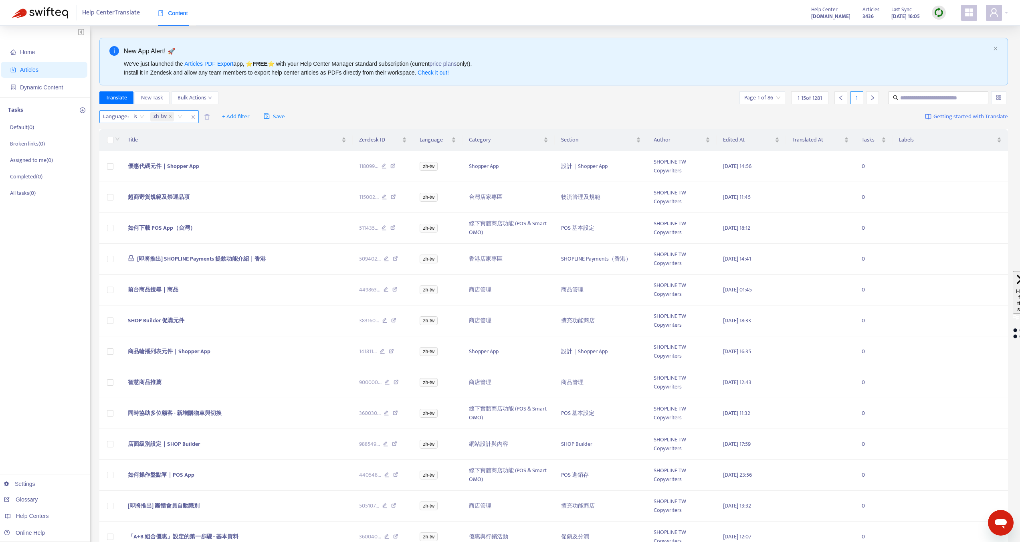
click at [123, 117] on span "Language :" at bounding box center [115, 117] width 30 height 12
click at [135, 117] on span "is" at bounding box center [138, 117] width 11 height 12
click at [153, 117] on span "zh-tw" at bounding box center [162, 117] width 24 height 10
click at [168, 117] on span "zh-tw" at bounding box center [162, 117] width 24 height 10
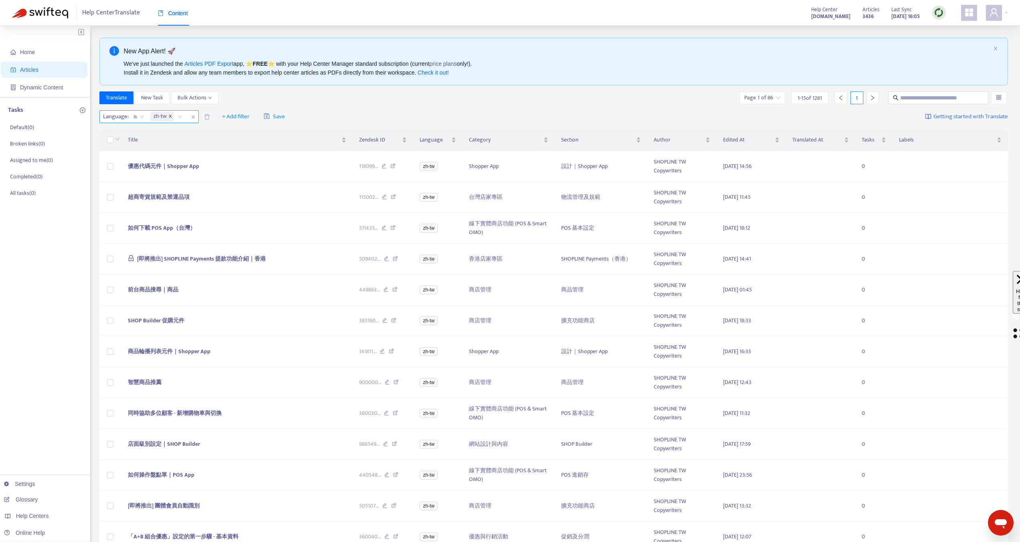
click at [168, 117] on icon "close" at bounding box center [170, 116] width 4 height 4
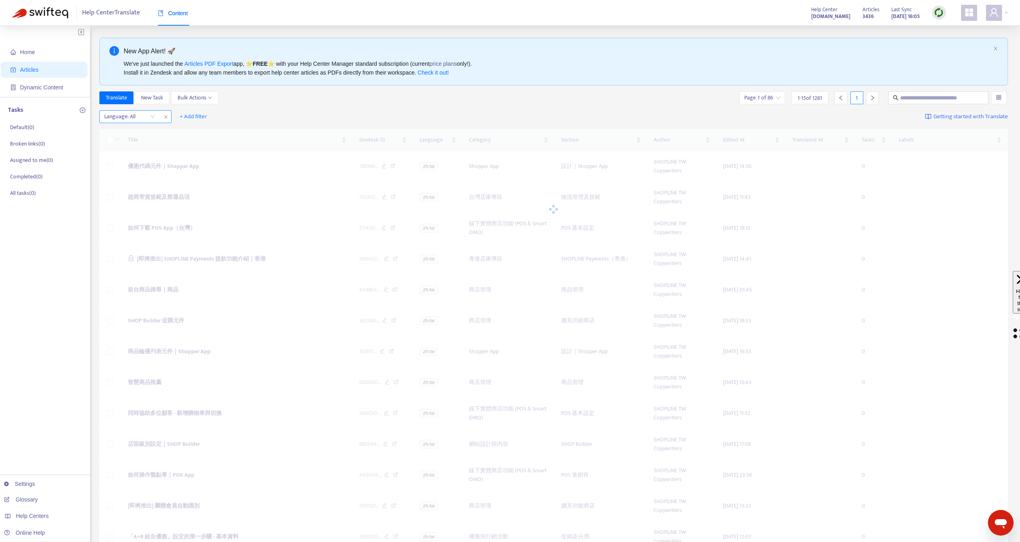
click at [153, 117] on div "Language: All" at bounding box center [130, 117] width 60 height 12
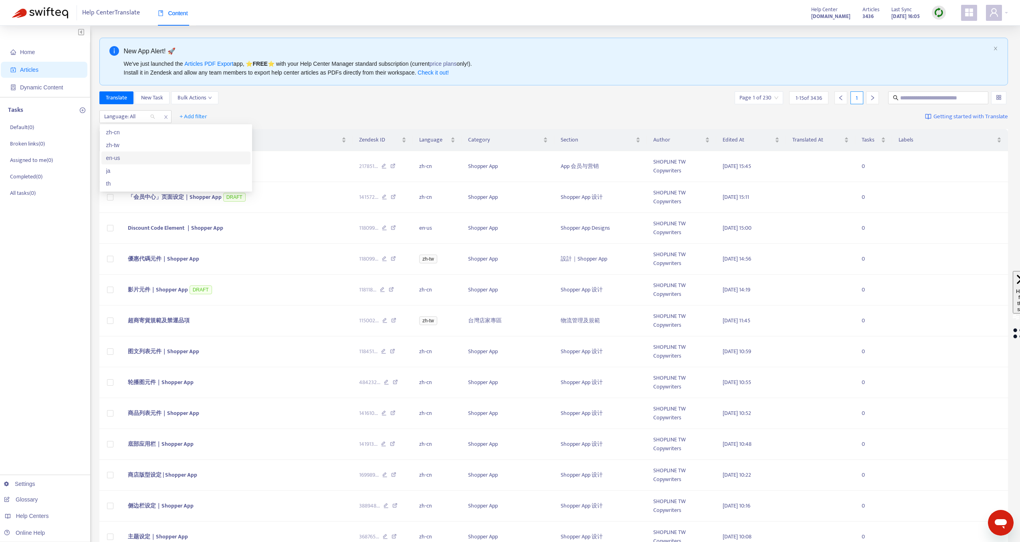
click at [113, 155] on div "en-us" at bounding box center [175, 157] width 139 height 9
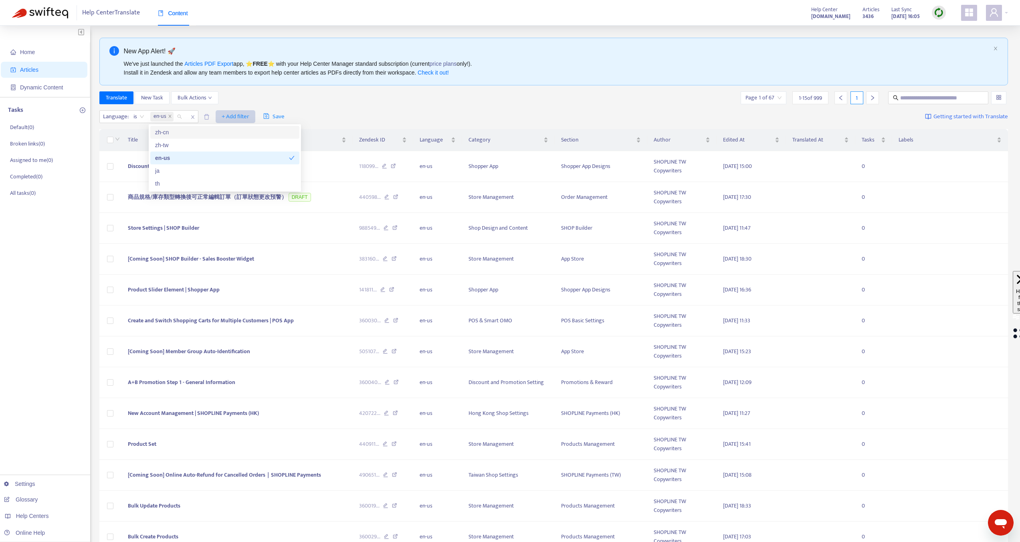
click at [229, 115] on span "+ Add filter" at bounding box center [236, 117] width 28 height 10
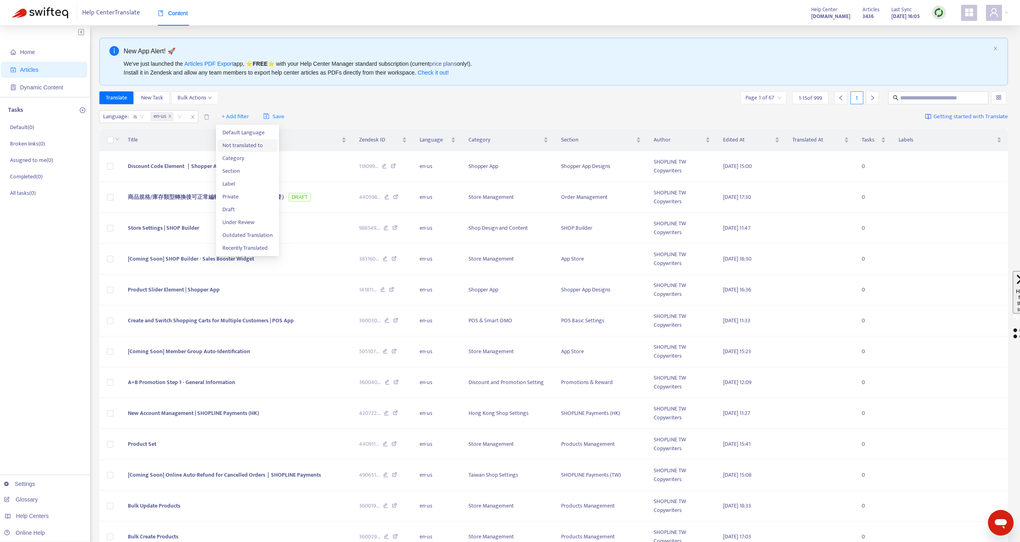
click at [244, 144] on span "Not translated to" at bounding box center [247, 145] width 50 height 9
click at [246, 117] on div "Click to sort ascending" at bounding box center [235, 124] width 63 height 14
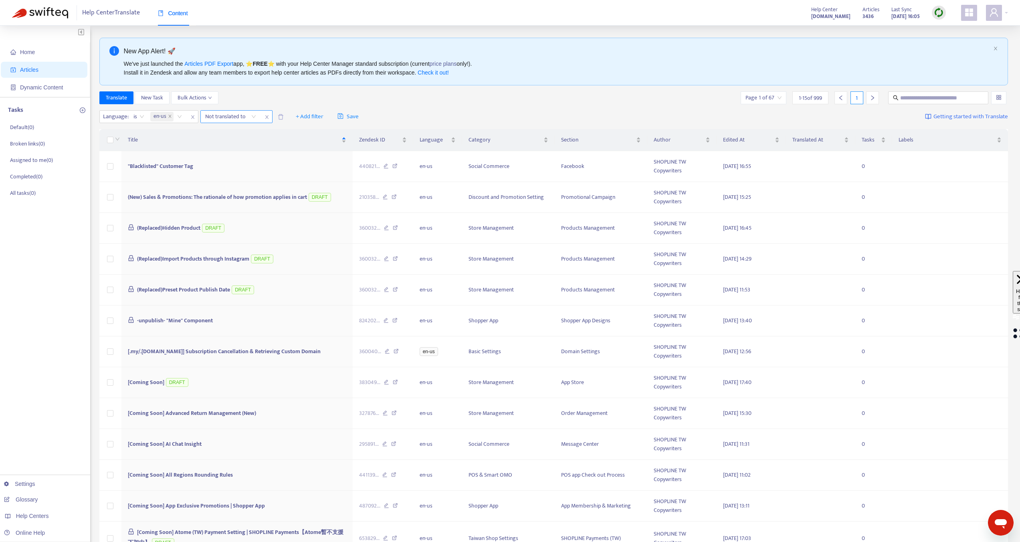
click at [239, 123] on div "Not translated to" at bounding box center [236, 116] width 72 height 13
click at [244, 119] on div at bounding box center [226, 117] width 48 height 10
click at [209, 174] on div "ja" at bounding box center [276, 170] width 139 height 9
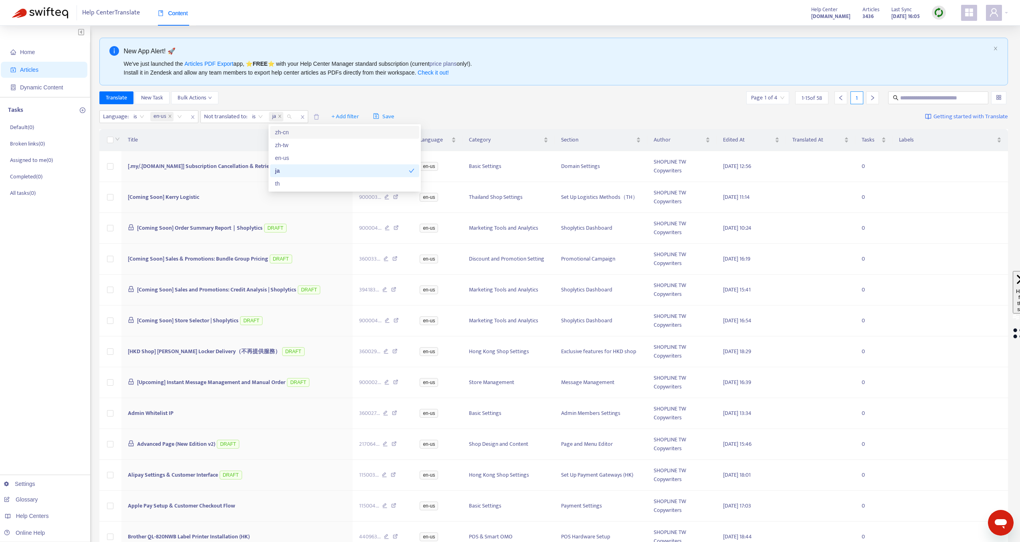
click at [423, 112] on div "Language : is en-us Not translated to : is ja + Add filter Save Getting started…" at bounding box center [553, 116] width 909 height 19
click at [823, 17] on strong "[DOMAIN_NAME]" at bounding box center [830, 16] width 39 height 9
click at [1005, 16] on div at bounding box center [997, 13] width 22 height 16
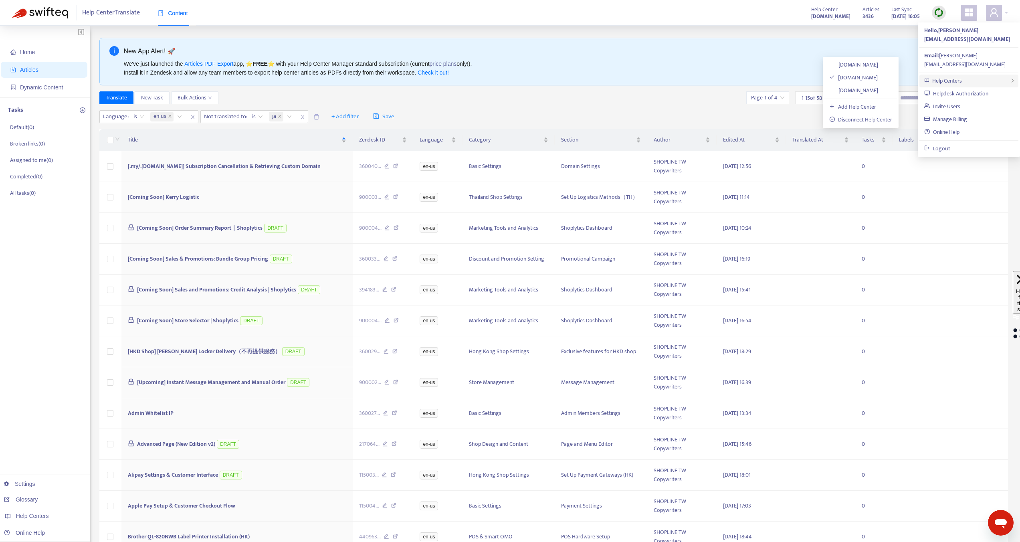
click at [949, 76] on span "Help Centers" at bounding box center [947, 80] width 30 height 9
click at [870, 67] on link "[DOMAIN_NAME]" at bounding box center [853, 64] width 49 height 9
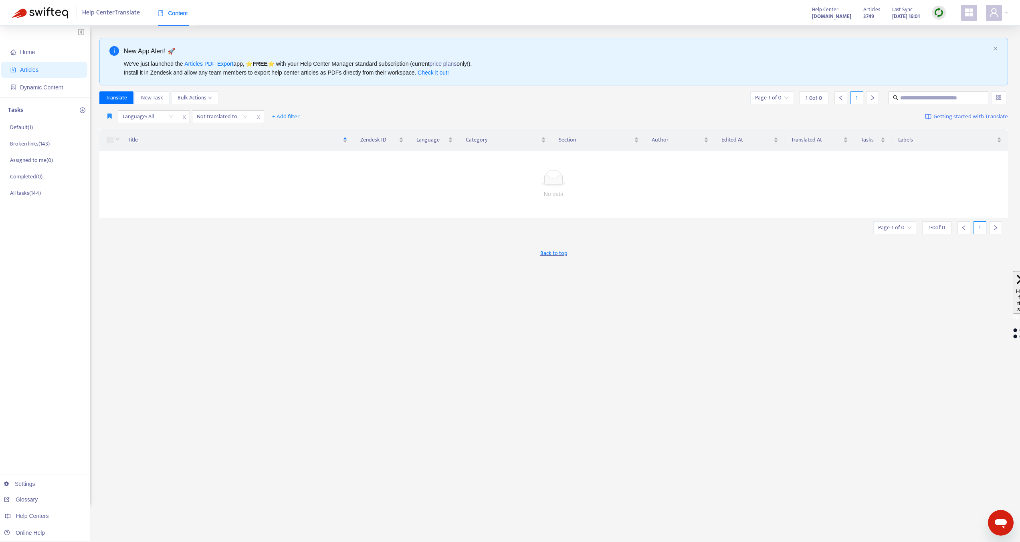
click at [264, 111] on div "Language: All Not translated to" at bounding box center [191, 116] width 146 height 13
click at [257, 113] on span "close" at bounding box center [258, 117] width 10 height 10
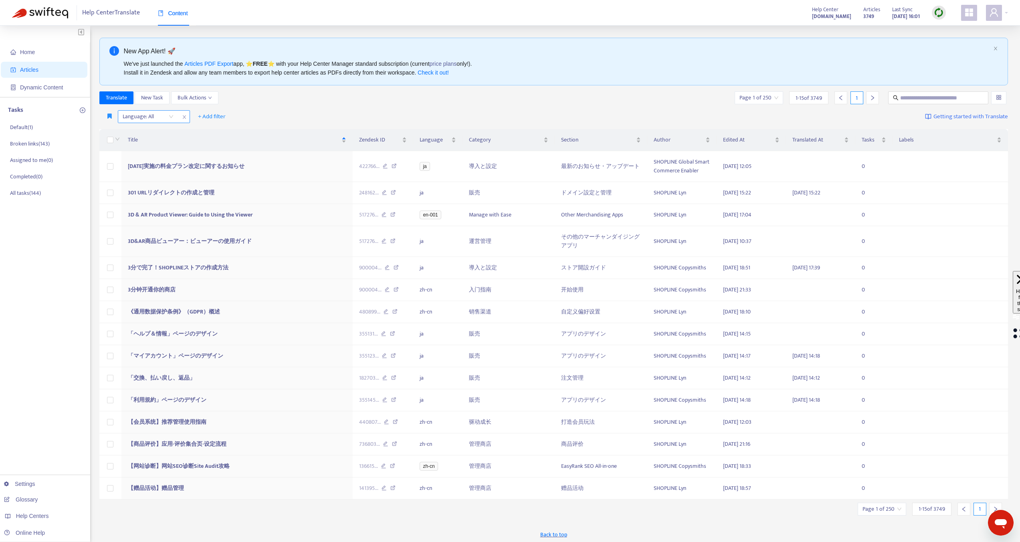
click at [184, 118] on icon "close" at bounding box center [184, 117] width 5 height 5
click at [139, 117] on span "+ Add filter" at bounding box center [140, 117] width 28 height 10
click at [147, 133] on span "Language" at bounding box center [151, 132] width 50 height 9
click at [170, 117] on div "Language: All" at bounding box center [148, 117] width 60 height 12
click at [137, 146] on div "en-001" at bounding box center [193, 145] width 139 height 9
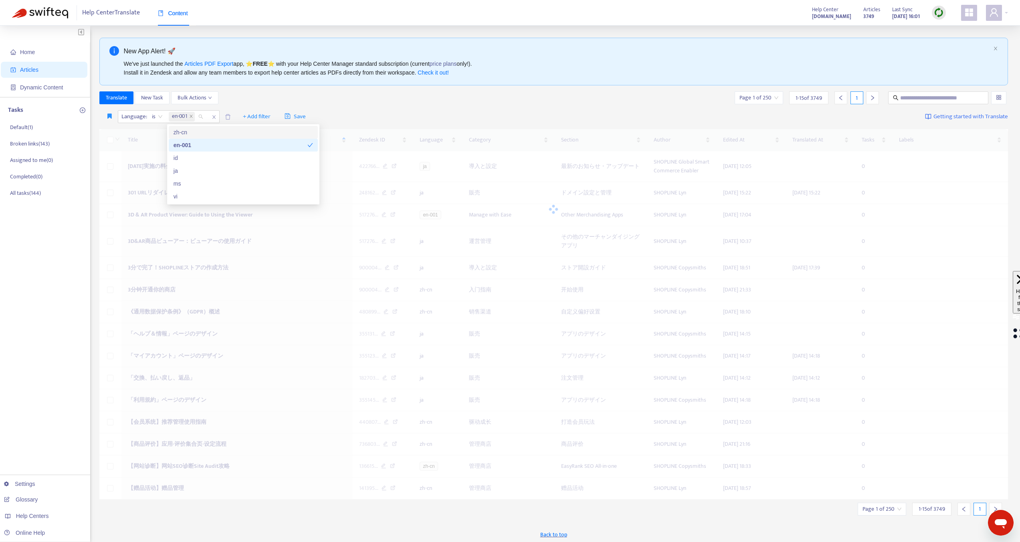
click at [359, 105] on div "Translate New Task Bulk Actions Page 1 of 250 1 - 15 of 3749 1" at bounding box center [553, 99] width 909 height 16
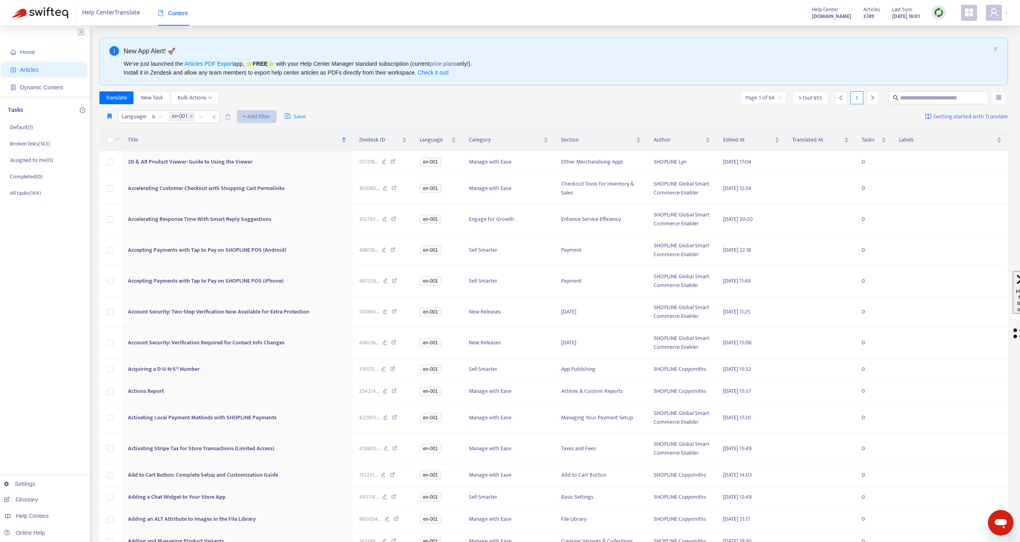
click at [257, 117] on span "+ Add filter" at bounding box center [257, 117] width 28 height 10
click at [257, 145] on span "Not translated to" at bounding box center [269, 145] width 50 height 9
click at [276, 120] on div "Not translated to" at bounding box center [252, 117] width 60 height 12
click at [240, 172] on div "ja" at bounding box center [298, 170] width 139 height 9
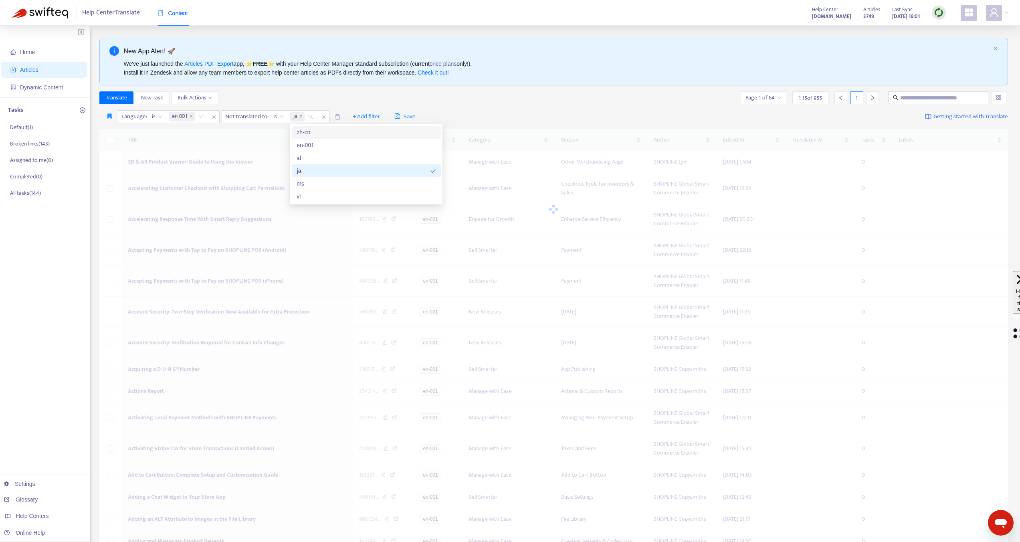
click at [511, 114] on div "Language : is en-001 Not translated to : is ja + Add filter Save Getting starte…" at bounding box center [553, 116] width 909 height 19
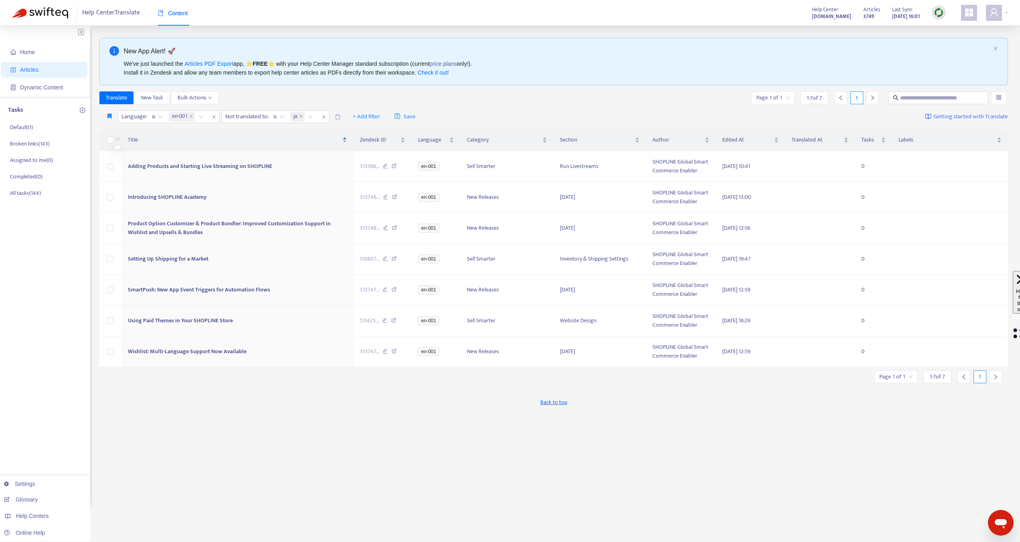
click at [115, 139] on div at bounding box center [116, 139] width 6 height 9
click at [114, 139] on div at bounding box center [116, 139] width 6 height 9
click at [113, 139] on div at bounding box center [116, 139] width 6 height 9
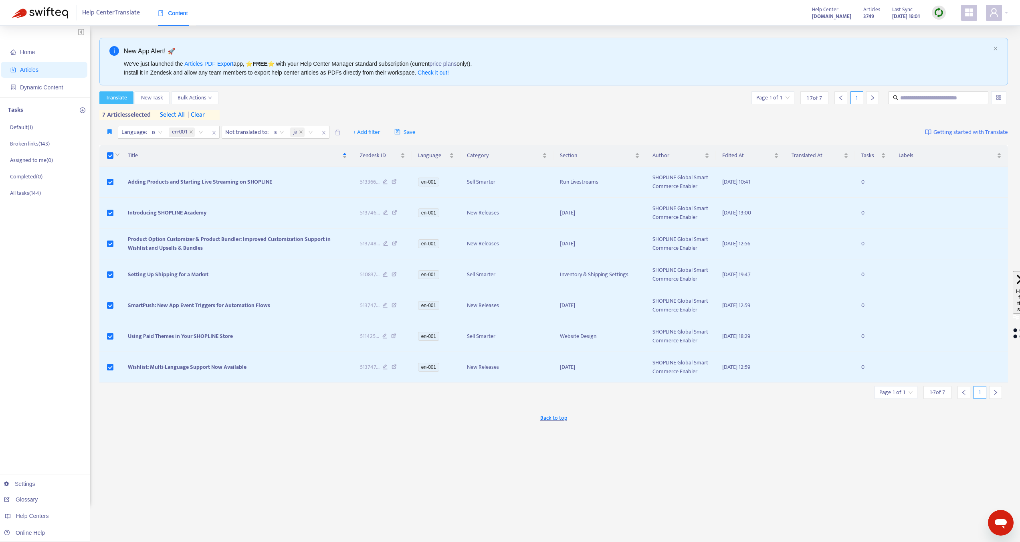
click at [119, 97] on span "Translate" at bounding box center [116, 97] width 21 height 9
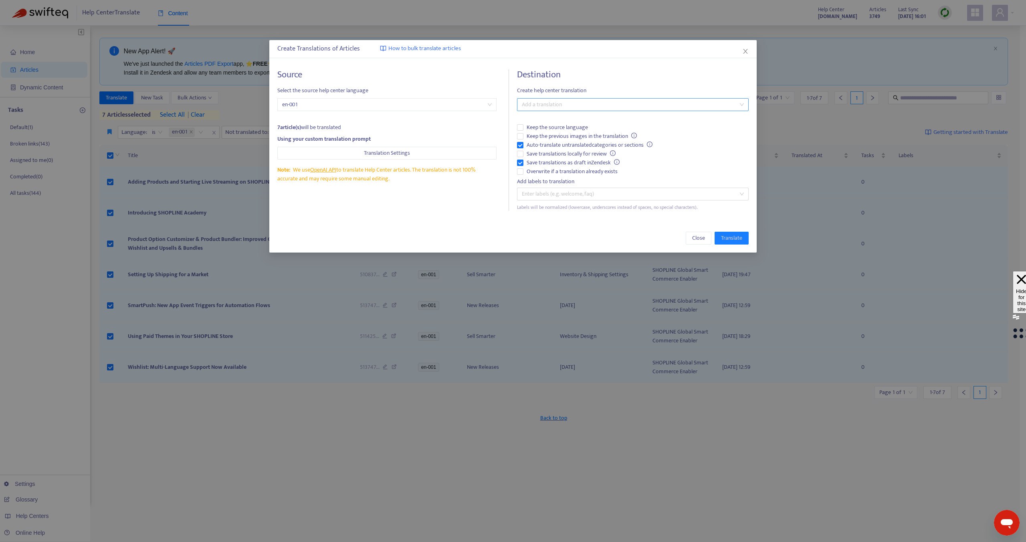
click at [576, 101] on div at bounding box center [629, 105] width 220 height 10
click at [540, 156] on div "Japanese ( ja )" at bounding box center [632, 159] width 219 height 9
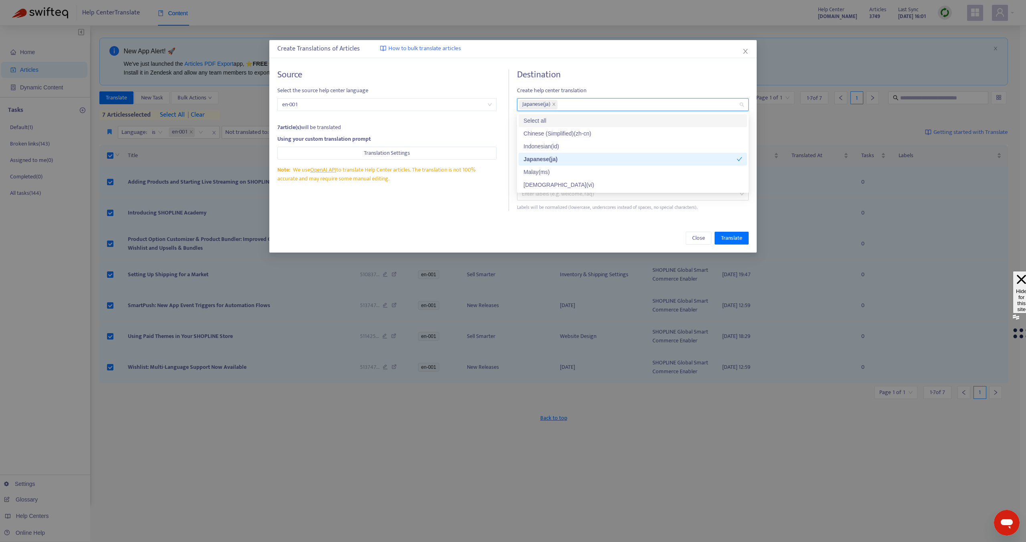
click at [611, 78] on h4 "Destination" at bounding box center [633, 74] width 232 height 11
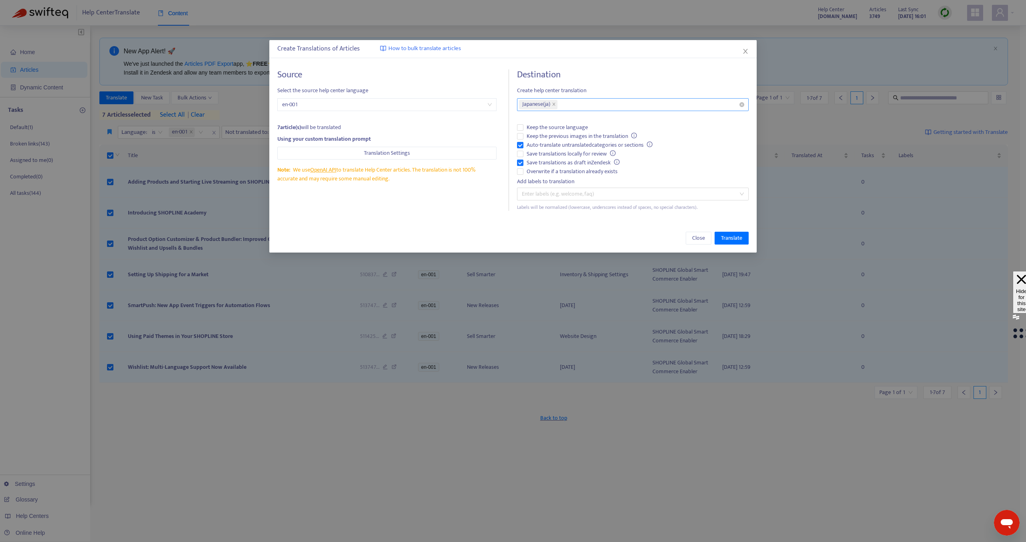
click at [619, 107] on div "Japanese ( ja )" at bounding box center [629, 104] width 220 height 11
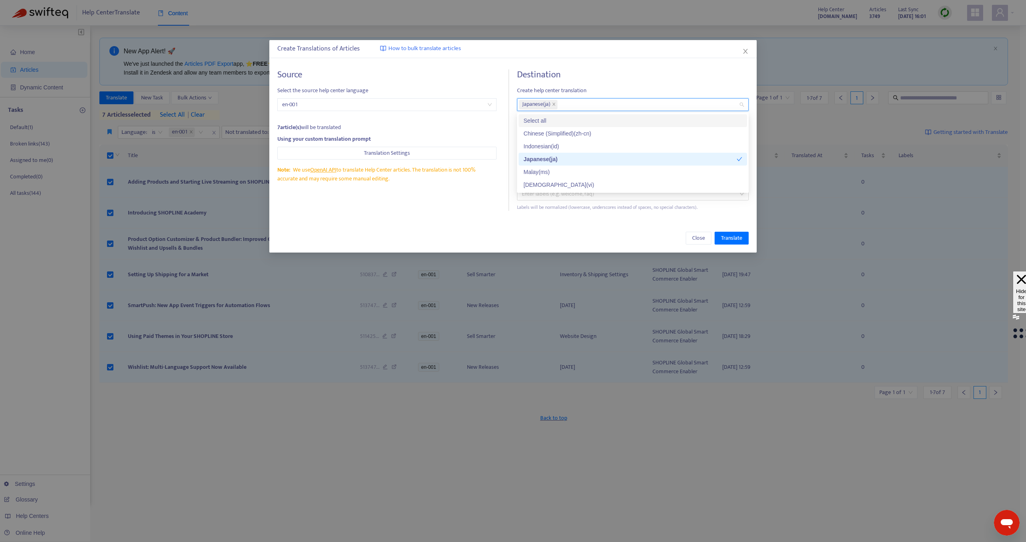
click at [611, 92] on span "Create help center translation" at bounding box center [633, 90] width 232 height 9
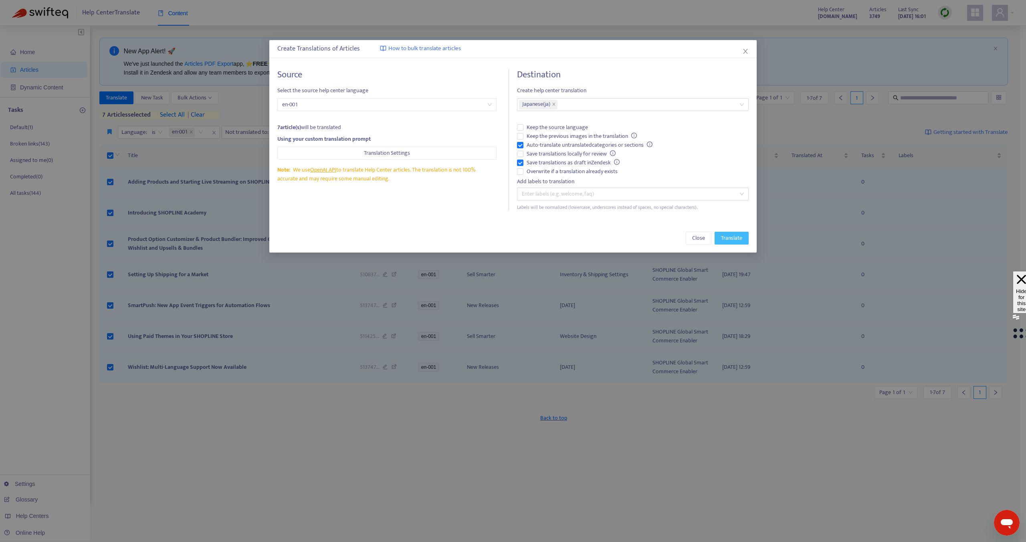
click at [729, 239] on span "Translate" at bounding box center [731, 238] width 21 height 9
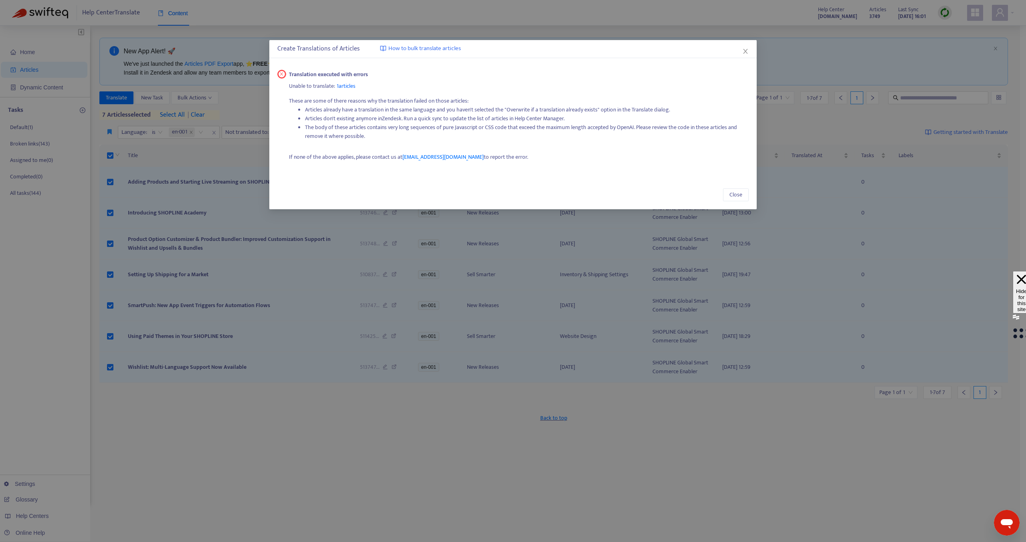
click at [348, 88] on span "1 articles" at bounding box center [346, 85] width 19 height 9
click at [355, 88] on span "1 articles" at bounding box center [346, 85] width 19 height 9
click at [741, 53] on span "Close" at bounding box center [745, 51] width 9 height 6
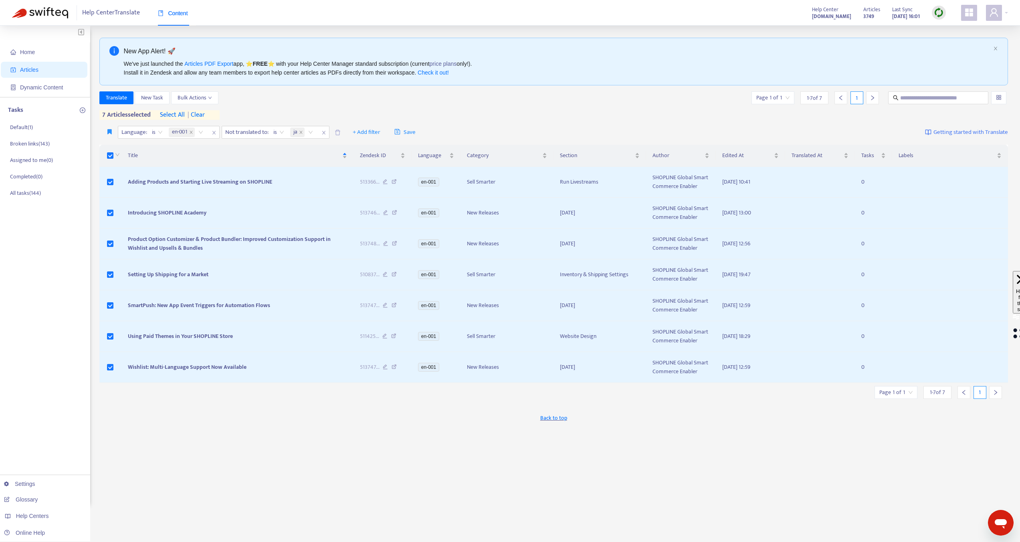
click at [819, 16] on strong "[DOMAIN_NAME]" at bounding box center [831, 16] width 39 height 9
click at [1004, 16] on div at bounding box center [997, 13] width 22 height 16
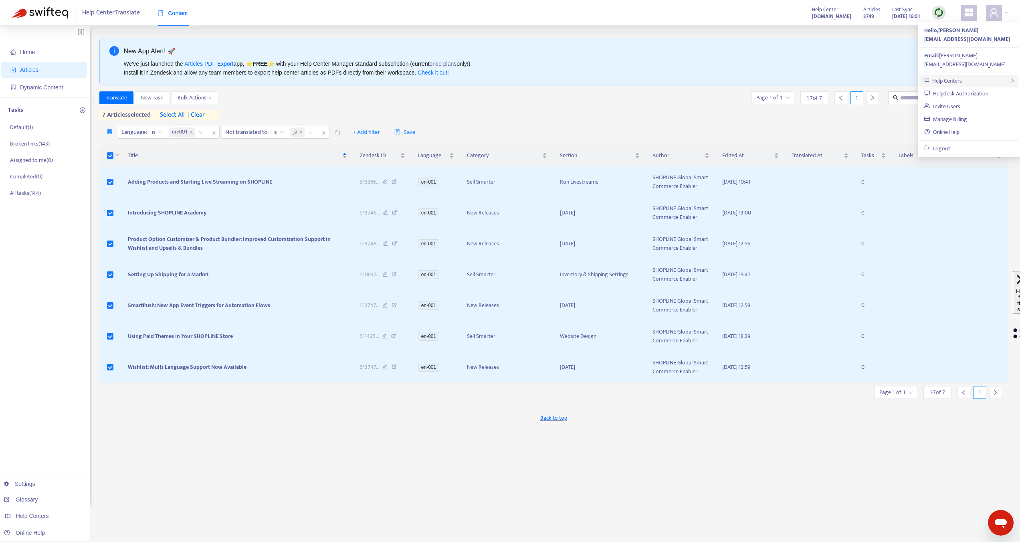
click at [951, 76] on span "Help Centers" at bounding box center [947, 80] width 30 height 9
click at [878, 77] on link "[DOMAIN_NAME]" at bounding box center [853, 77] width 49 height 9
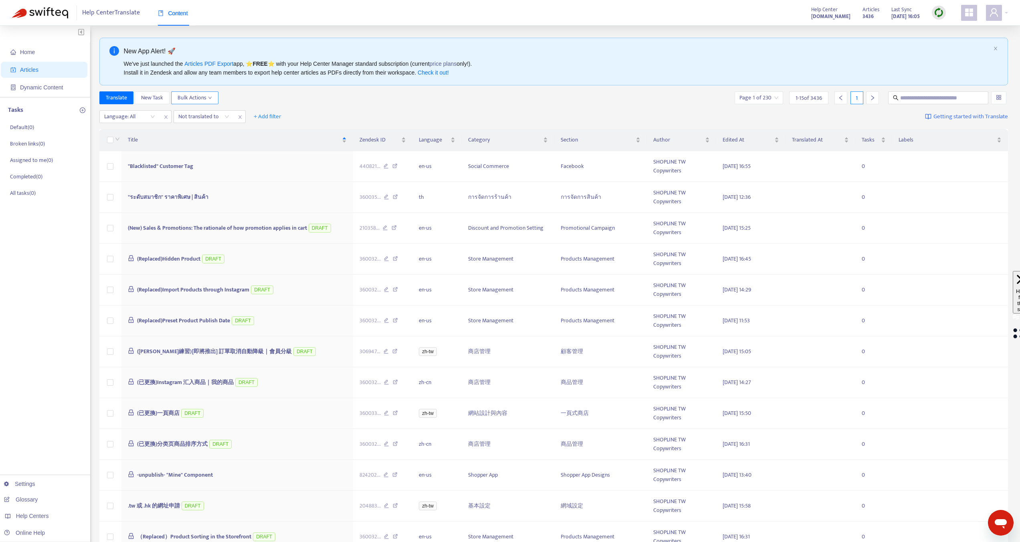
click at [202, 97] on span "Bulk Actions" at bounding box center [195, 97] width 34 height 9
click at [116, 115] on div at bounding box center [125, 117] width 48 height 10
click at [117, 146] on div "zh-tw" at bounding box center [175, 145] width 139 height 9
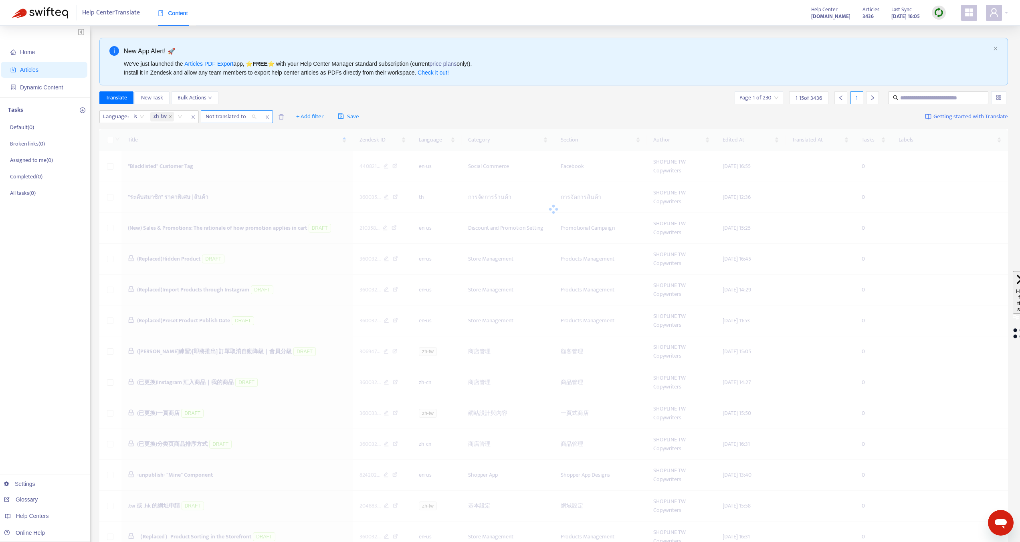
click at [230, 118] on div at bounding box center [227, 117] width 48 height 10
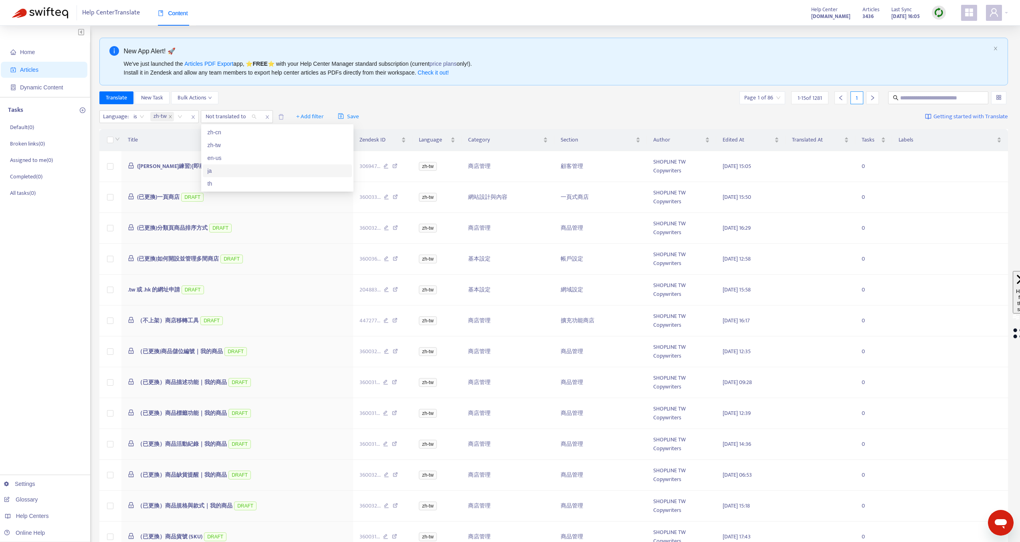
click at [212, 170] on div "ja" at bounding box center [277, 170] width 139 height 9
click at [455, 113] on div "Language : is zh-tw Not translated to : is ja + Add filter Save Getting started…" at bounding box center [553, 116] width 909 height 19
click at [329, 116] on button "+ Add filter" at bounding box center [346, 116] width 40 height 13
click at [341, 143] on span "Category" at bounding box center [359, 145] width 50 height 9
click at [359, 109] on div "Language : is zh-tw Not translated to : is ja Category: All + Add filter Save G…" at bounding box center [553, 116] width 909 height 19
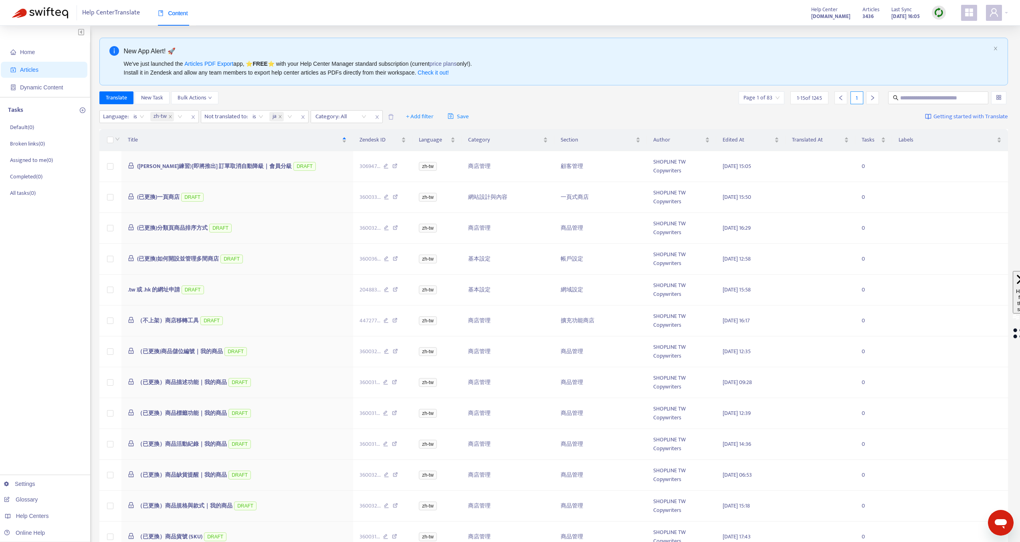
click at [359, 109] on div "Language : is zh-tw Not translated to : is ja Category: All + Add filter Save G…" at bounding box center [553, 116] width 909 height 19
click at [354, 115] on div at bounding box center [337, 117] width 48 height 10
click at [346, 132] on div "新手開店 - 快速建立您的網路商店" at bounding box center [388, 132] width 139 height 9
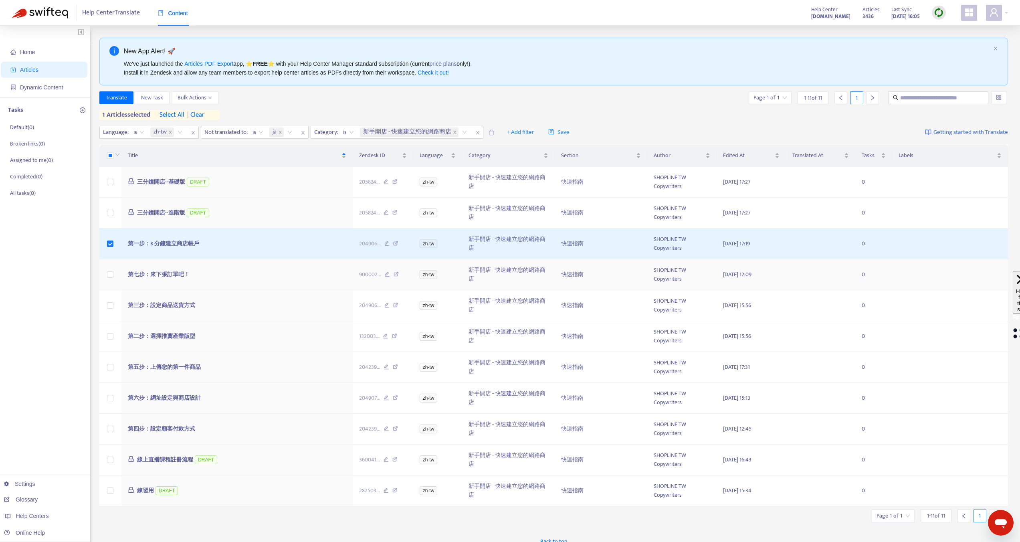
click at [109, 269] on td at bounding box center [110, 274] width 22 height 31
click at [110, 281] on td at bounding box center [110, 274] width 22 height 31
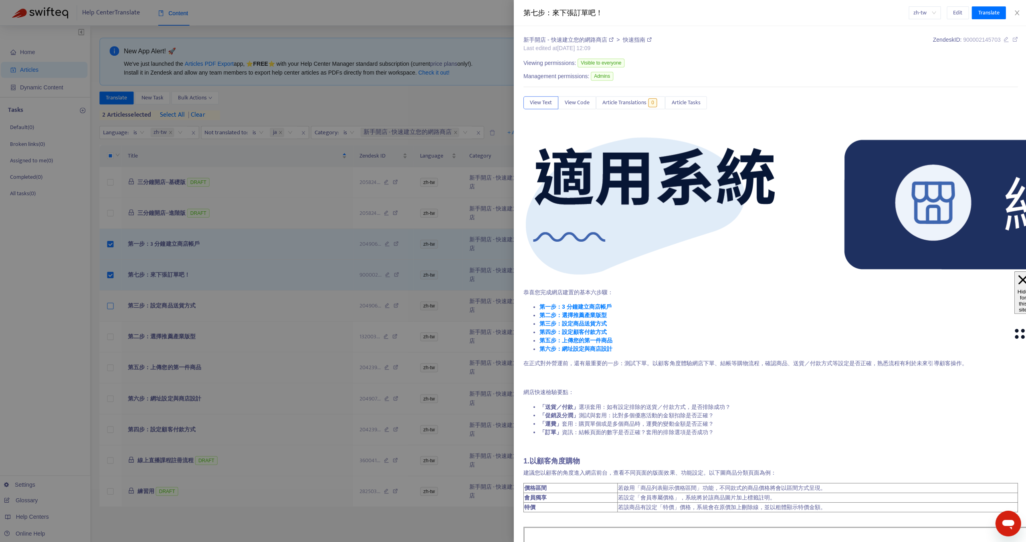
click at [110, 303] on div at bounding box center [513, 271] width 1026 height 542
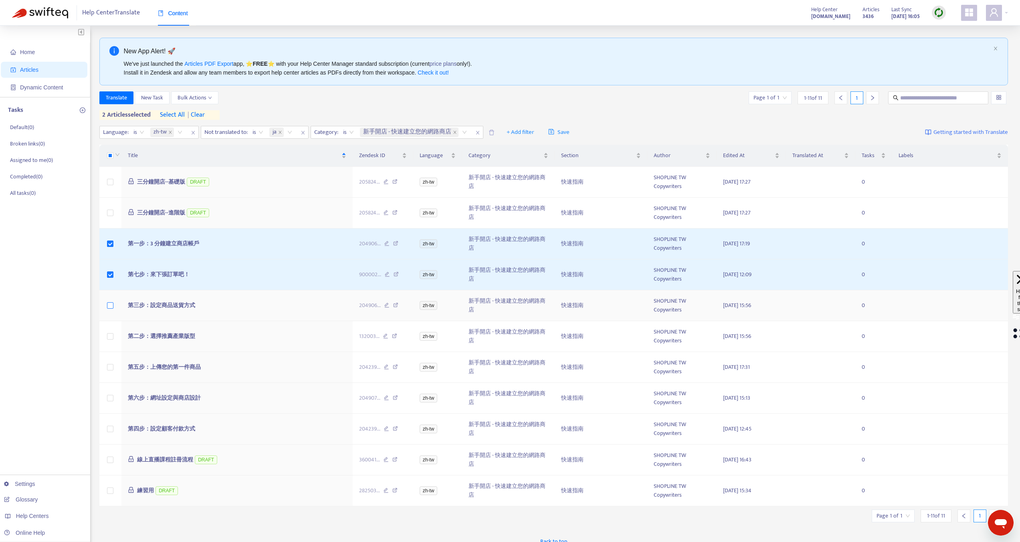
click at [111, 309] on label at bounding box center [110, 305] width 6 height 9
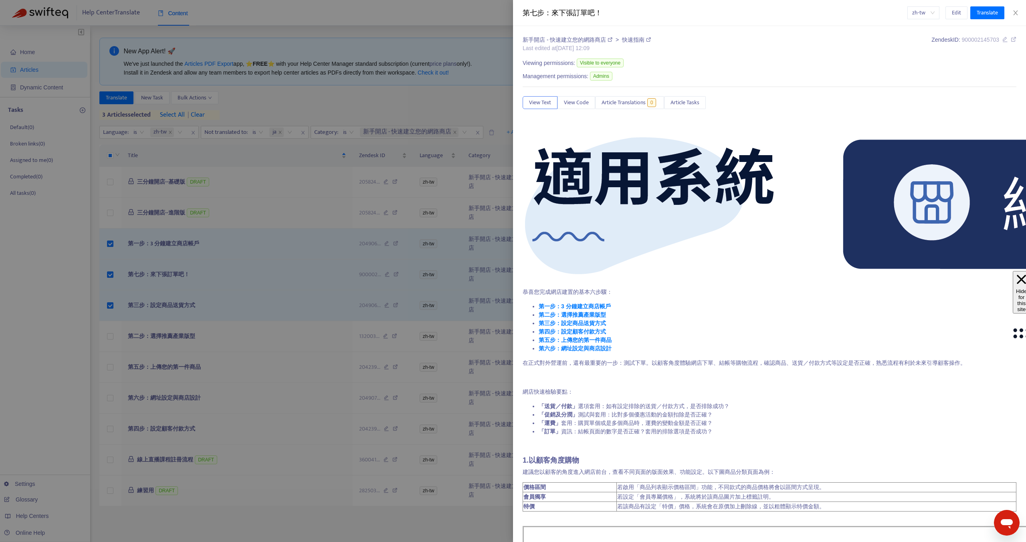
click at [110, 338] on div at bounding box center [513, 271] width 1026 height 542
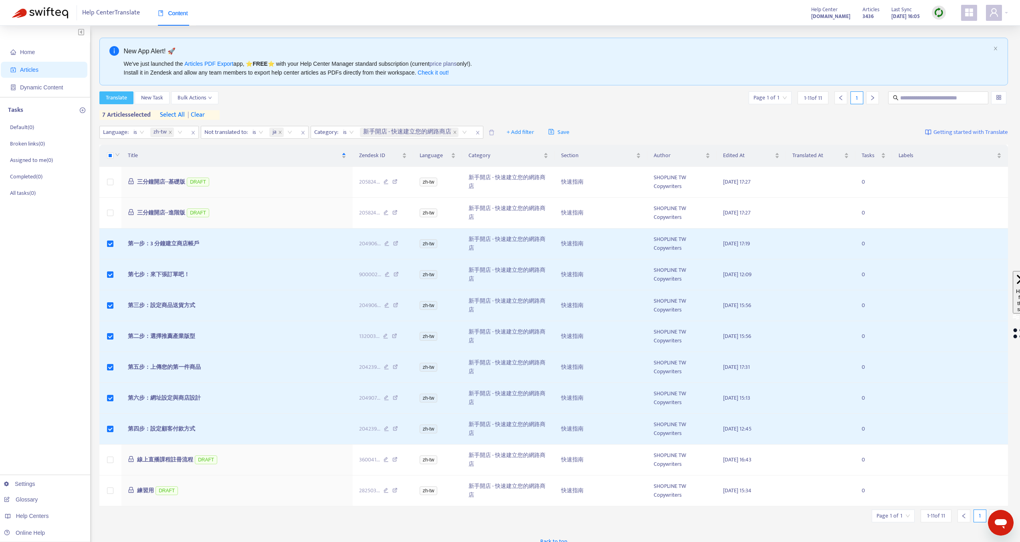
click at [116, 97] on span "Translate" at bounding box center [116, 97] width 21 height 9
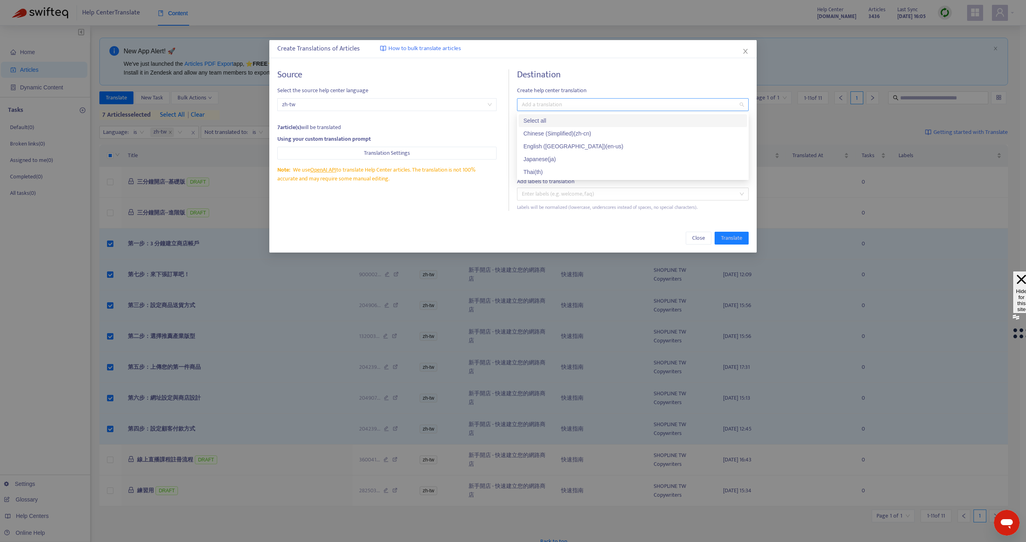
click at [550, 100] on div at bounding box center [629, 105] width 220 height 10
click at [539, 160] on div "Japanese ( ja )" at bounding box center [632, 159] width 219 height 9
click at [500, 95] on div "Source Select the source help center language zh-tw 7 article(s) will be transl…" at bounding box center [393, 139] width 232 height 141
click at [397, 153] on span "Translation Settings" at bounding box center [387, 153] width 46 height 9
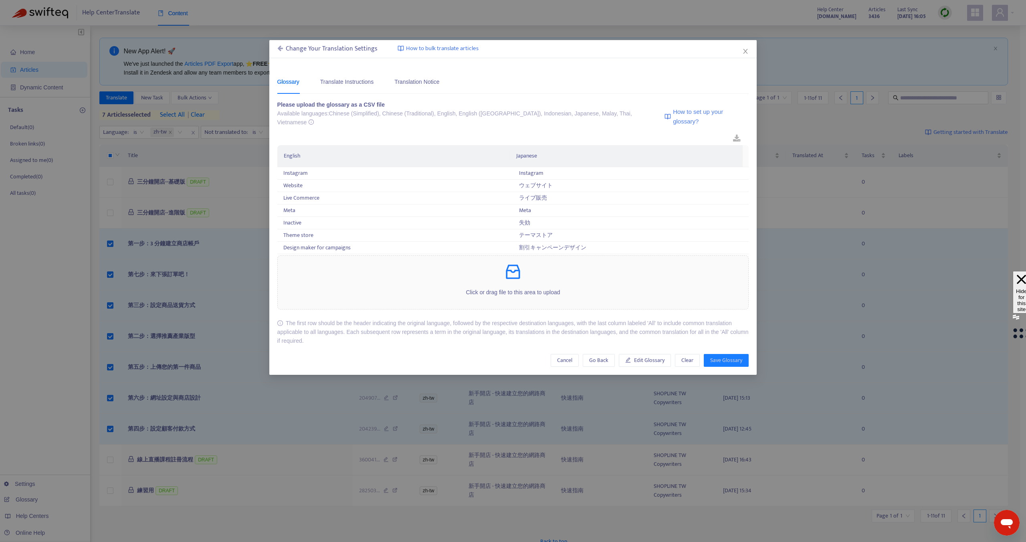
click at [281, 50] on icon at bounding box center [280, 48] width 6 height 6
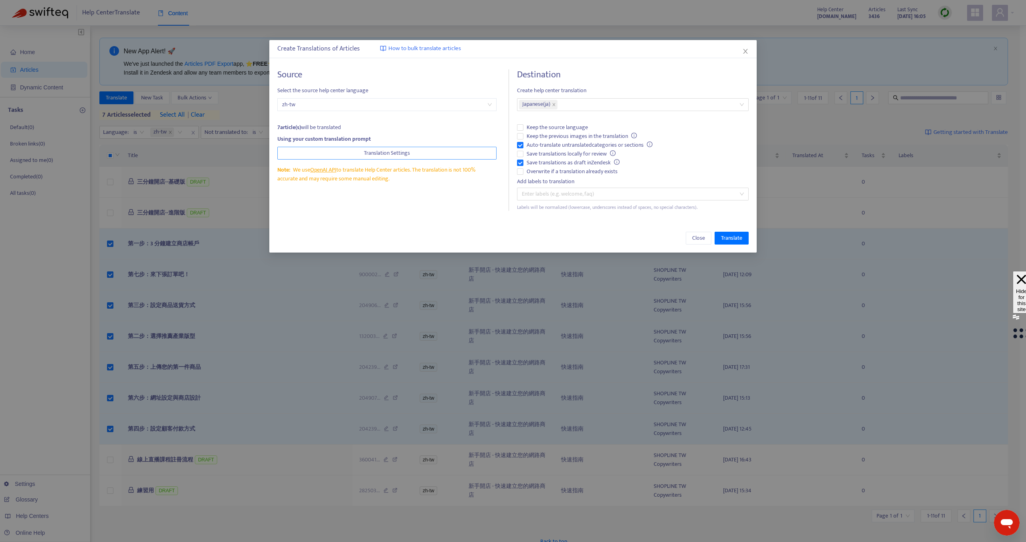
click at [443, 153] on button "Translation Settings" at bounding box center [387, 153] width 220 height 13
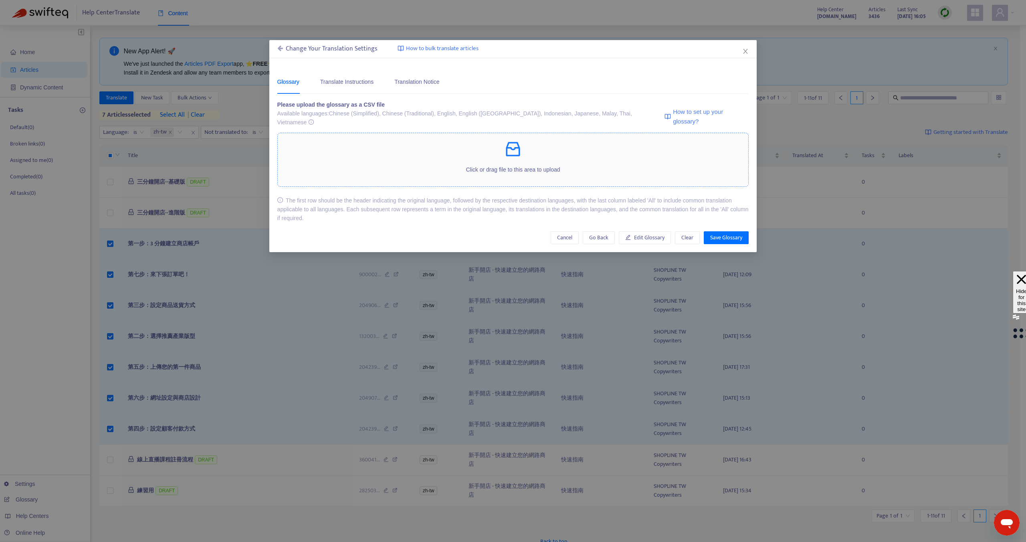
click at [477, 153] on div "Click or drag file to this area to upload" at bounding box center [513, 159] width 471 height 40
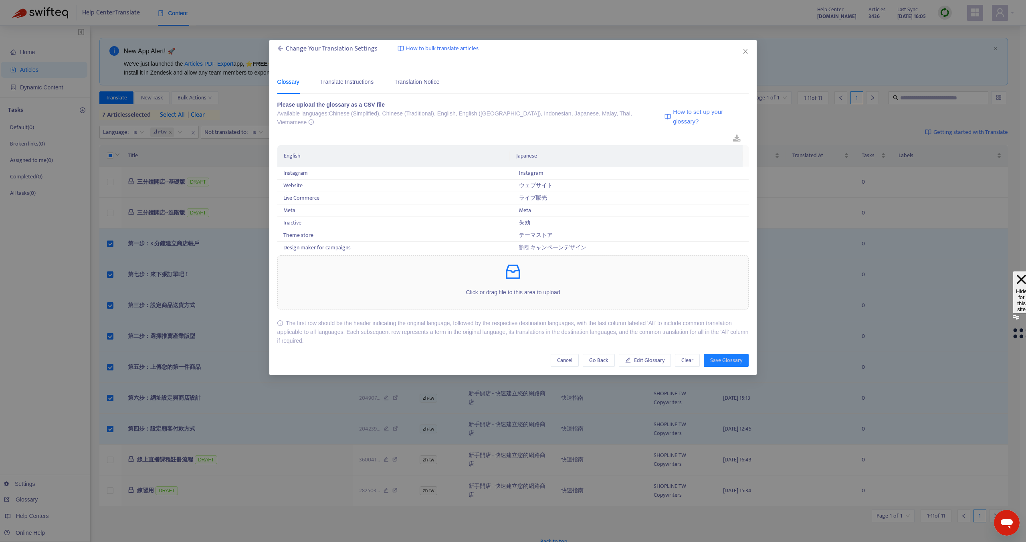
click at [283, 46] on div "Change Your Translation Settings" at bounding box center [327, 49] width 101 height 10
click at [278, 46] on icon at bounding box center [280, 48] width 6 height 6
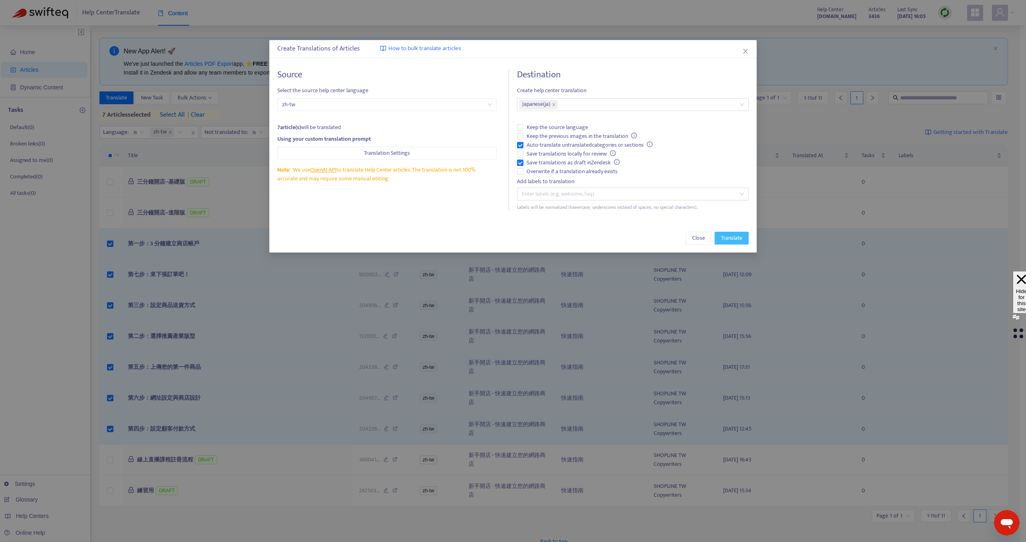
click at [732, 238] on span "Translate" at bounding box center [731, 238] width 21 height 9
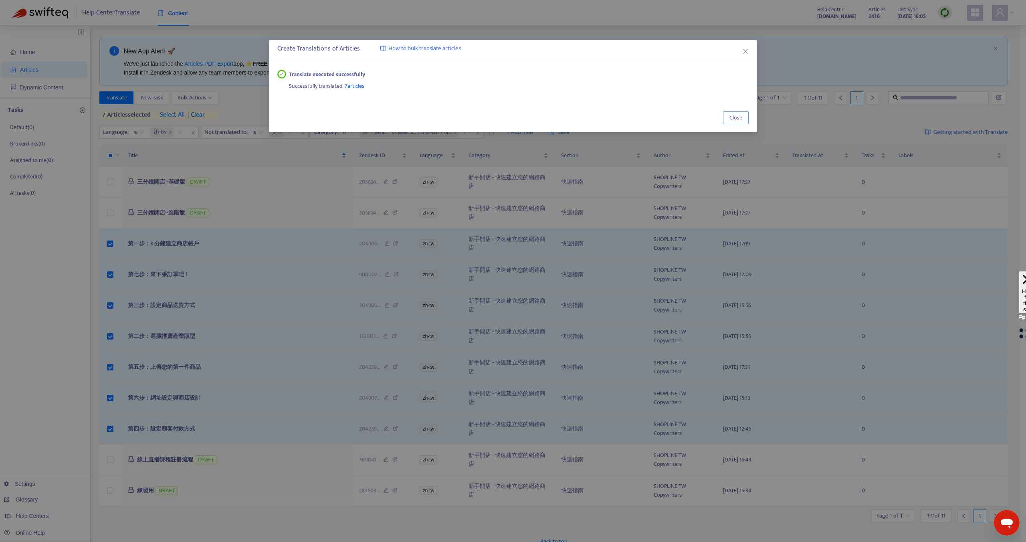
click at [740, 113] on span "Close" at bounding box center [735, 117] width 13 height 9
